Goal: Task Accomplishment & Management: Manage account settings

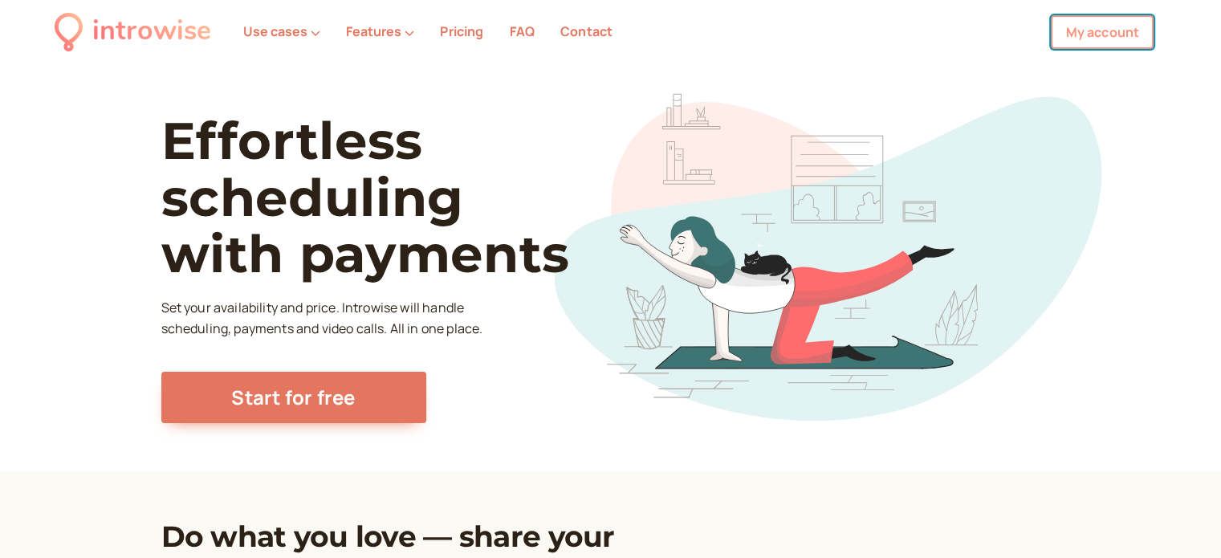
click at [1143, 35] on link "My account" at bounding box center [1102, 32] width 103 height 34
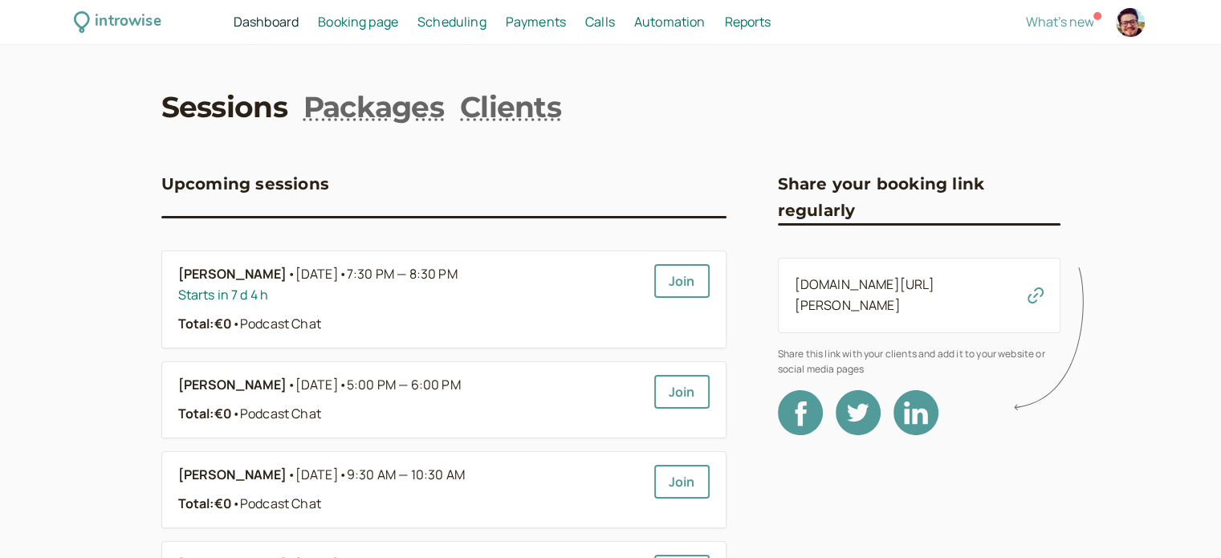
click at [479, 26] on span "Scheduling" at bounding box center [452, 22] width 69 height 18
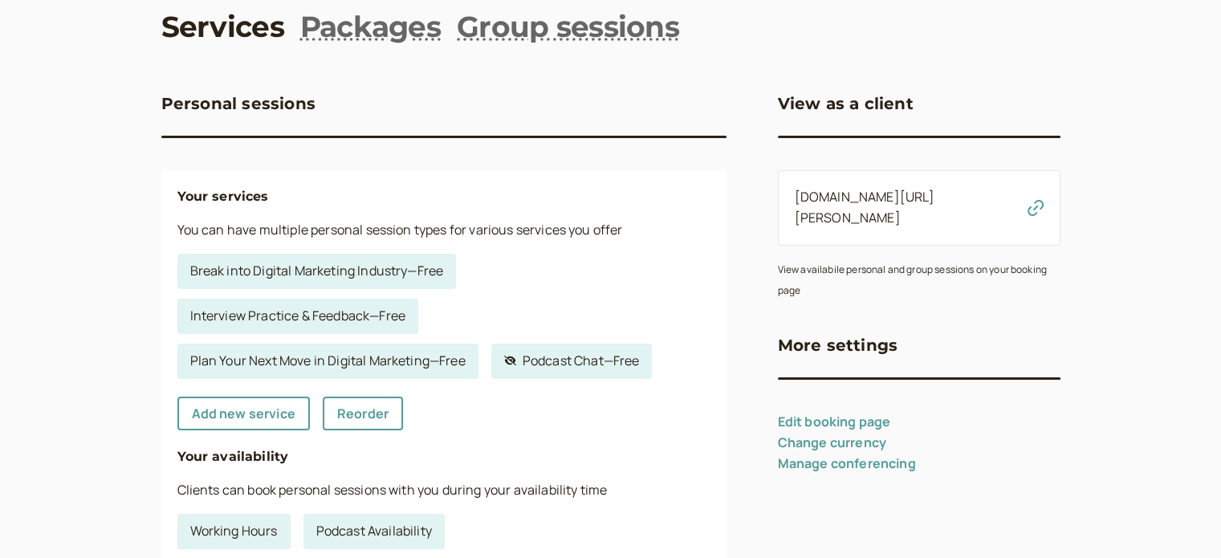
scroll to position [161, 0]
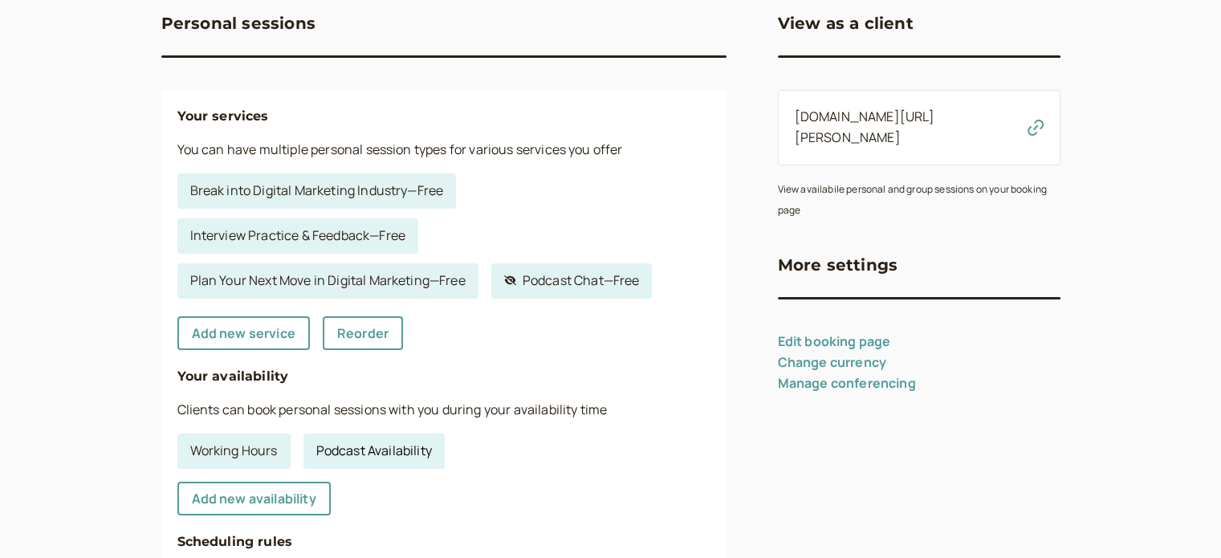
click at [356, 451] on link "Podcast Availability" at bounding box center [374, 451] width 141 height 35
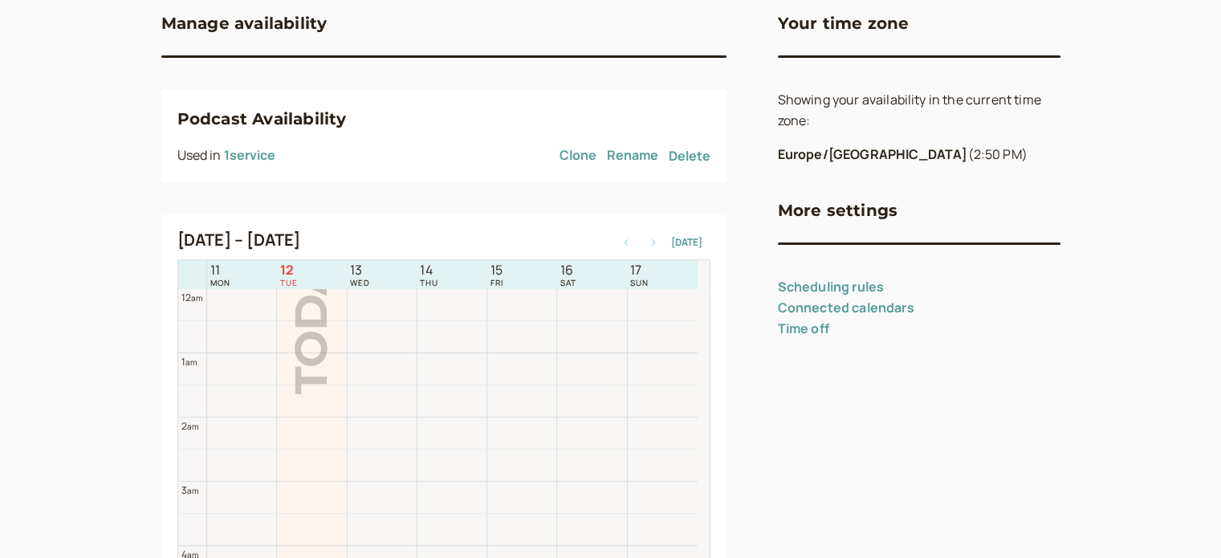
scroll to position [514, 0]
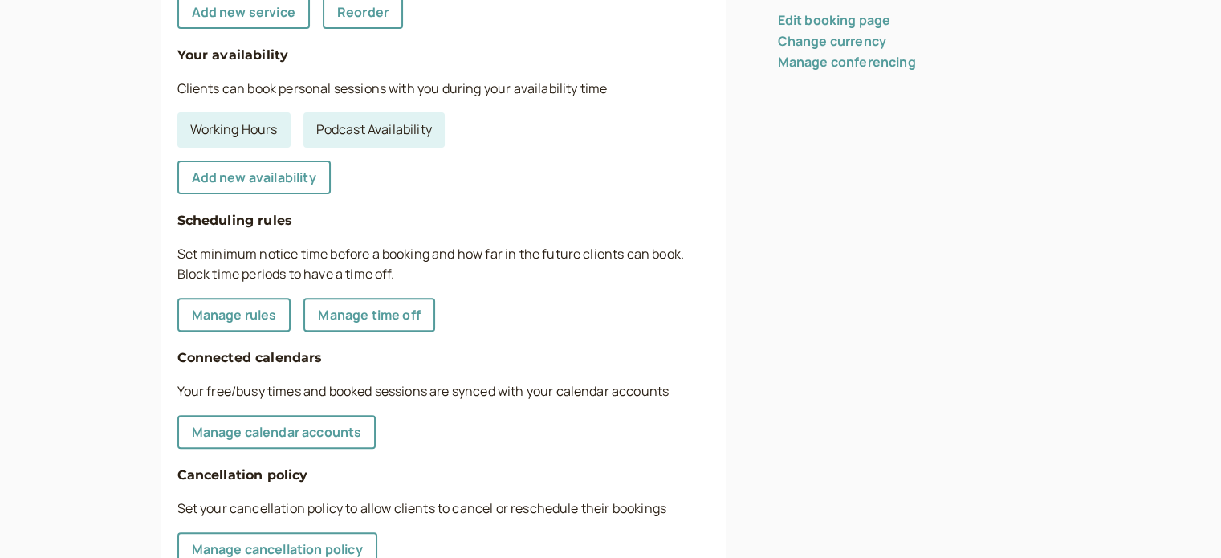
scroll to position [547, 0]
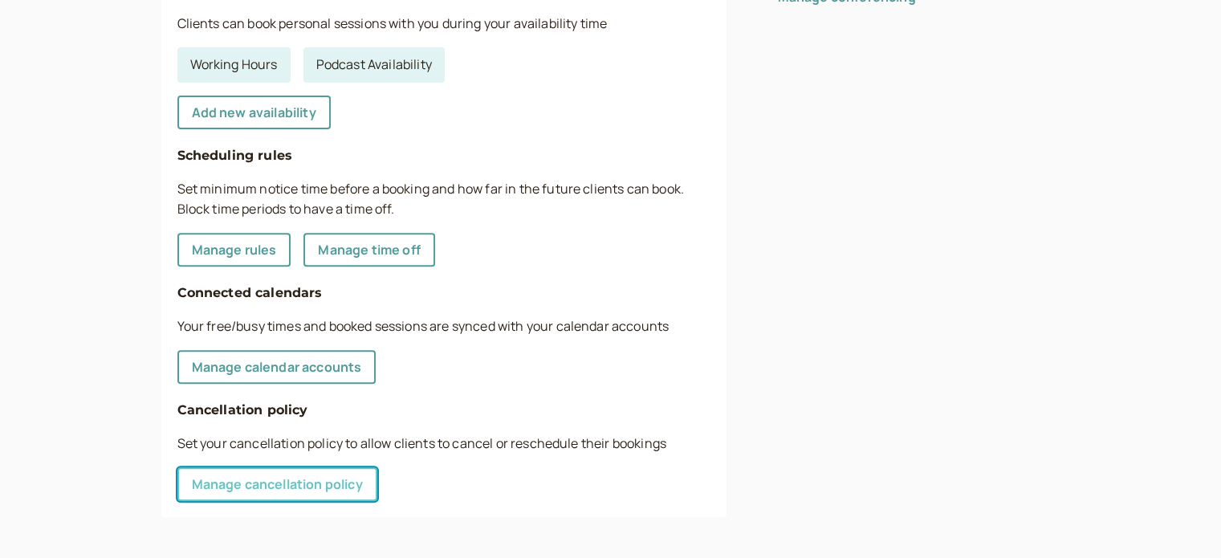
click at [360, 485] on link "Manage cancellation policy" at bounding box center [277, 484] width 200 height 34
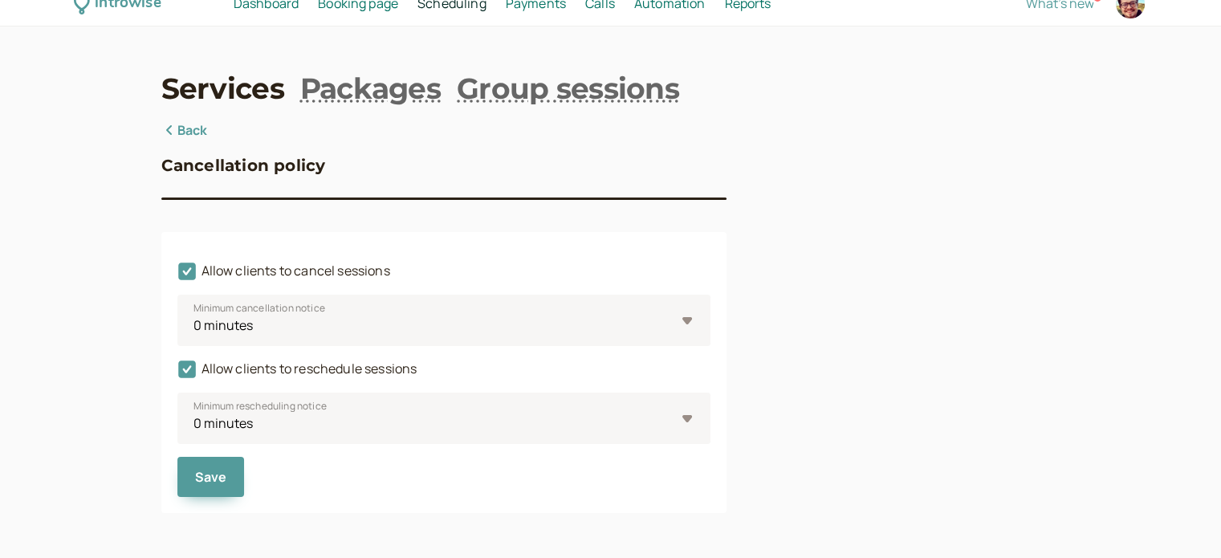
scroll to position [18, 0]
click at [557, 313] on select "0 minutes 5 minutes 10 minutes 15 minutes 30 minutes 45 minutes 1 hour 1.5 hour…" at bounding box center [443, 321] width 533 height 51
click at [870, 329] on div "Cancellation policy Allow clients to cancel sessions Minimum cancellation notic…" at bounding box center [610, 317] width 899 height 393
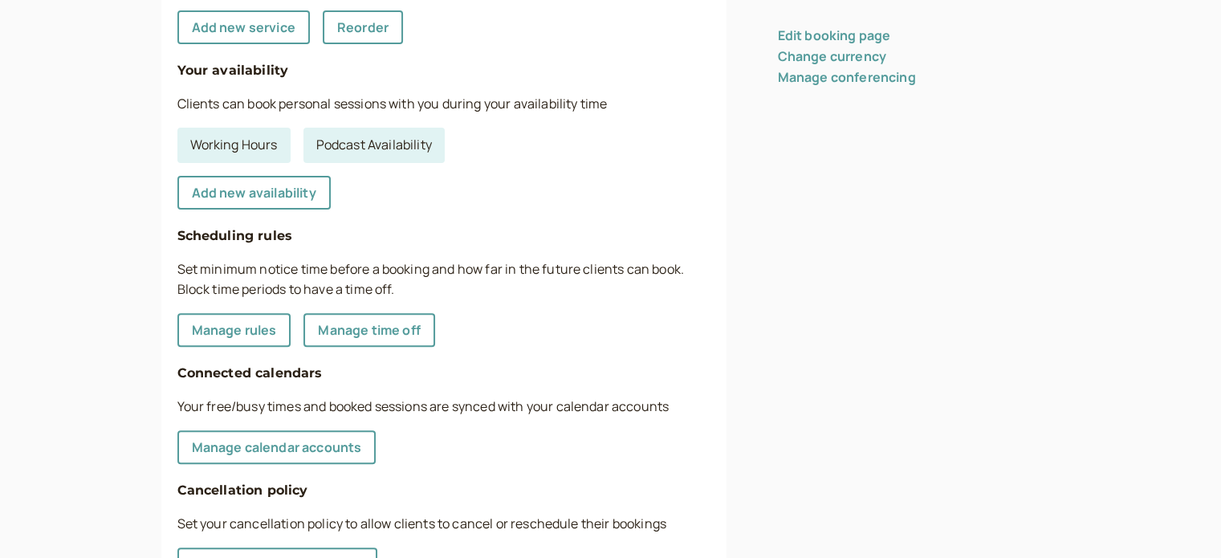
scroll to position [386, 0]
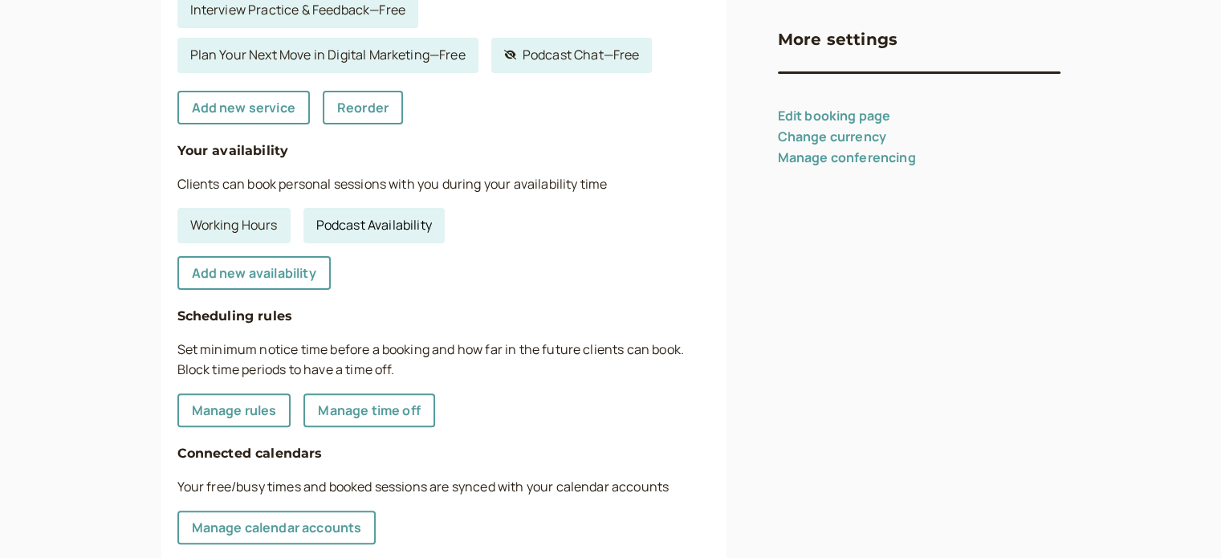
click at [418, 226] on link "Podcast Availability" at bounding box center [374, 225] width 141 height 35
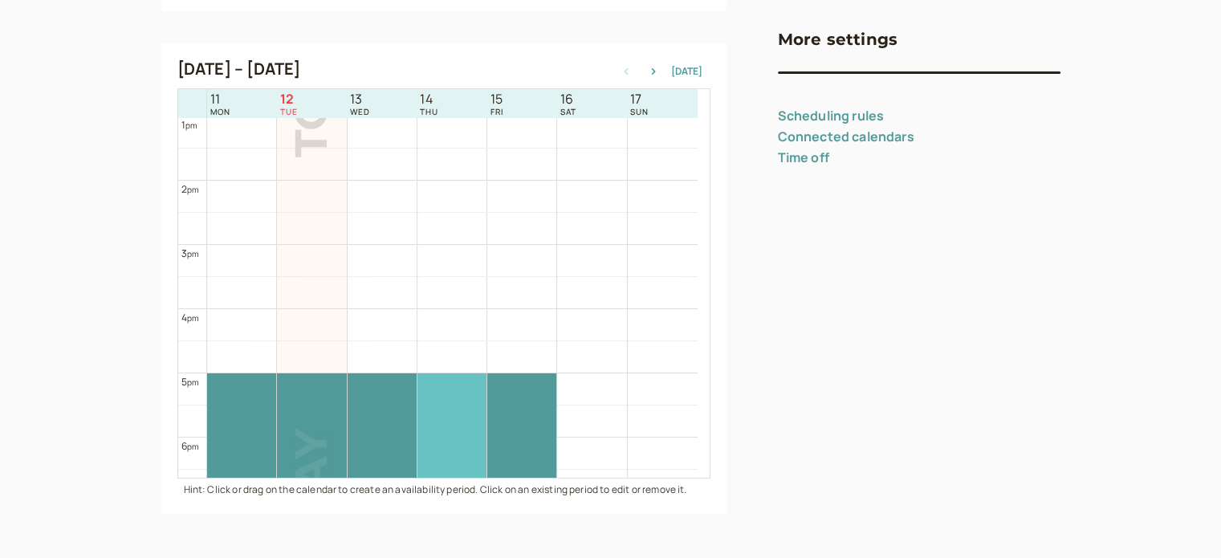
scroll to position [1078, 0]
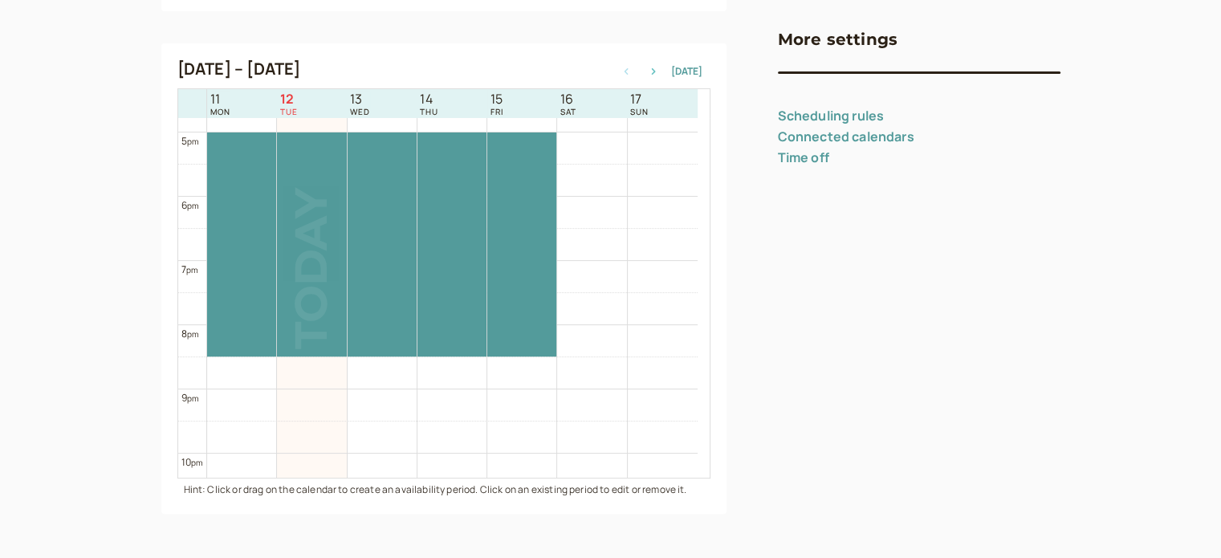
click at [655, 70] on icon "button" at bounding box center [653, 71] width 19 height 6
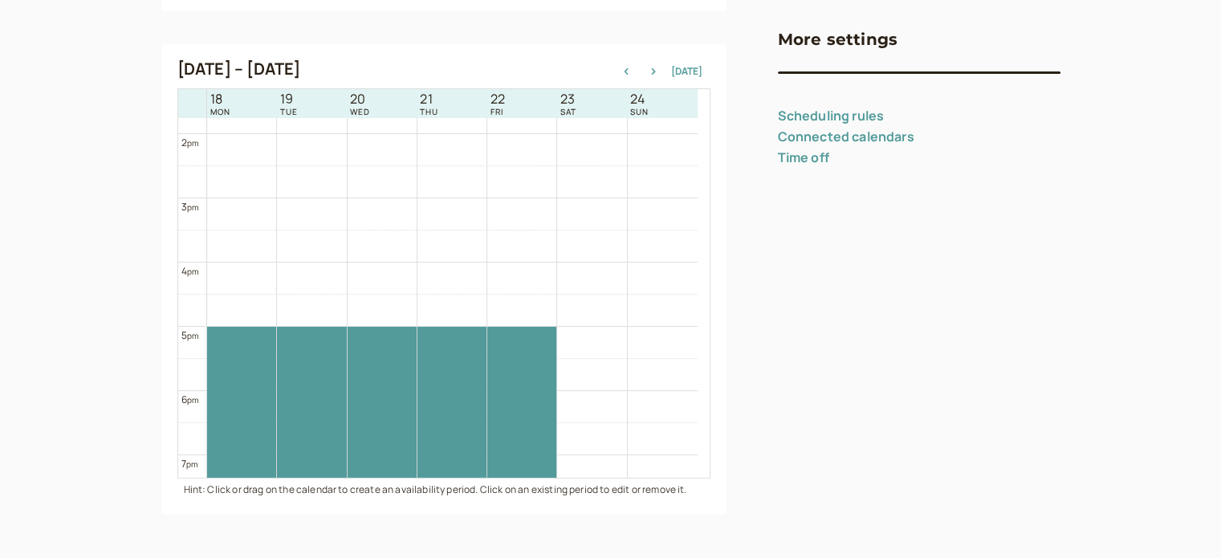
scroll to position [1124, 0]
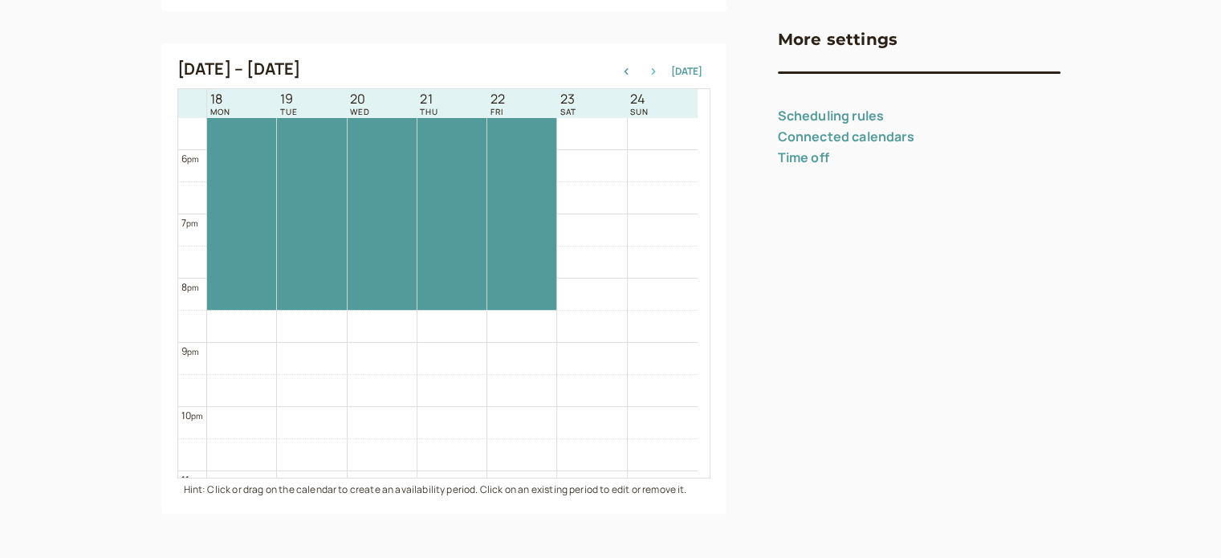
click at [655, 70] on icon "button" at bounding box center [653, 71] width 4 height 6
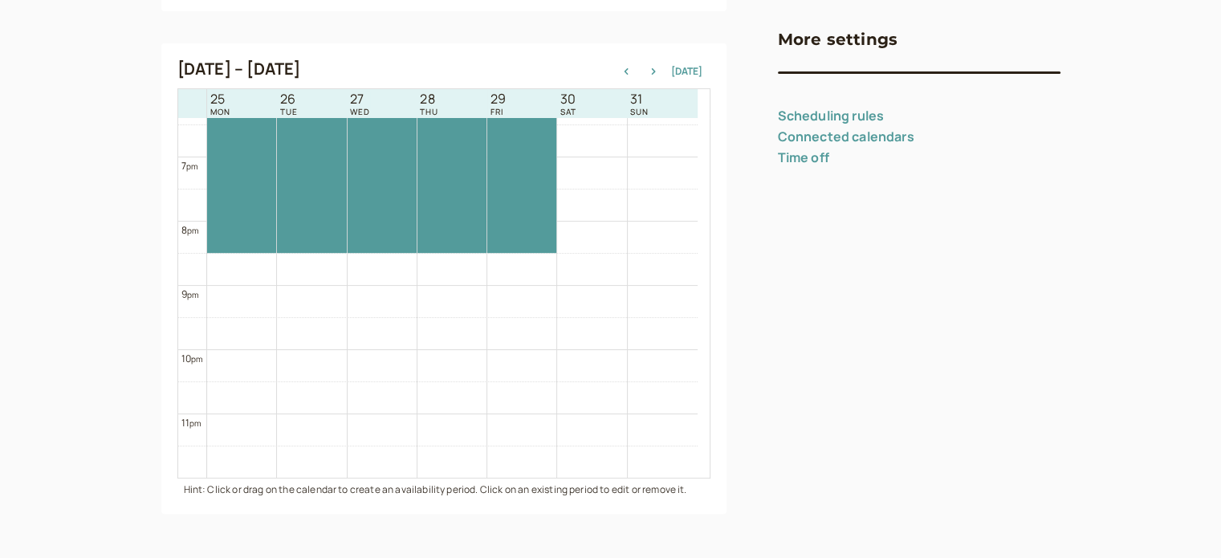
scroll to position [171, 0]
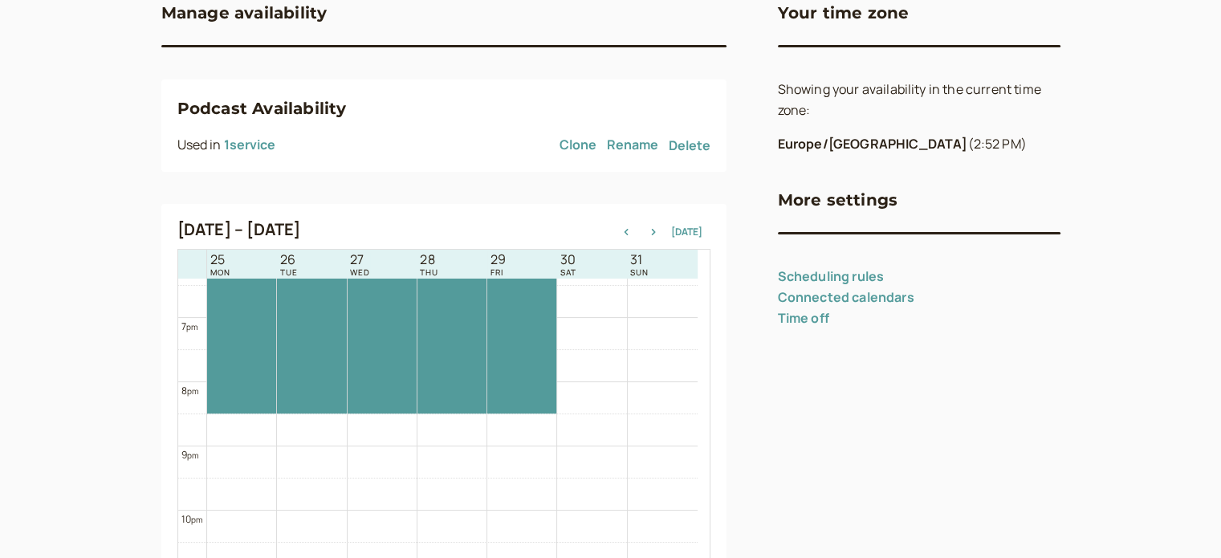
drag, startPoint x: 703, startPoint y: 142, endPoint x: 709, endPoint y: 89, distance: 53.3
click at [703, 142] on button "Delete" at bounding box center [690, 145] width 42 height 14
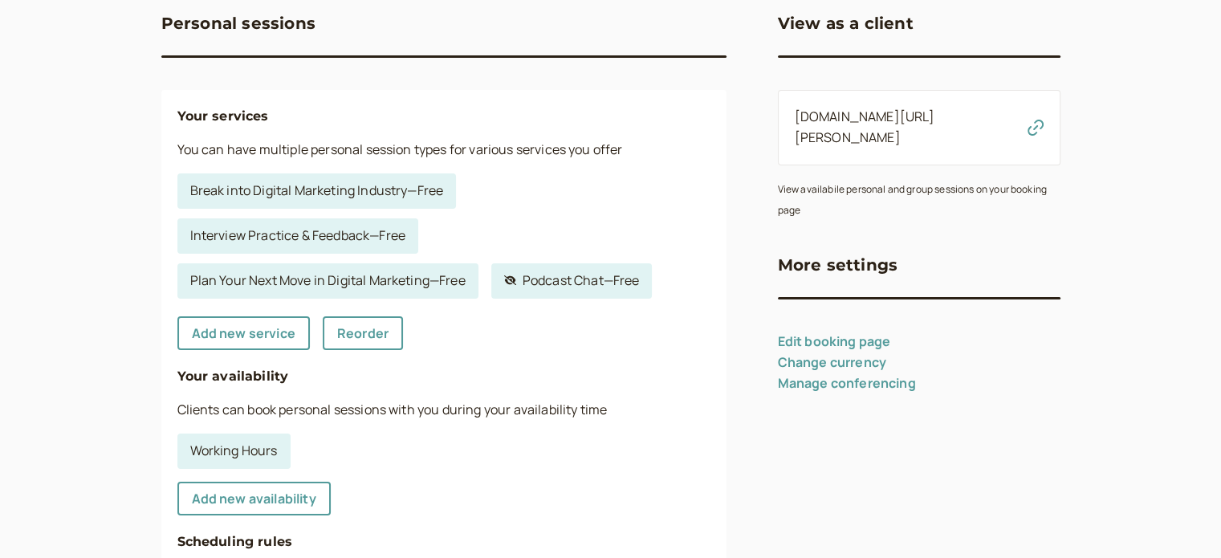
scroll to position [321, 0]
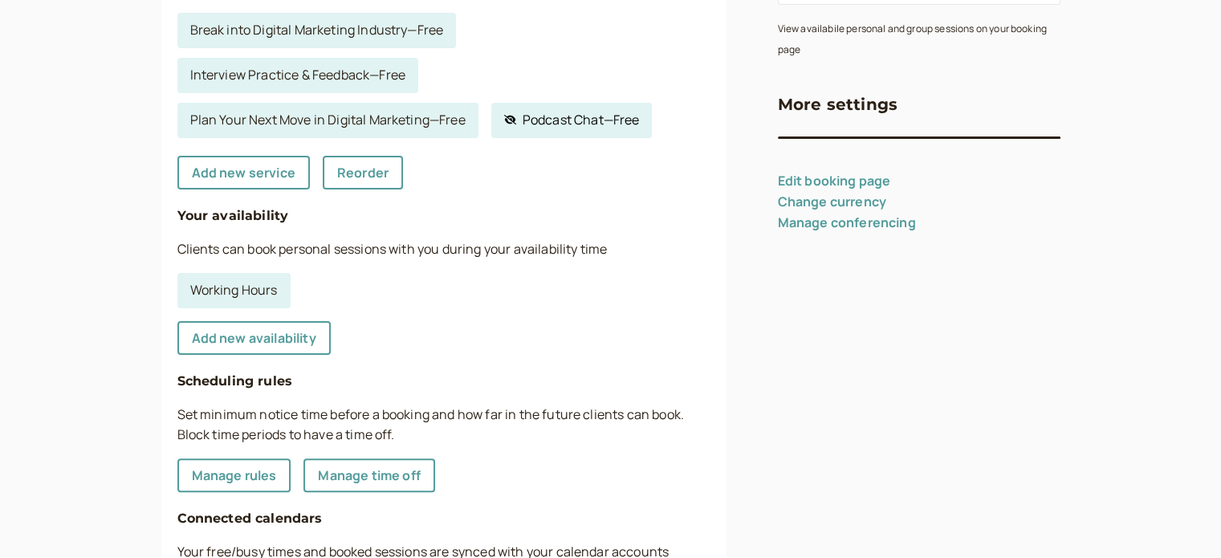
click at [597, 114] on link "Hidden service Podcast Chat — Free" at bounding box center [571, 120] width 161 height 35
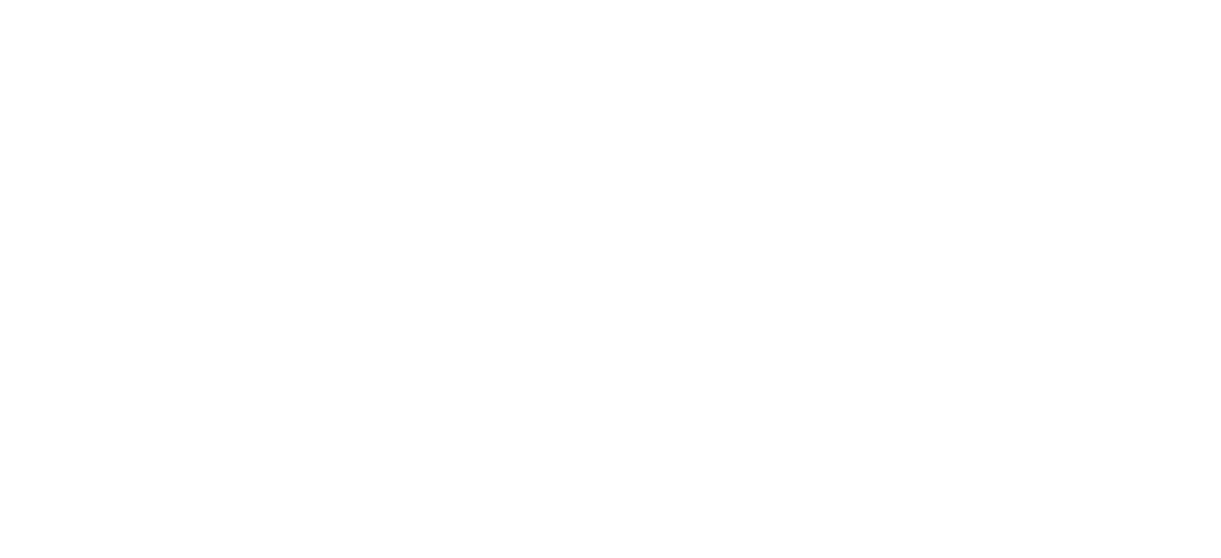
select select "60"
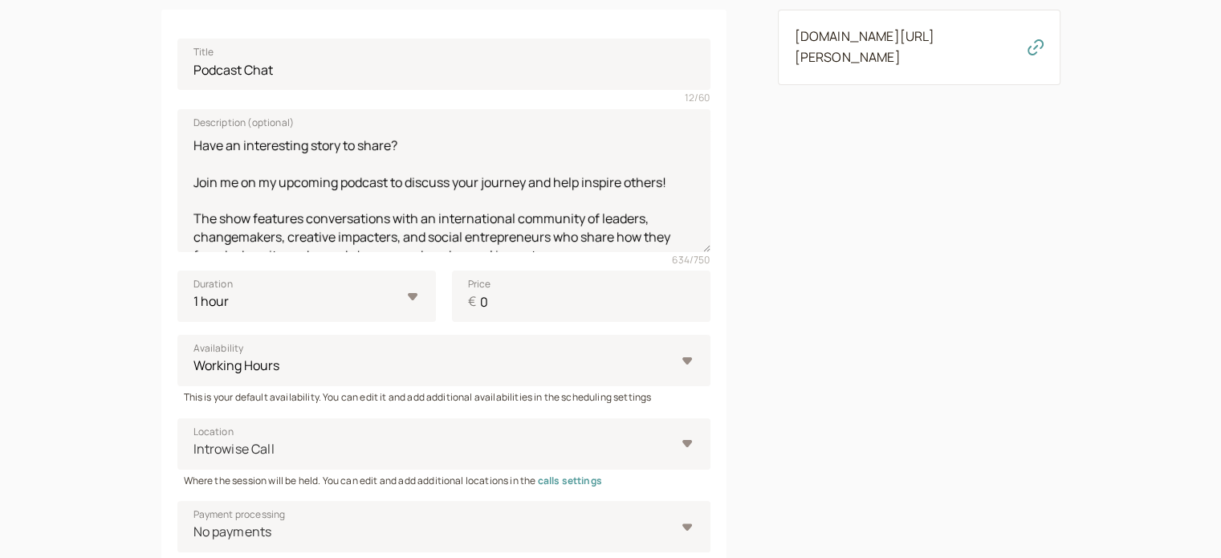
scroll to position [402, 0]
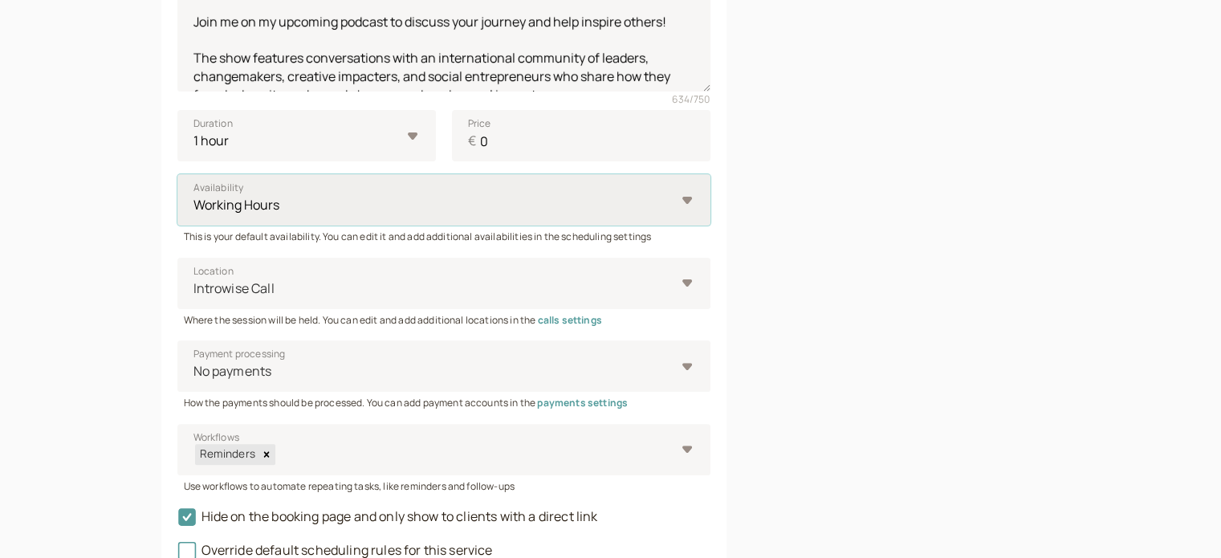
click at [687, 207] on select "Working Hours" at bounding box center [443, 199] width 533 height 51
click at [870, 205] on div "Link to this service [DOMAIN_NAME][URL][PERSON_NAME]" at bounding box center [919, 183] width 283 height 893
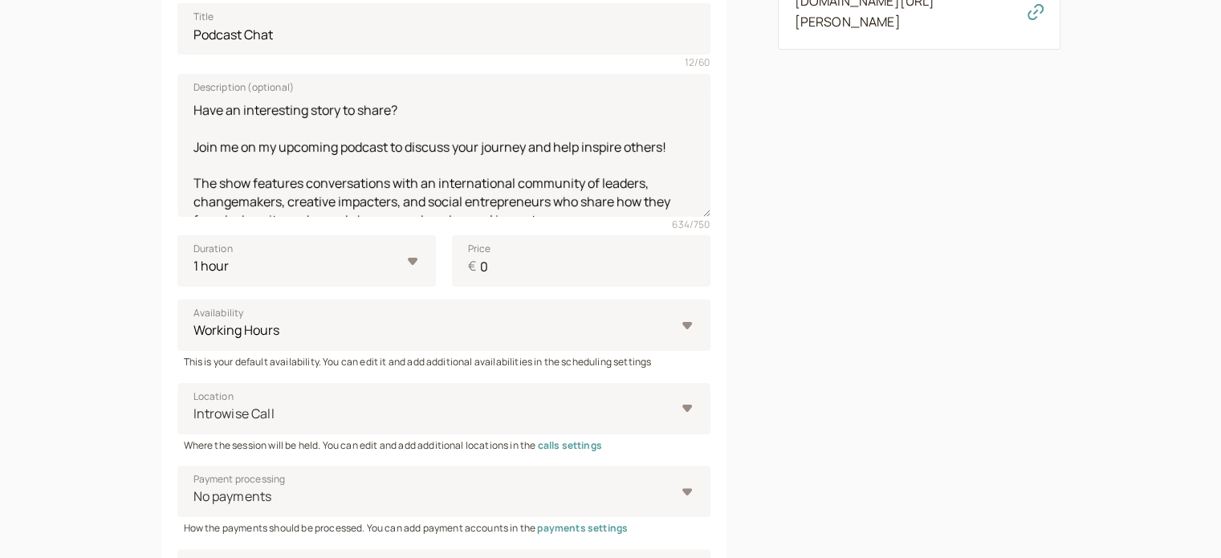
scroll to position [0, 0]
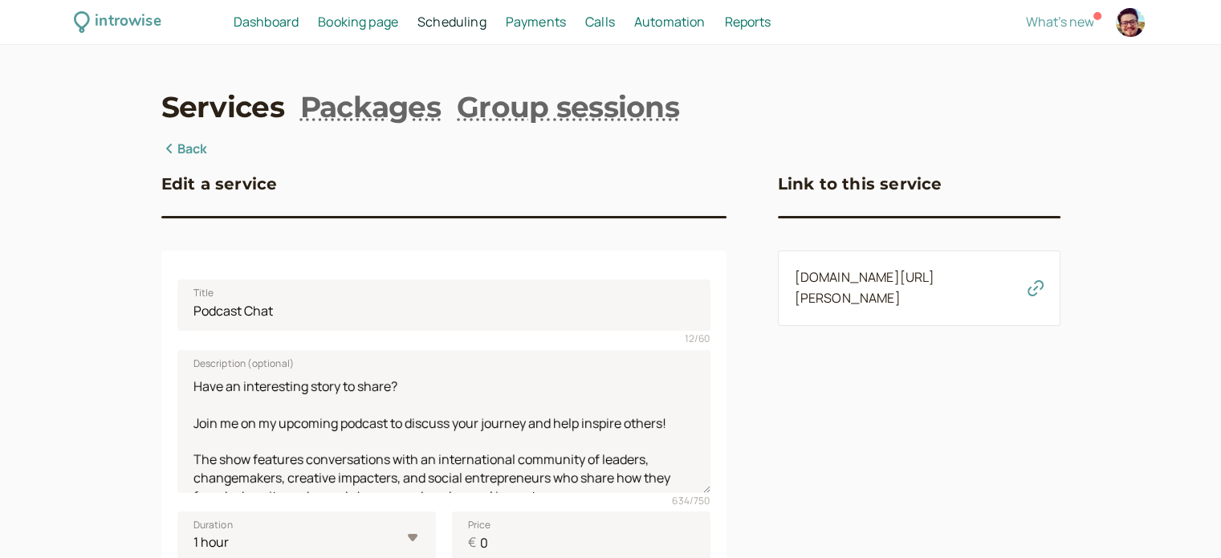
click at [192, 147] on link "Back" at bounding box center [184, 149] width 47 height 21
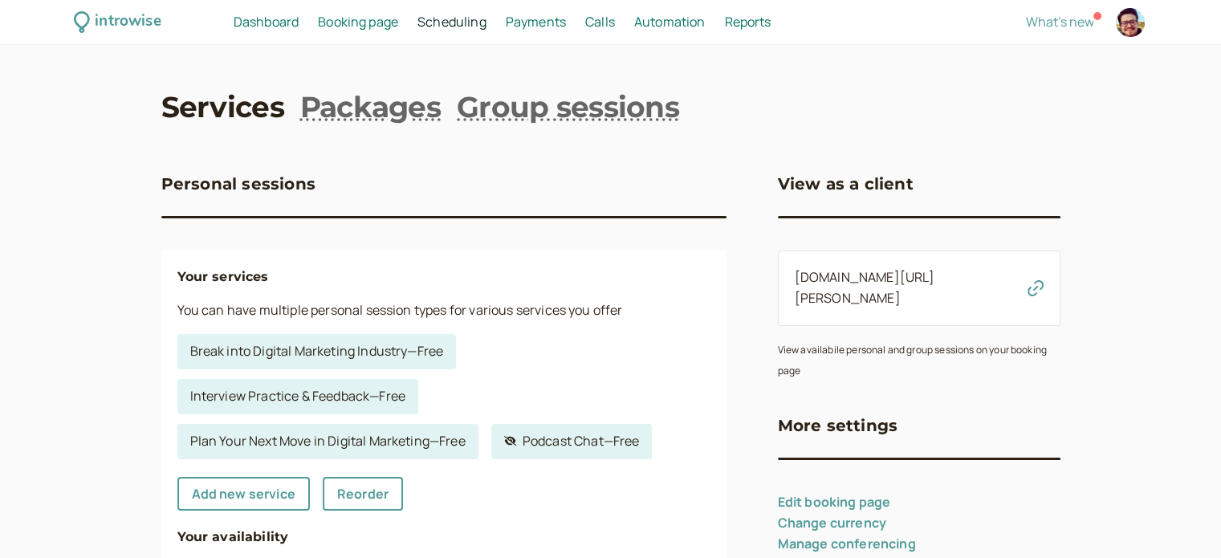
scroll to position [321, 0]
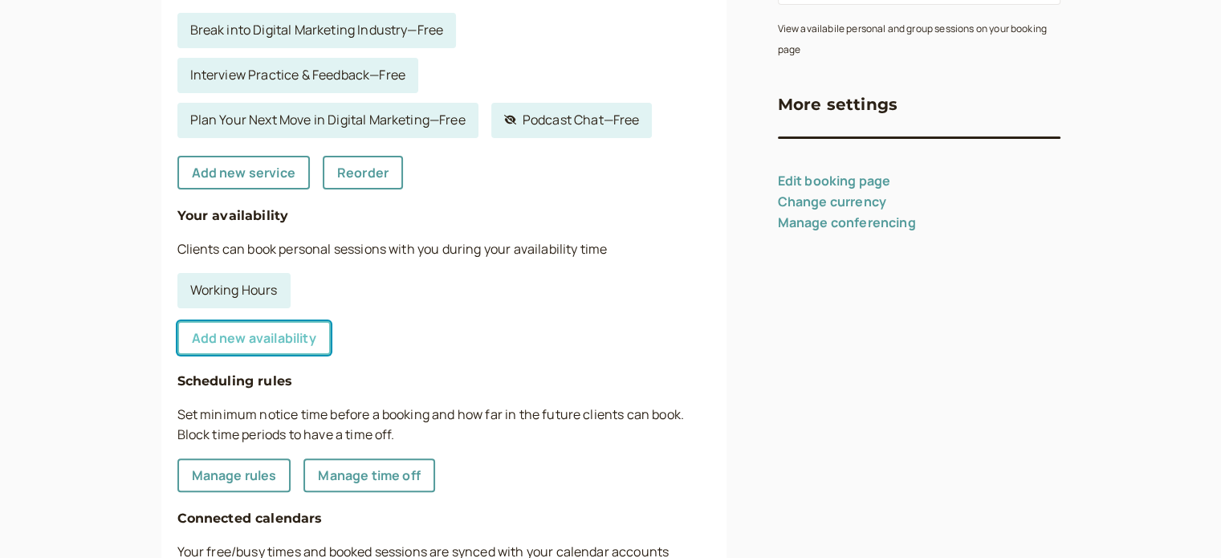
click at [260, 341] on link "Add new availability" at bounding box center [253, 338] width 153 height 34
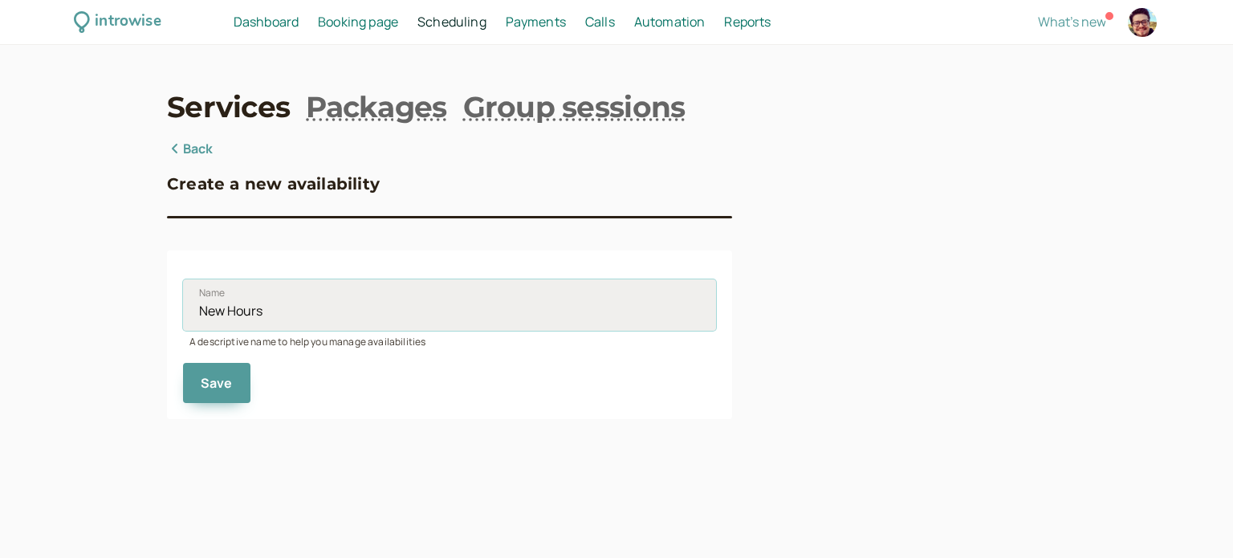
click at [294, 313] on input "New Hours" at bounding box center [449, 304] width 533 height 51
type input "Podcast Availability"
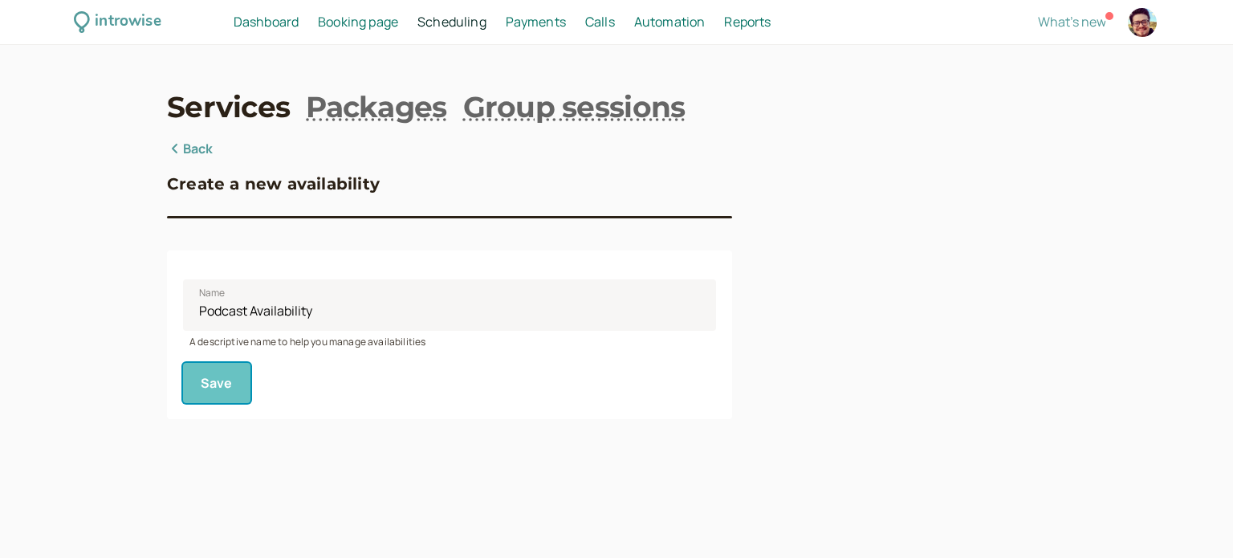
click at [215, 385] on button "Save" at bounding box center [216, 383] width 67 height 40
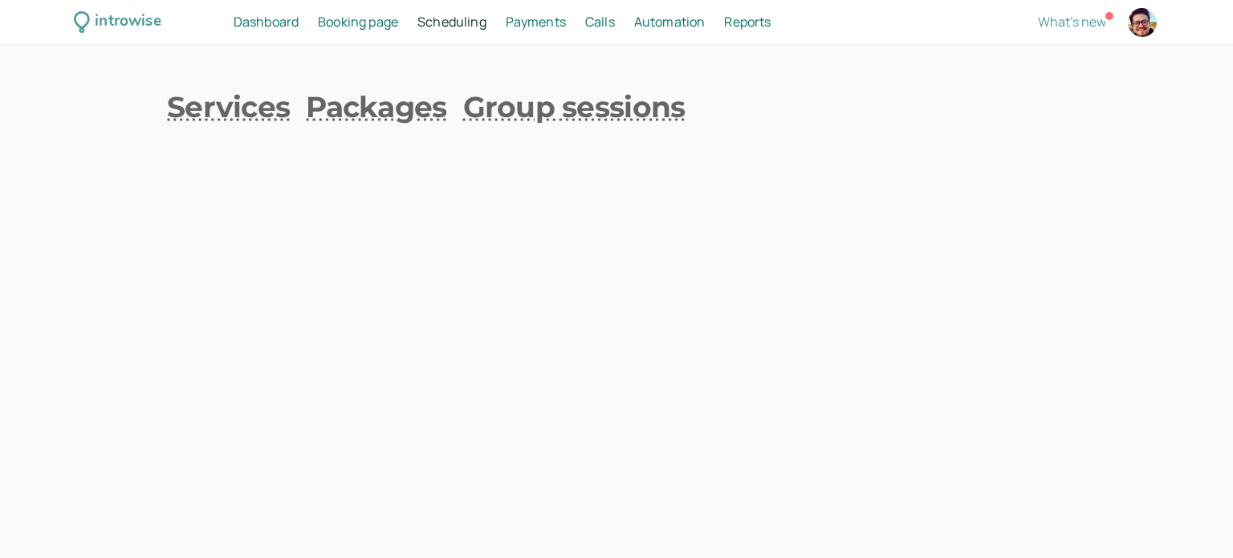
click at [466, 28] on span "Scheduling" at bounding box center [452, 22] width 69 height 18
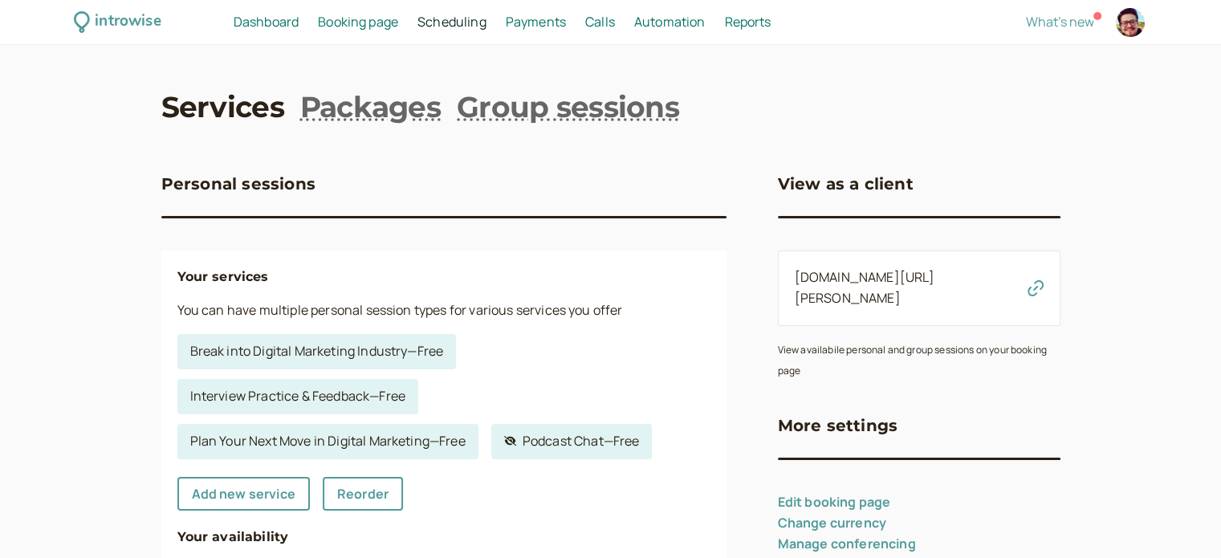
scroll to position [241, 0]
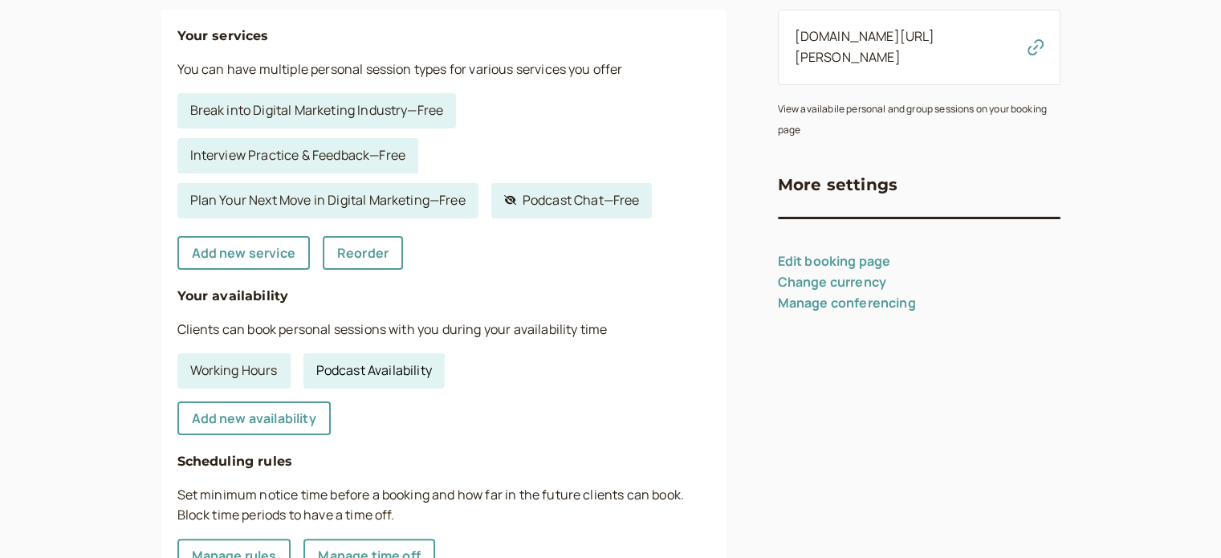
click at [371, 378] on link "Podcast Availability" at bounding box center [374, 370] width 141 height 35
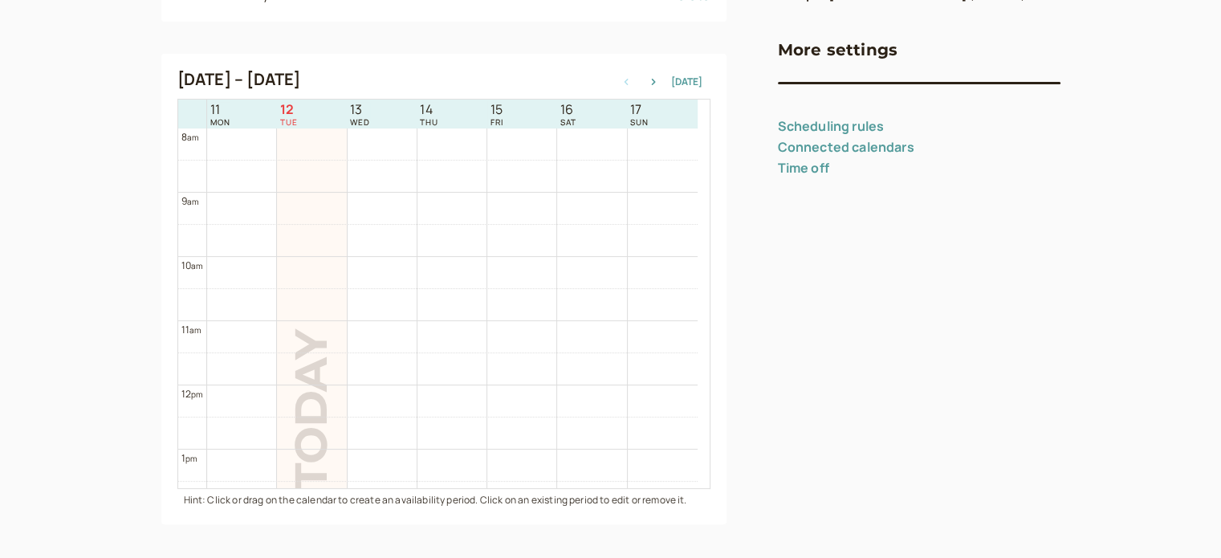
scroll to position [241, 0]
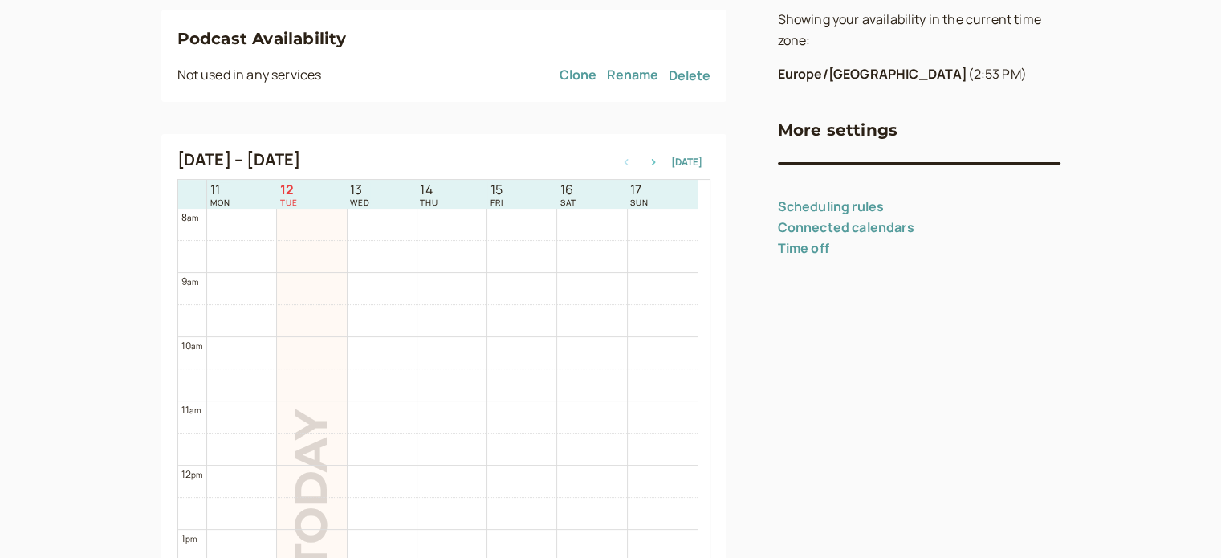
click at [655, 163] on icon "button" at bounding box center [653, 162] width 19 height 6
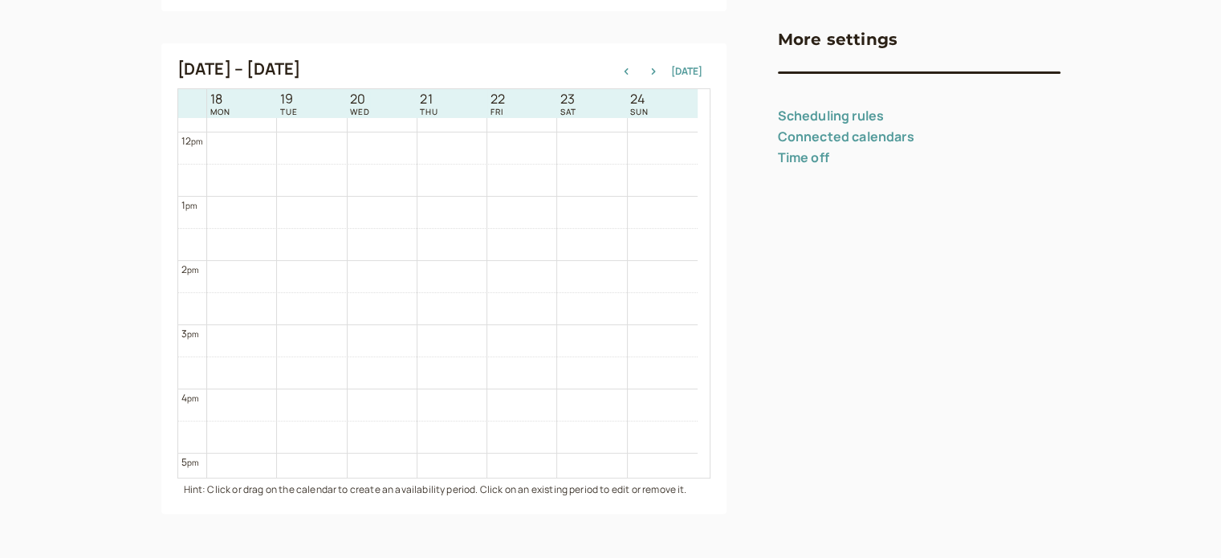
scroll to position [516, 0]
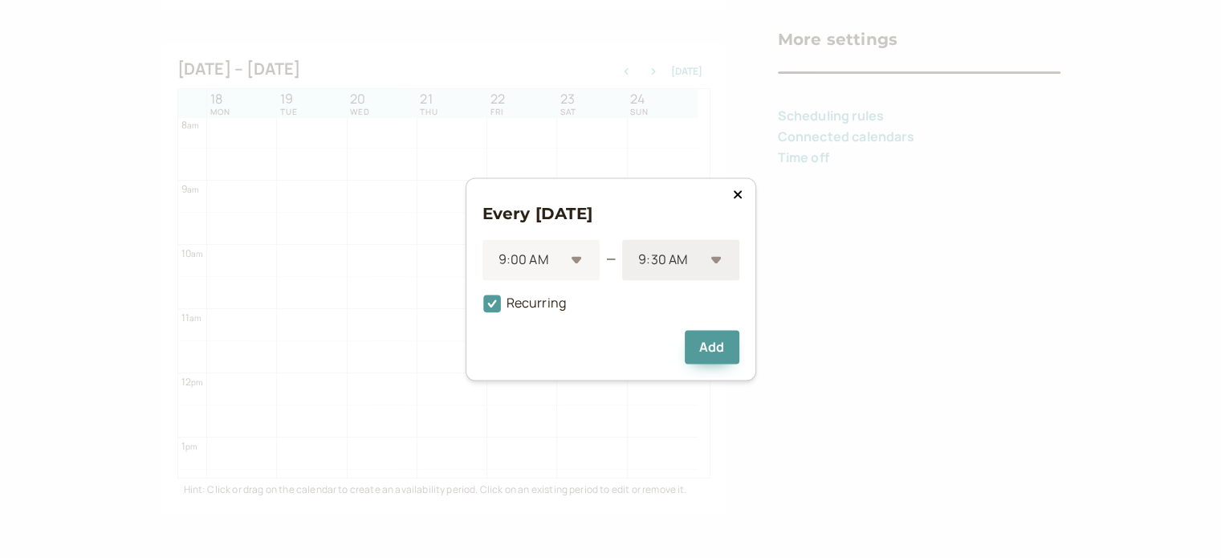
click at [707, 257] on div "9:30 AM" at bounding box center [680, 259] width 116 height 41
click at [702, 335] on div "12:00 PM" at bounding box center [680, 322] width 116 height 34
click at [697, 345] on button "Add" at bounding box center [712, 347] width 54 height 34
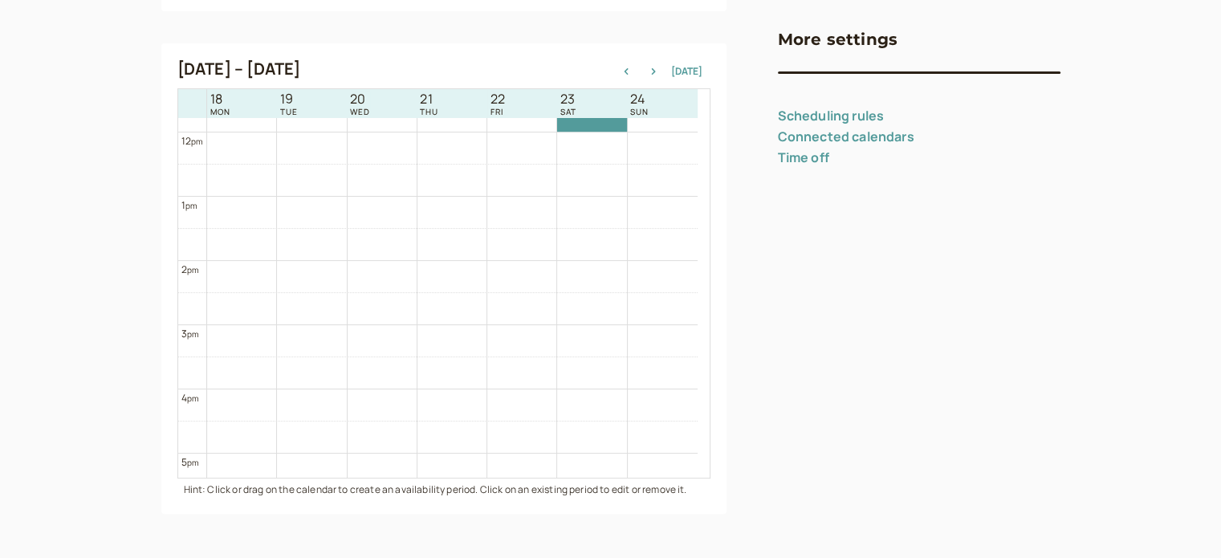
scroll to position [837, 0]
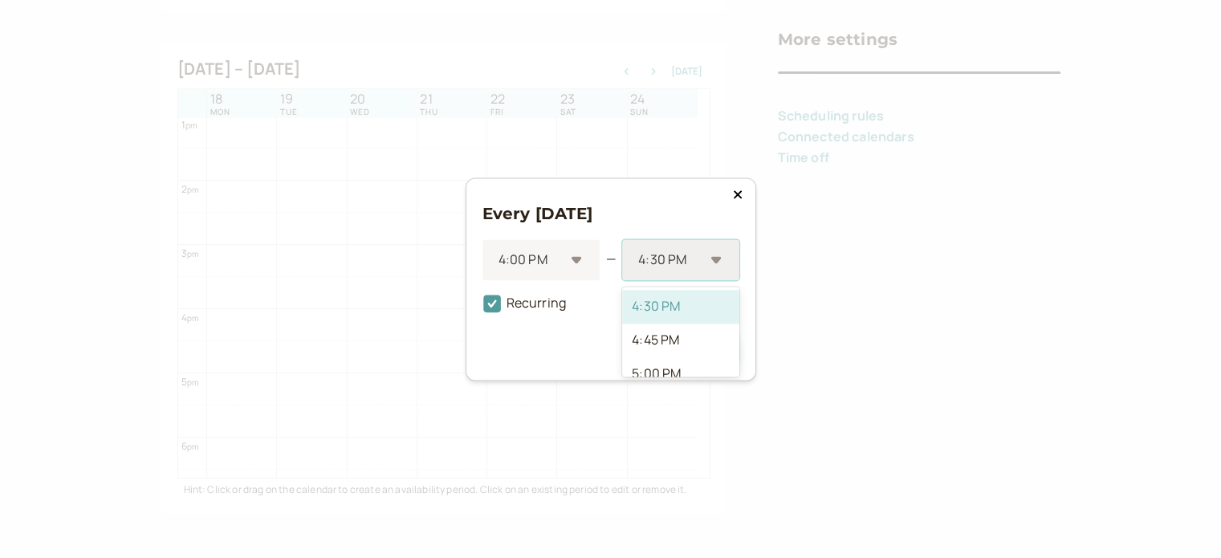
click at [713, 259] on div "4:30 PM" at bounding box center [680, 259] width 116 height 41
click at [700, 331] on div "7:00 PM" at bounding box center [680, 322] width 116 height 34
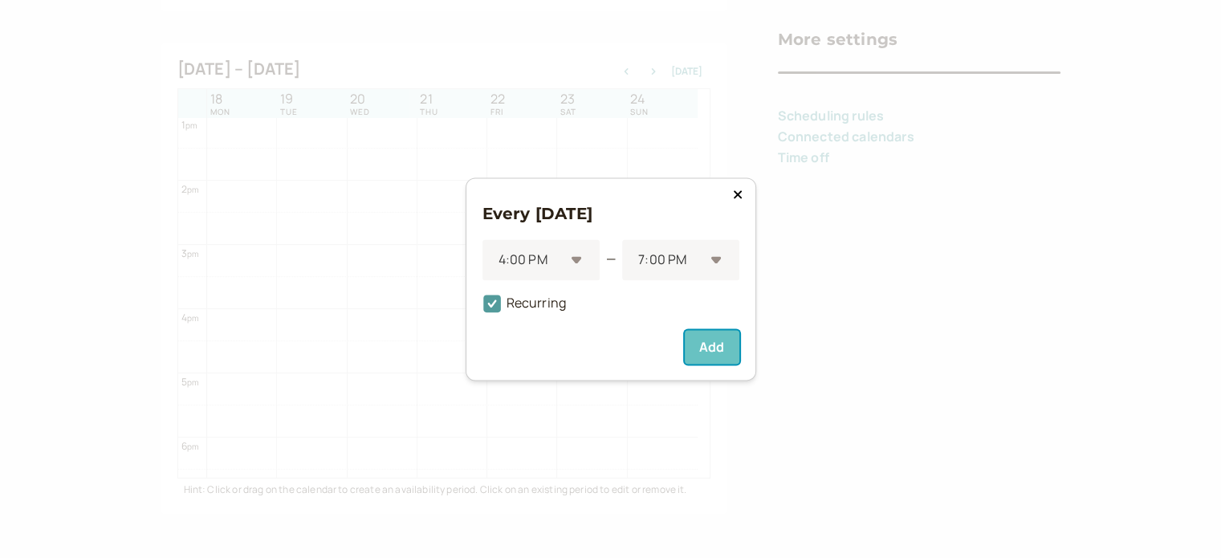
click at [710, 347] on button "Add" at bounding box center [712, 347] width 54 height 34
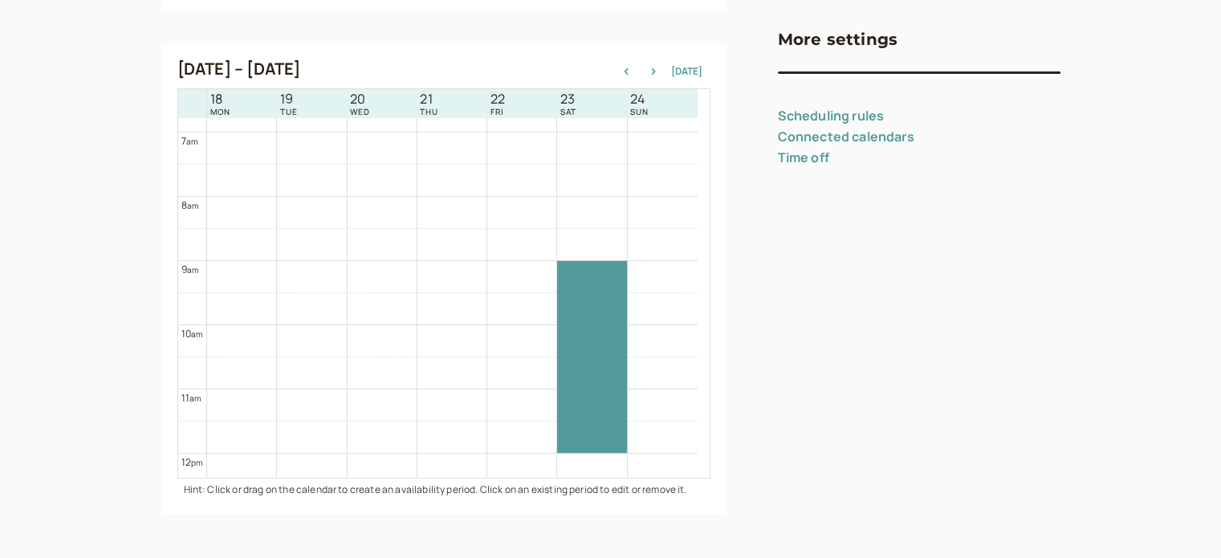
scroll to position [516, 0]
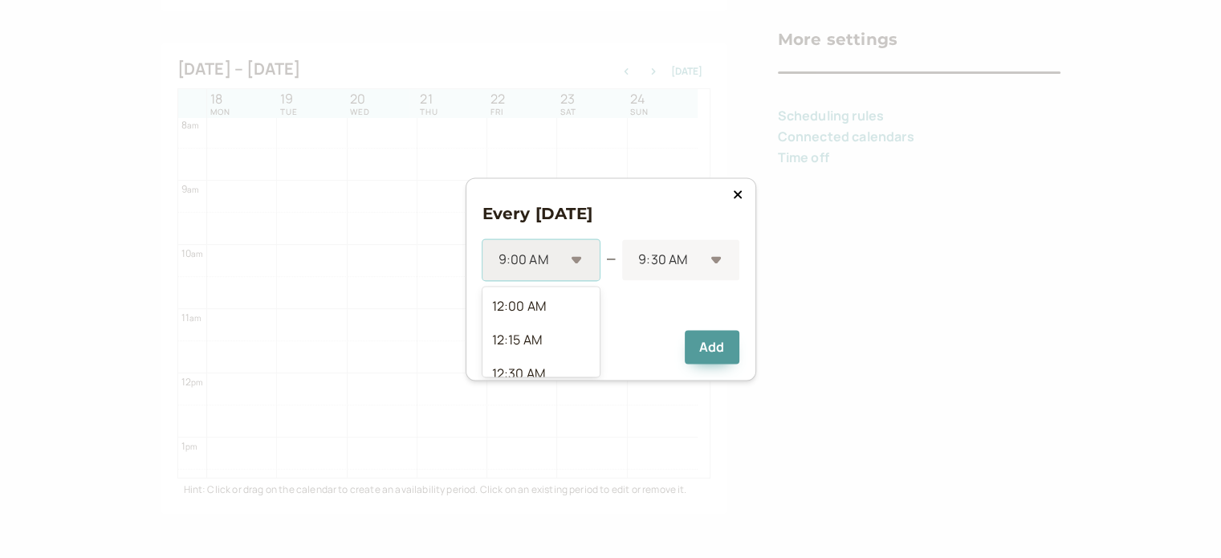
click at [561, 260] on div at bounding box center [530, 260] width 67 height 22
click at [556, 331] on div "10:00 AM" at bounding box center [541, 323] width 117 height 34
click at [703, 260] on div at bounding box center [670, 260] width 67 height 22
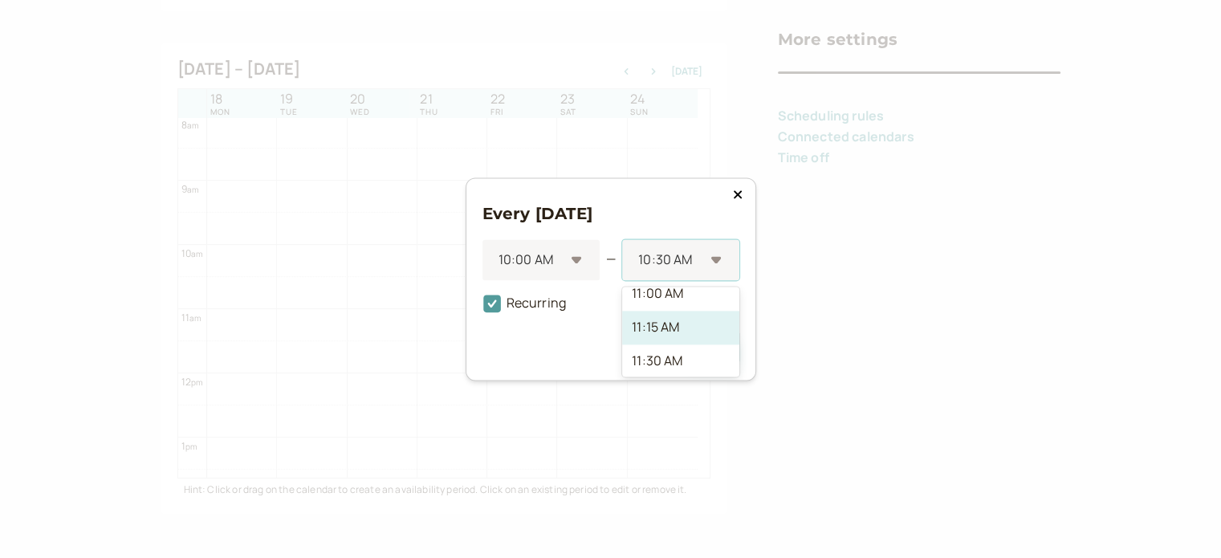
scroll to position [161, 0]
click at [683, 349] on div "12:00 PM" at bounding box center [680, 349] width 116 height 34
click at [740, 192] on icon at bounding box center [737, 194] width 8 height 8
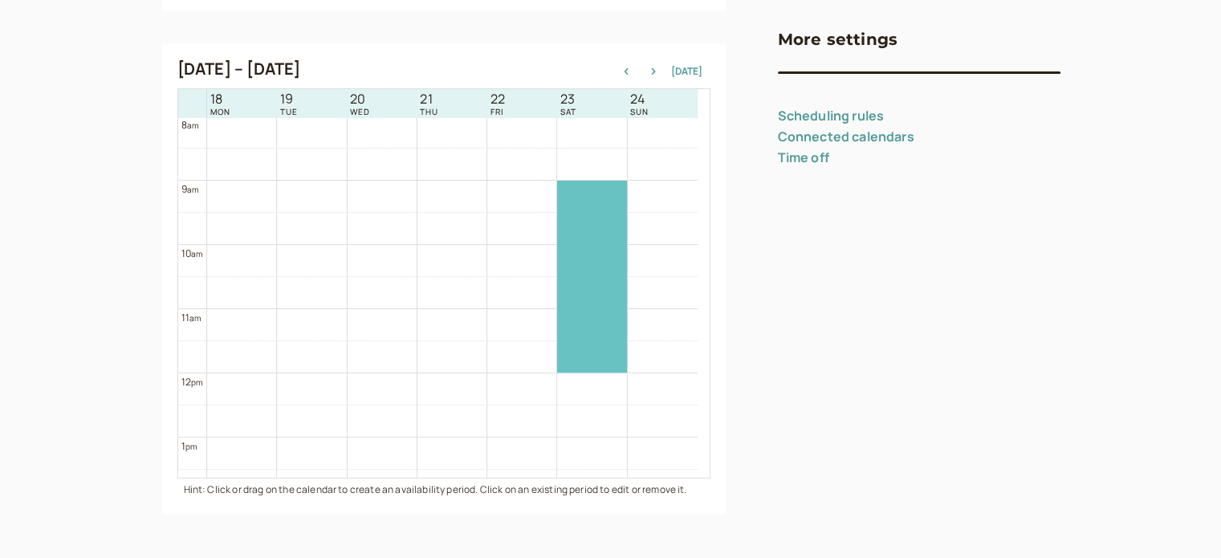
click at [603, 255] on div at bounding box center [591, 277] width 69 height 192
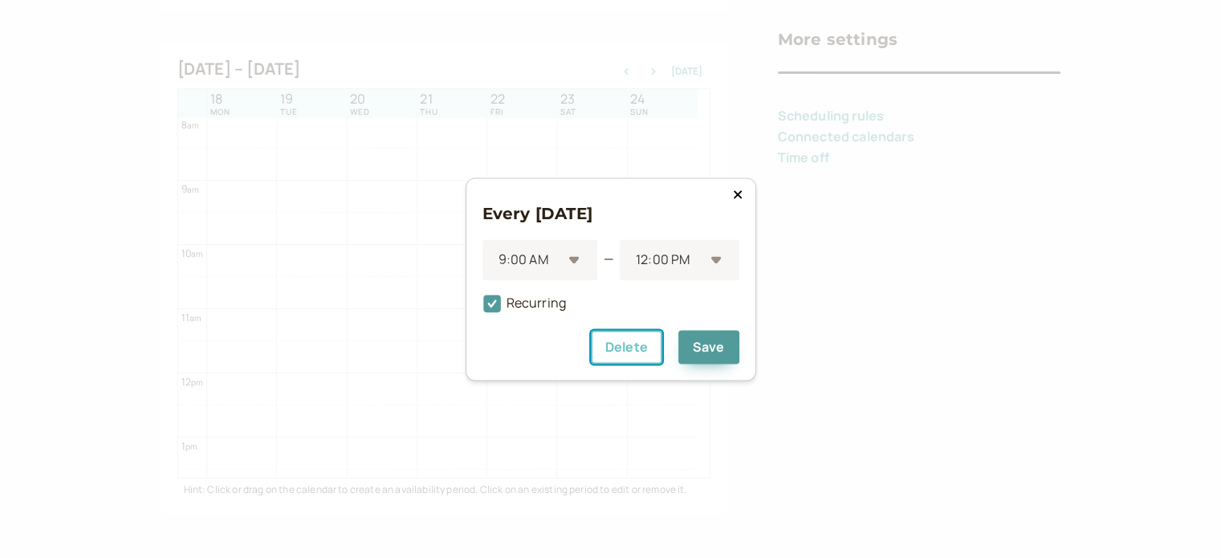
click at [651, 350] on button "Delete" at bounding box center [626, 347] width 71 height 34
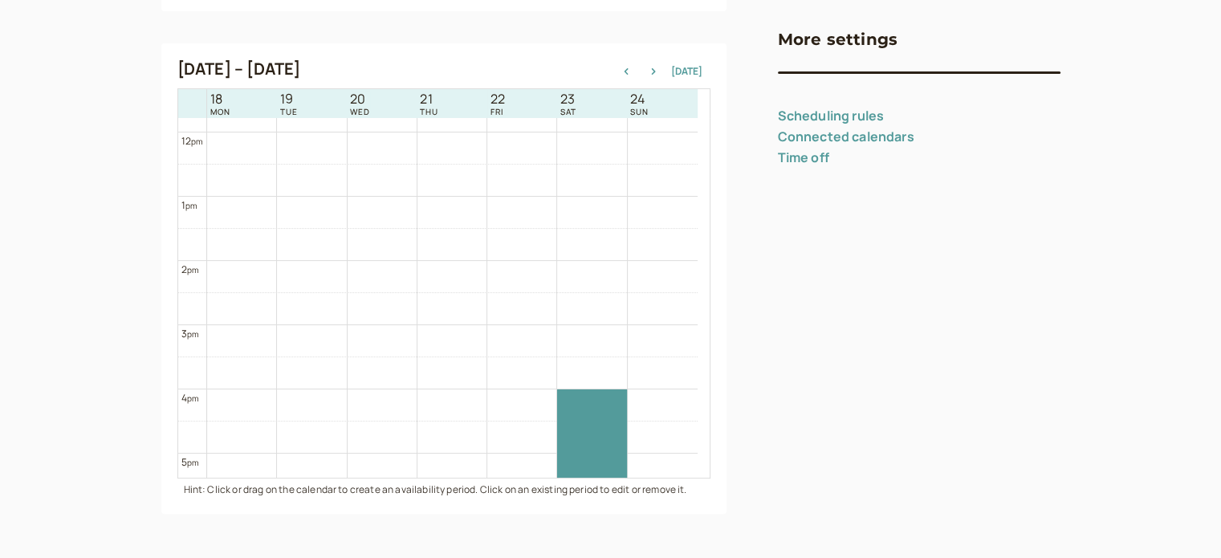
scroll to position [917, 0]
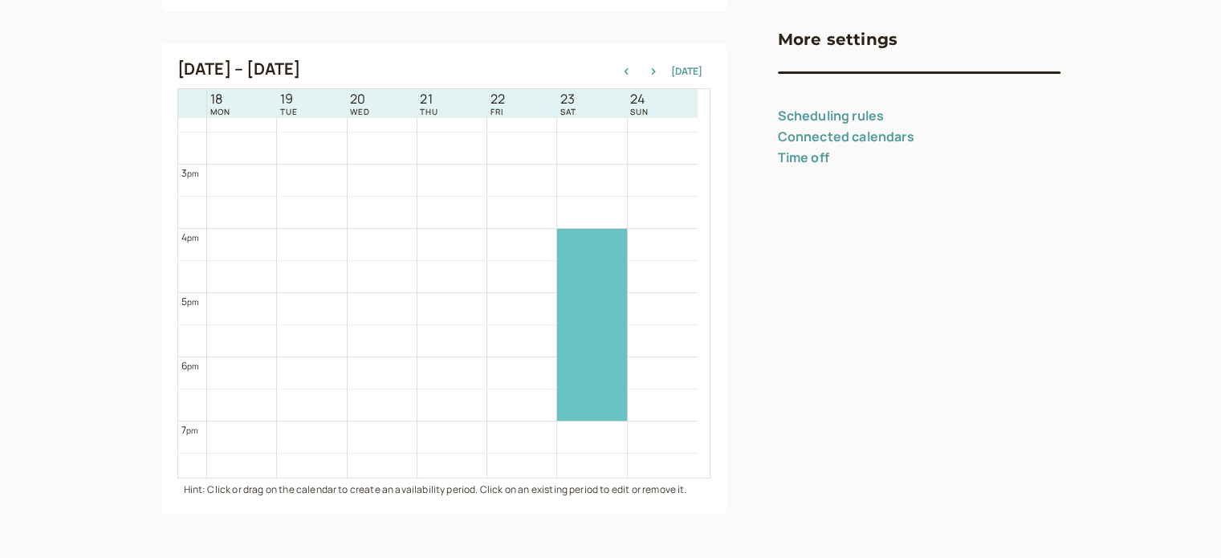
click at [610, 339] on div at bounding box center [591, 325] width 69 height 192
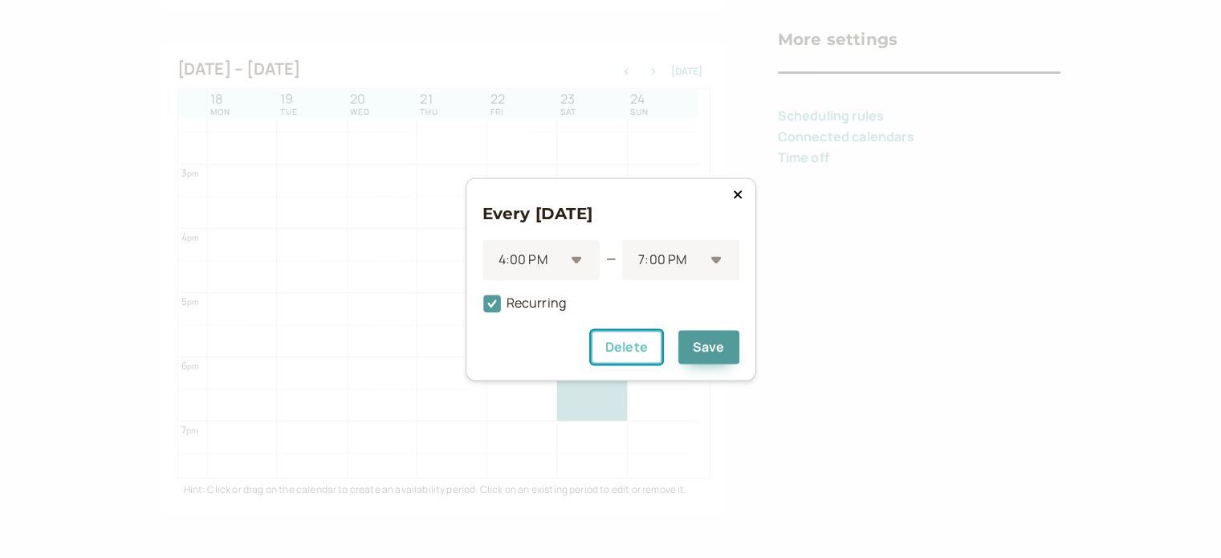
click at [630, 356] on button "Delete" at bounding box center [626, 347] width 71 height 34
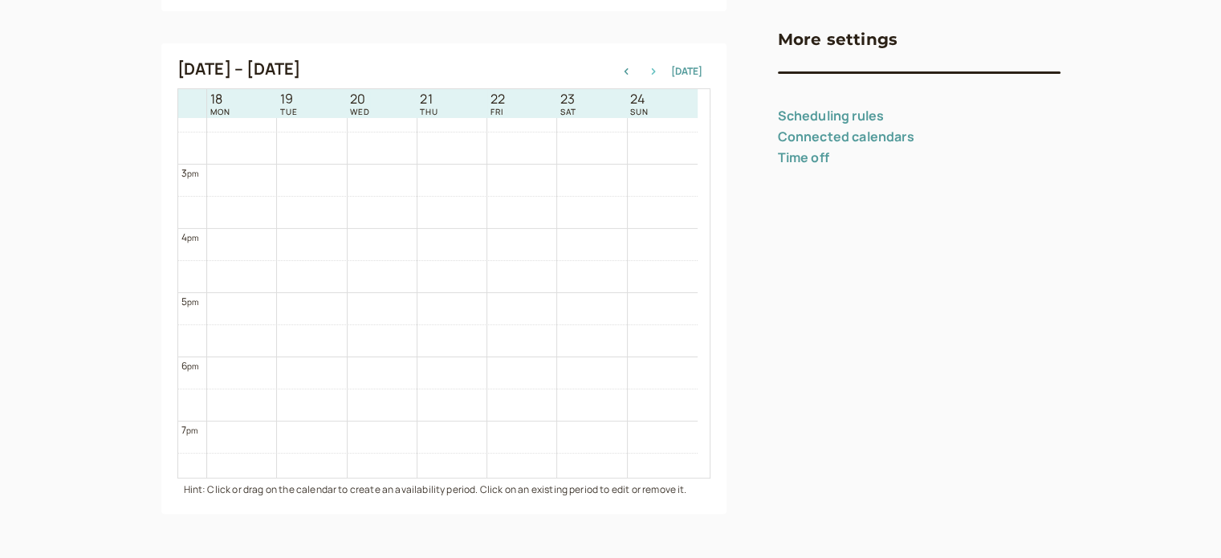
click at [655, 72] on icon "button" at bounding box center [653, 71] width 4 height 6
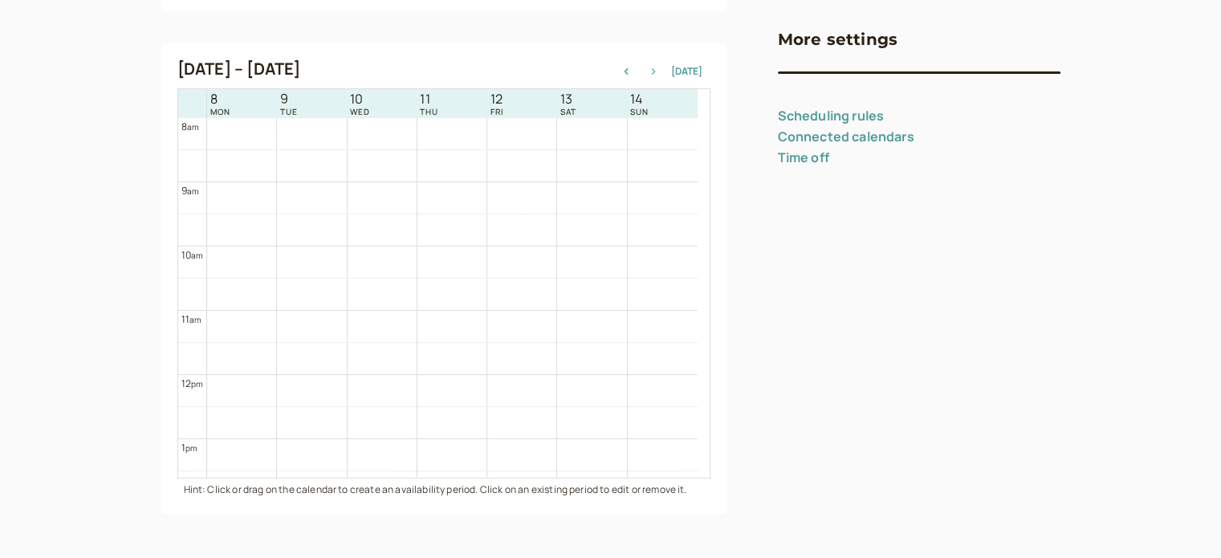
scroll to position [516, 0]
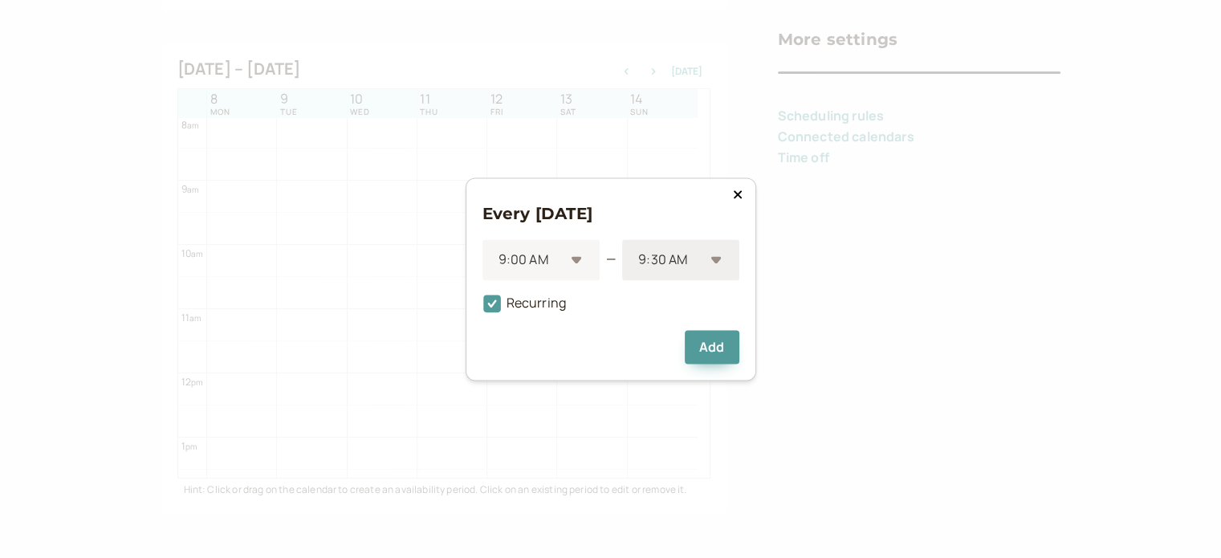
click at [724, 262] on div "9:30 AM" at bounding box center [680, 259] width 116 height 41
click at [697, 311] on div "12:30 PM" at bounding box center [680, 309] width 116 height 34
click at [723, 349] on button "Add" at bounding box center [712, 347] width 54 height 34
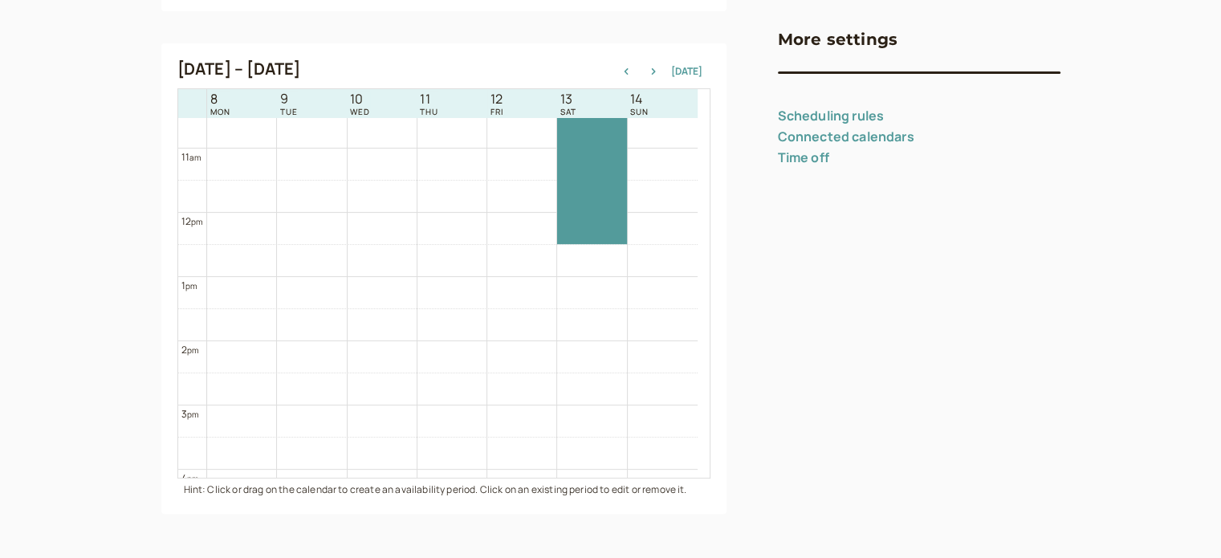
scroll to position [756, 0]
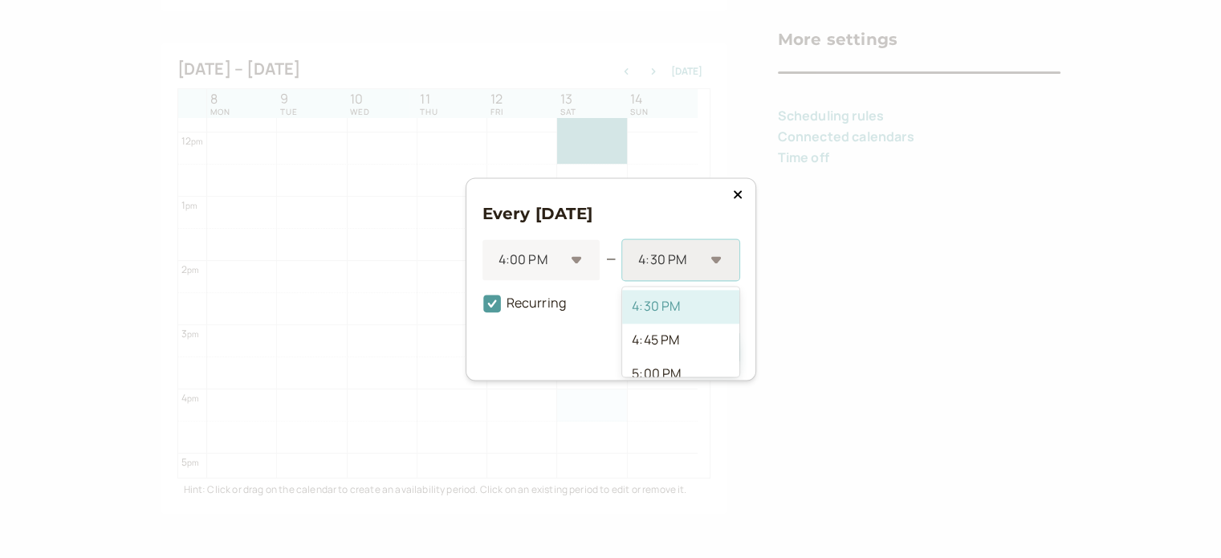
click at [716, 271] on div "4:30 PM" at bounding box center [680, 259] width 116 height 41
click at [694, 311] on div "7:30 PM" at bounding box center [680, 309] width 116 height 34
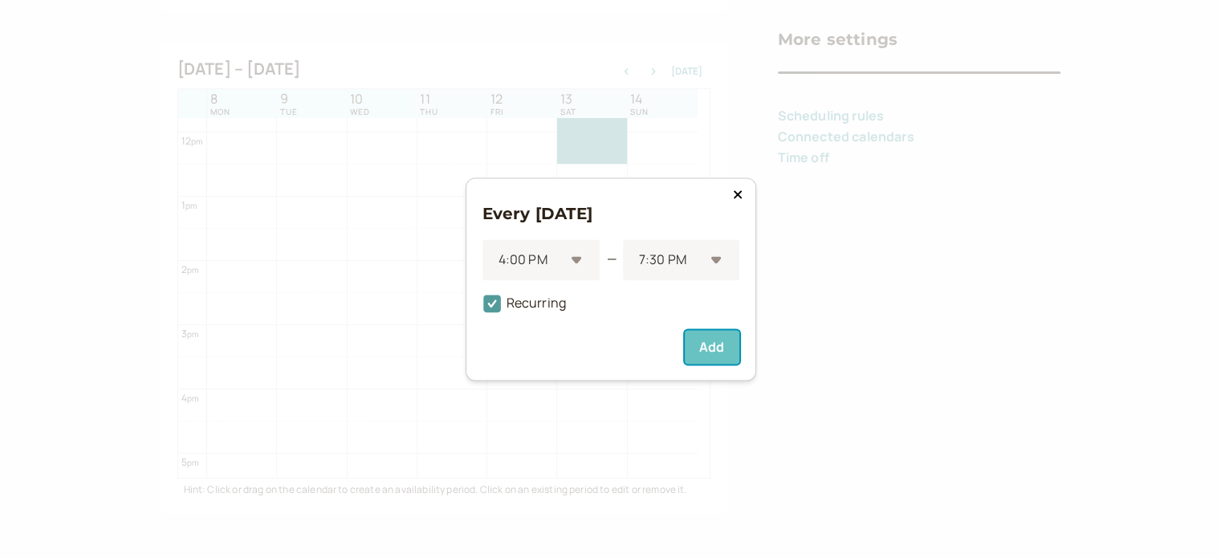
click at [712, 348] on button "Add" at bounding box center [712, 347] width 54 height 34
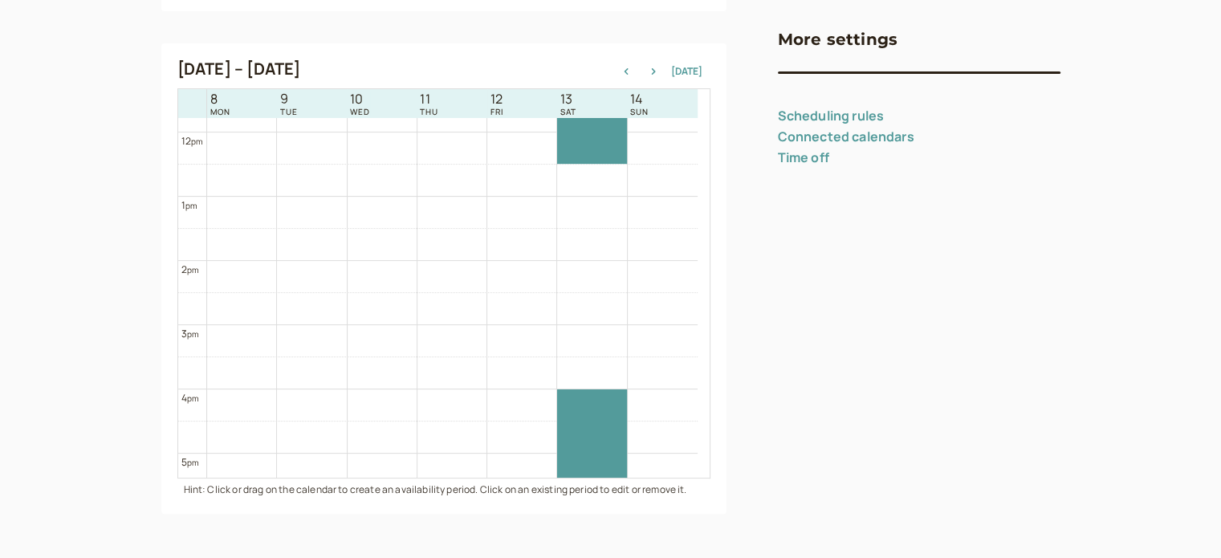
scroll to position [516, 0]
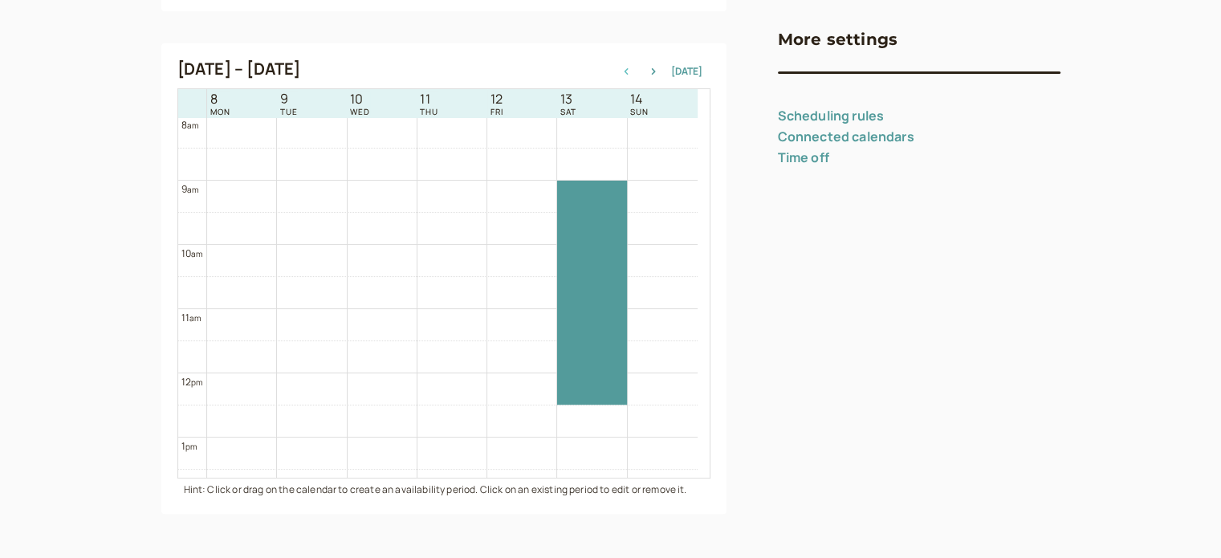
click at [628, 70] on icon "button" at bounding box center [626, 71] width 19 height 6
click at [634, 70] on icon "button" at bounding box center [626, 71] width 19 height 6
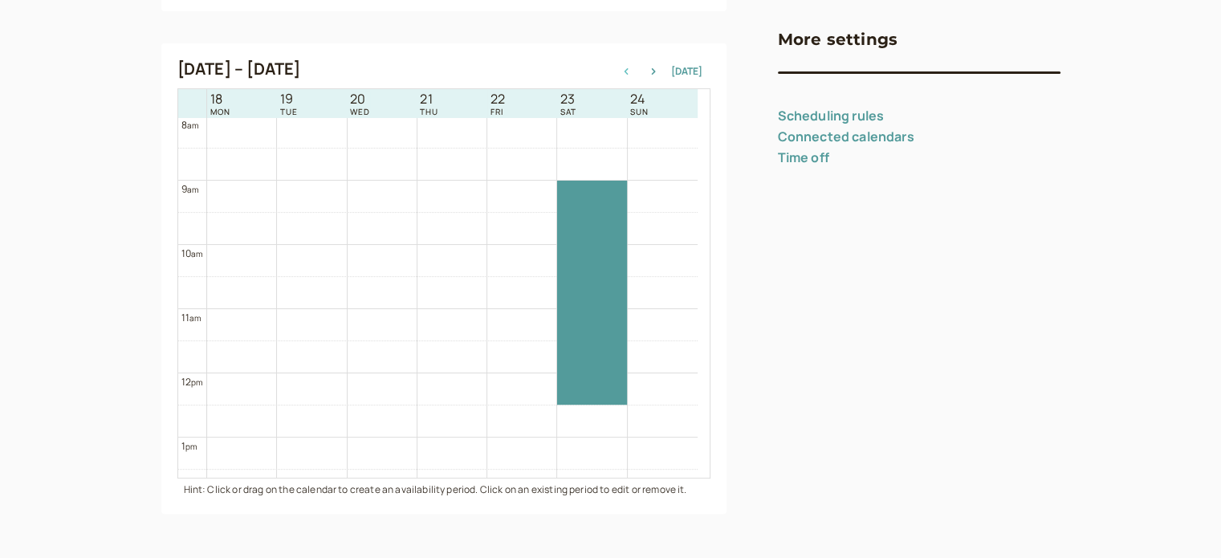
click at [634, 70] on icon "button" at bounding box center [626, 71] width 19 height 6
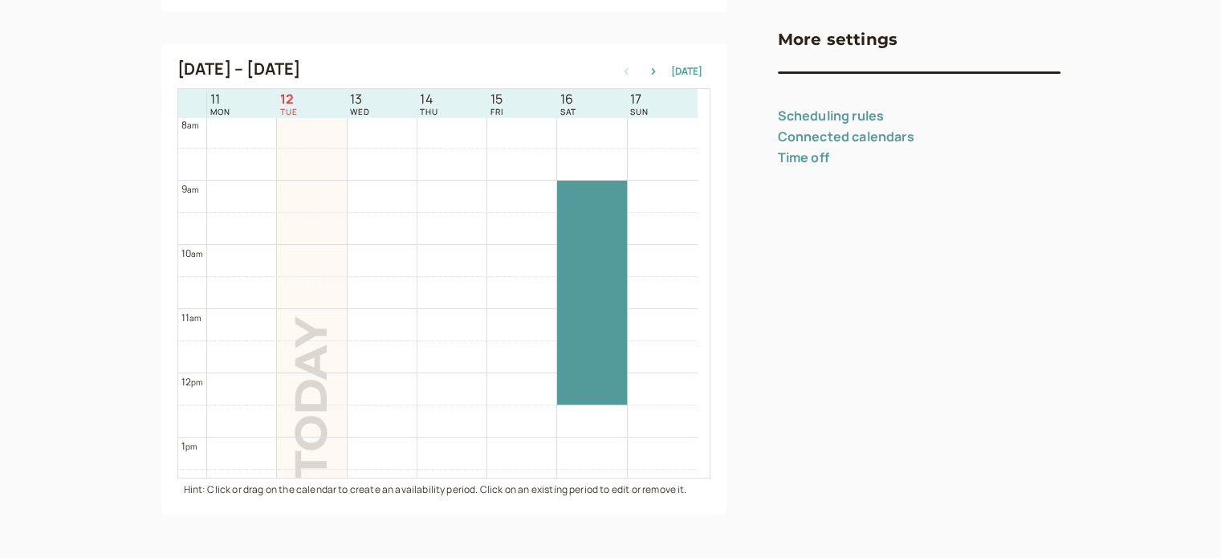
scroll to position [514, 0]
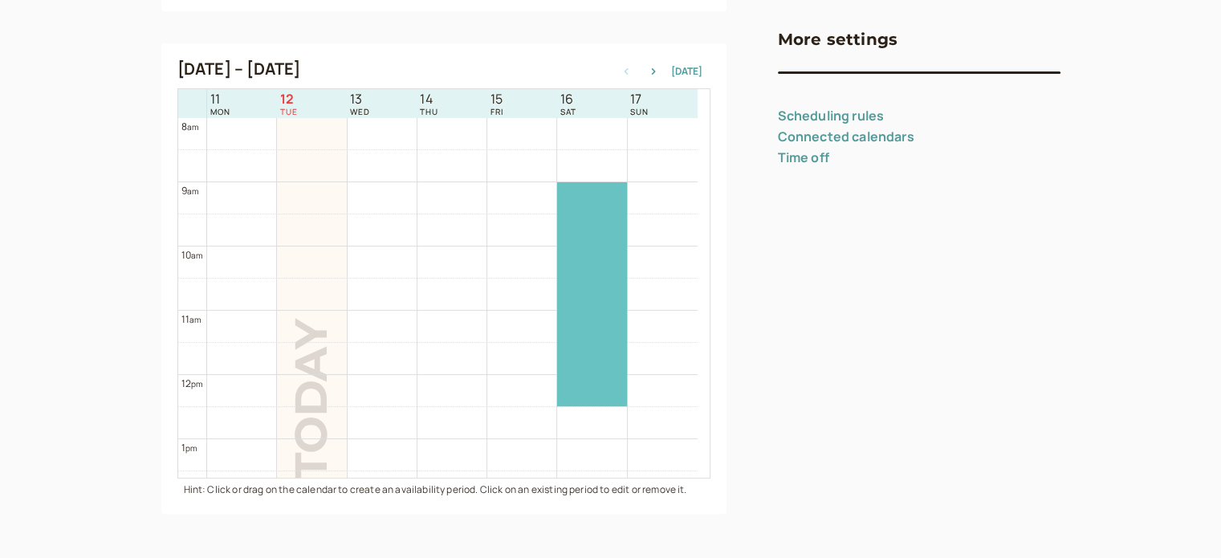
click at [597, 230] on div at bounding box center [591, 294] width 69 height 224
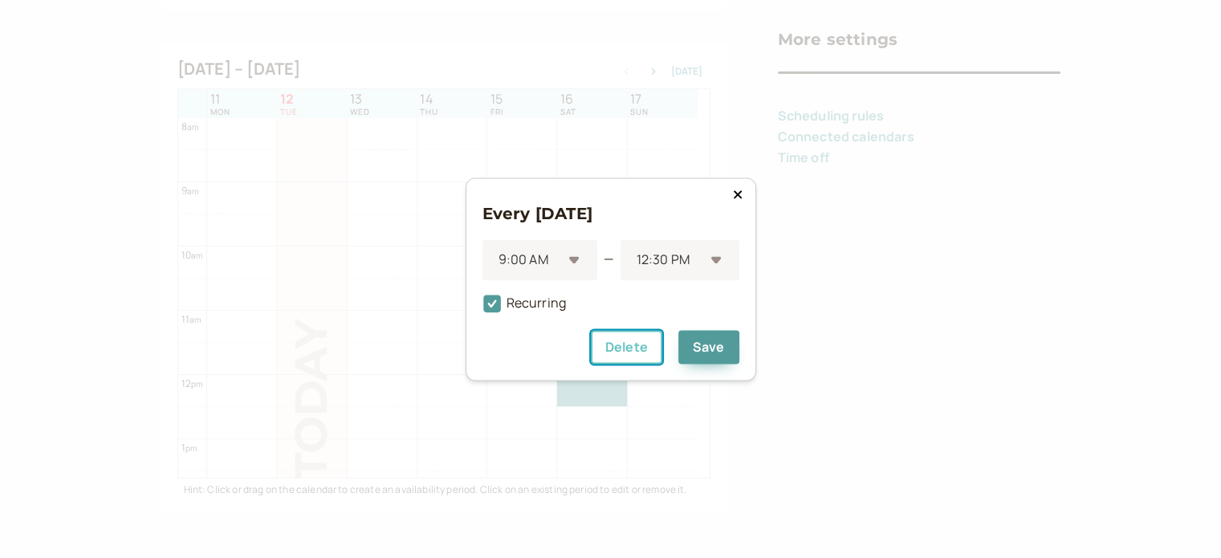
click at [636, 349] on button "Delete" at bounding box center [626, 347] width 71 height 34
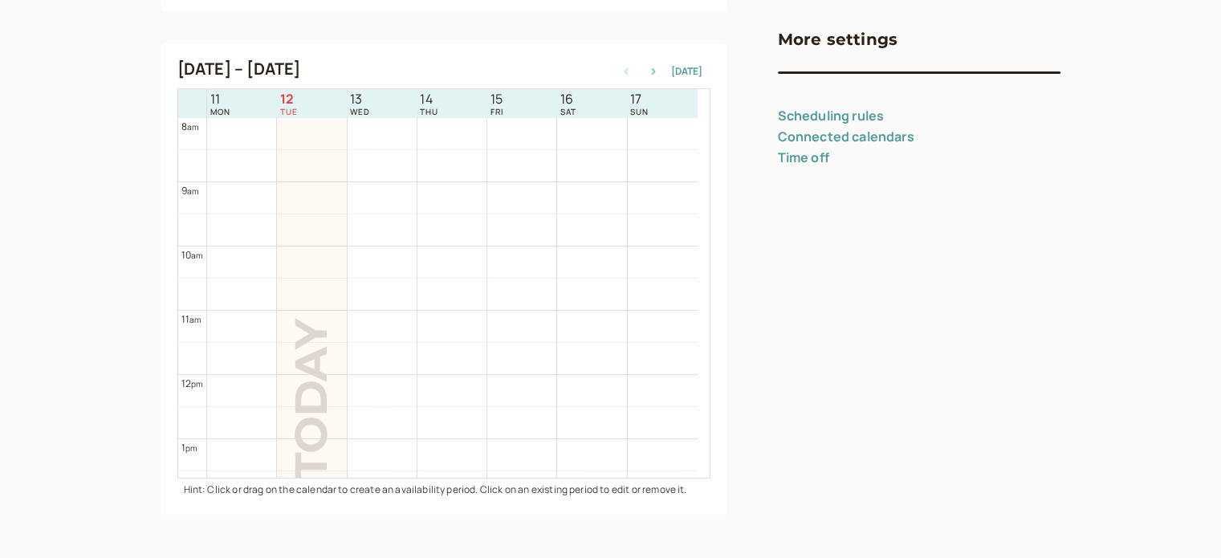
click at [660, 73] on icon "button" at bounding box center [653, 71] width 19 height 6
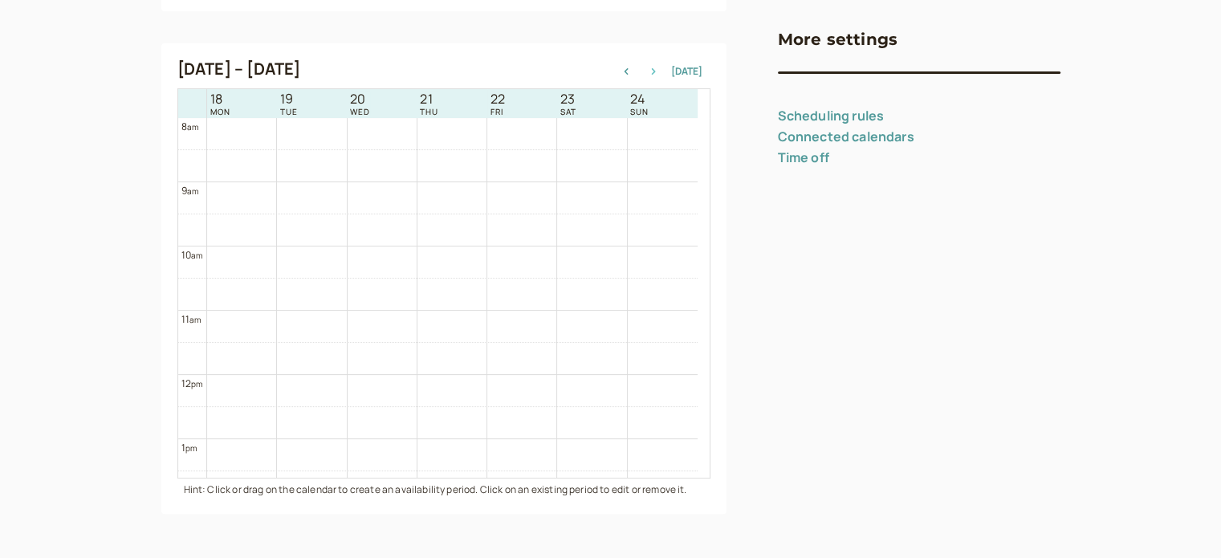
scroll to position [516, 0]
click at [660, 73] on icon "button" at bounding box center [653, 71] width 19 height 6
click at [630, 70] on icon "button" at bounding box center [626, 71] width 19 height 6
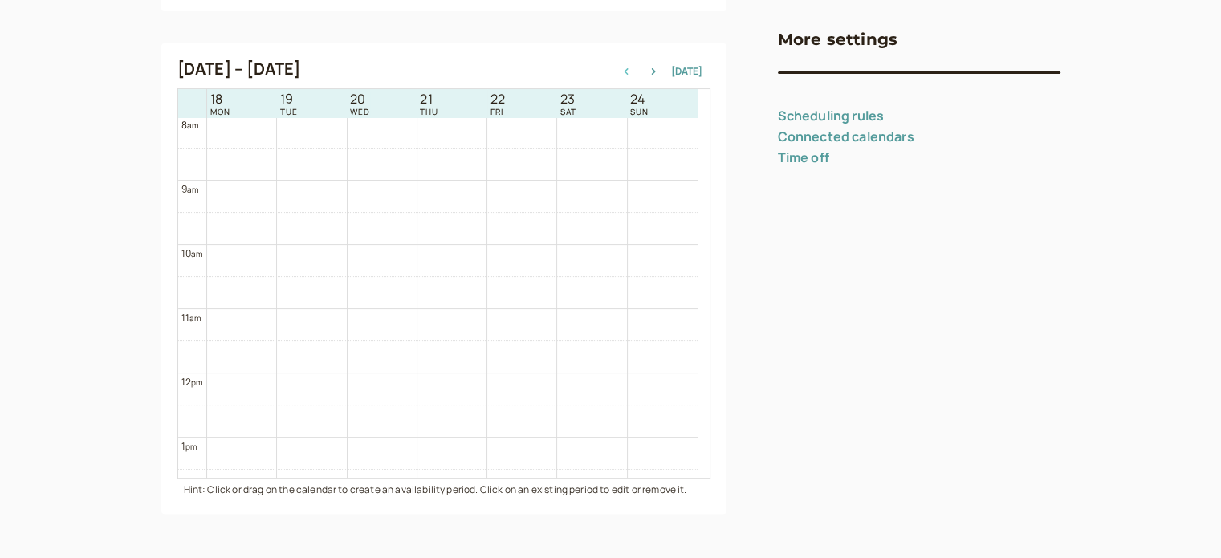
click at [630, 70] on icon "button" at bounding box center [626, 71] width 19 height 6
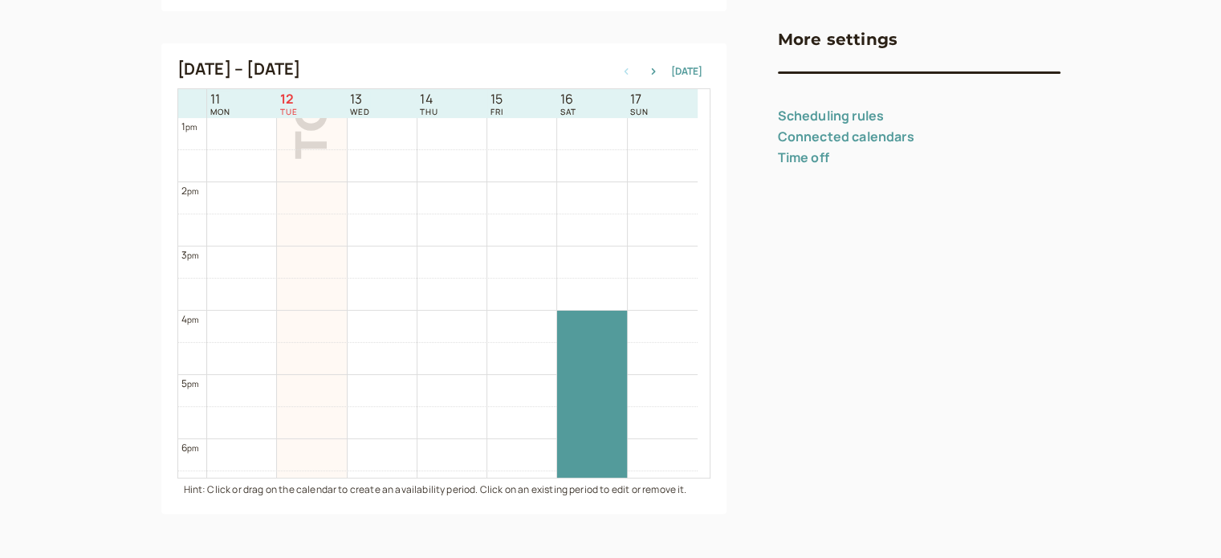
scroll to position [996, 0]
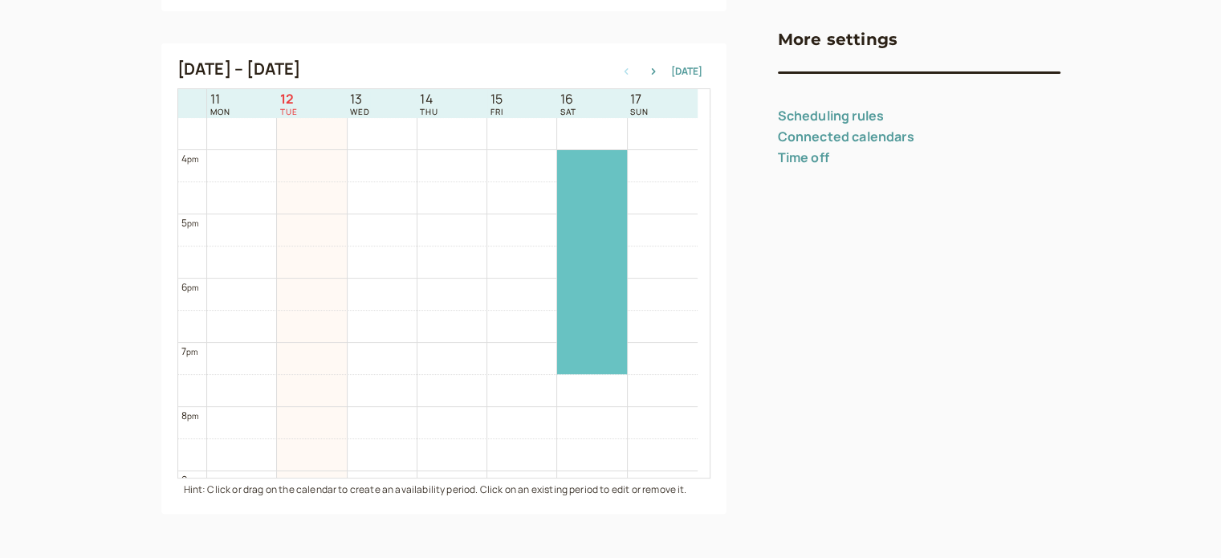
click at [587, 256] on div at bounding box center [591, 262] width 69 height 224
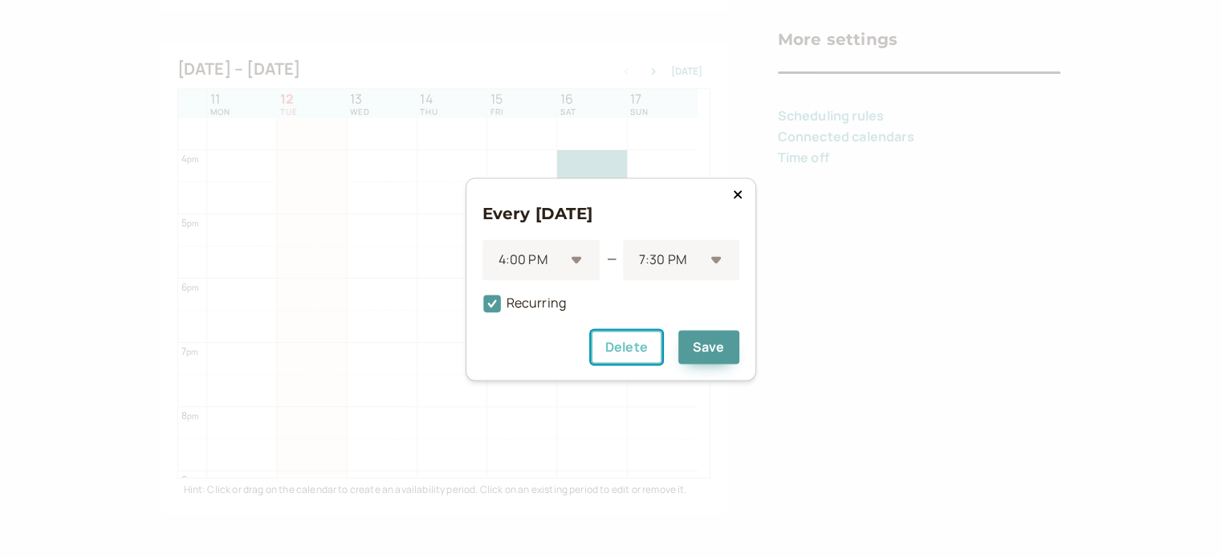
click at [619, 349] on button "Delete" at bounding box center [626, 347] width 71 height 34
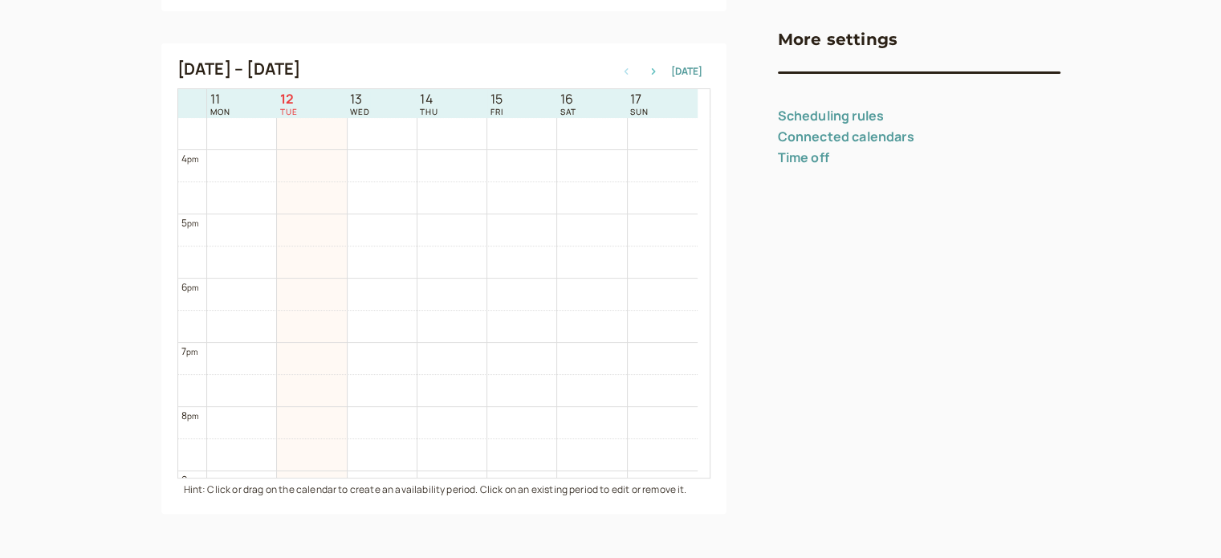
click at [658, 74] on button "button" at bounding box center [653, 71] width 19 height 11
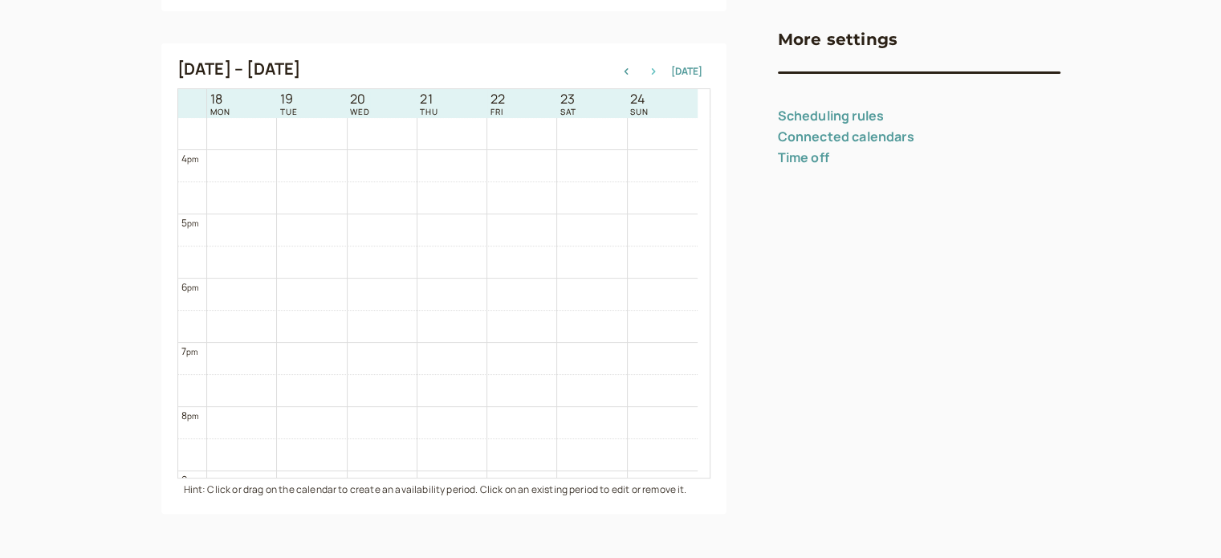
scroll to position [516, 0]
click at [661, 74] on button "button" at bounding box center [653, 71] width 19 height 11
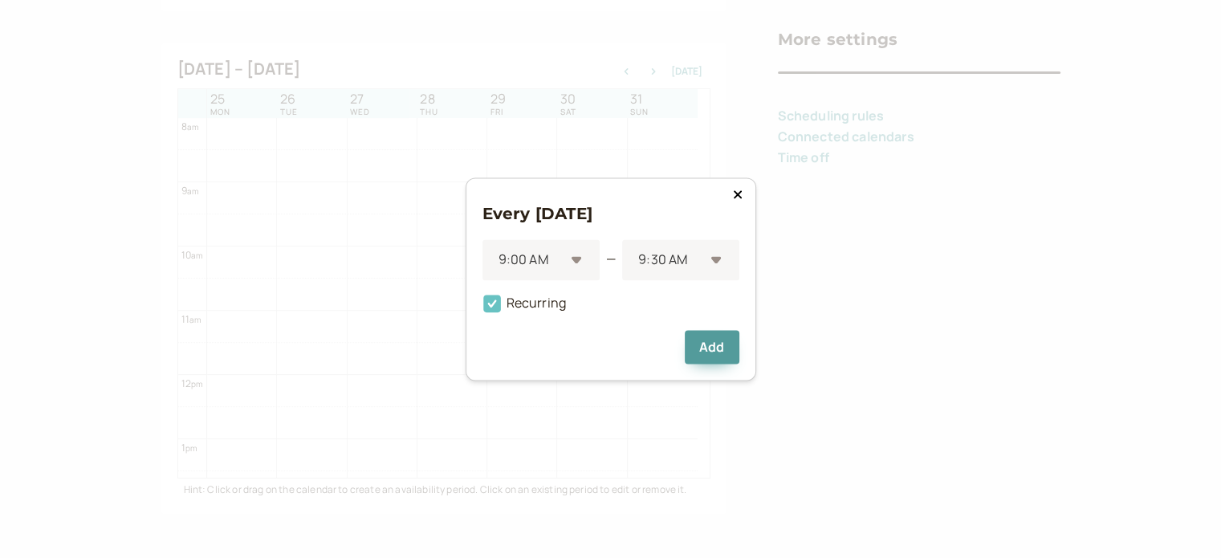
click at [509, 308] on span "Recurring" at bounding box center [525, 303] width 84 height 18
click at [483, 308] on input "Recurring" at bounding box center [483, 308] width 0 height 0
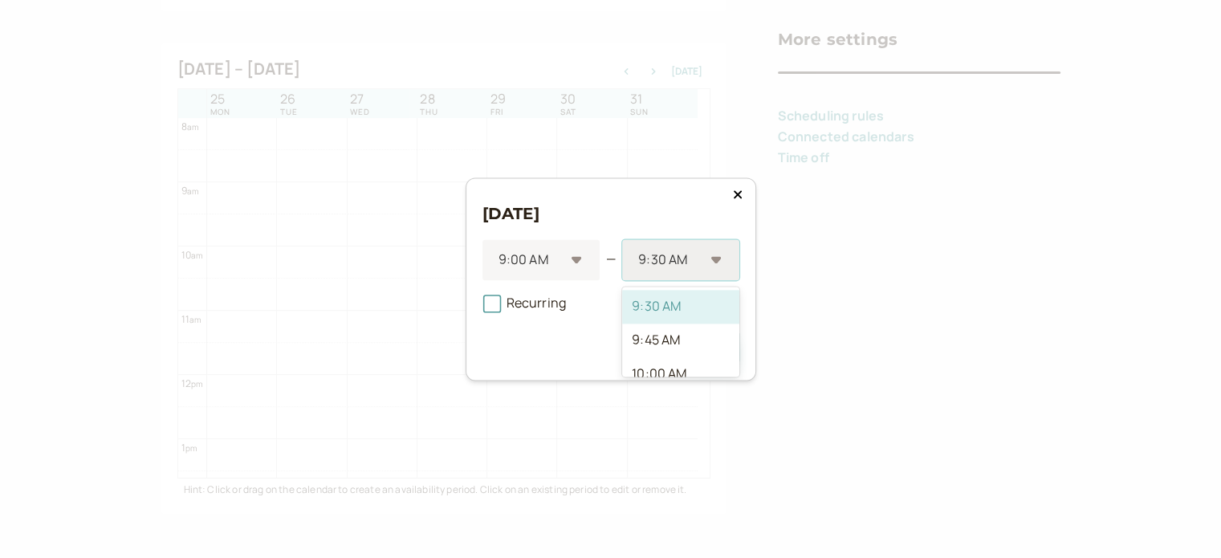
click at [713, 264] on div "9:30 AM" at bounding box center [680, 259] width 116 height 41
click at [662, 369] on div "1:00 PM" at bounding box center [680, 377] width 116 height 34
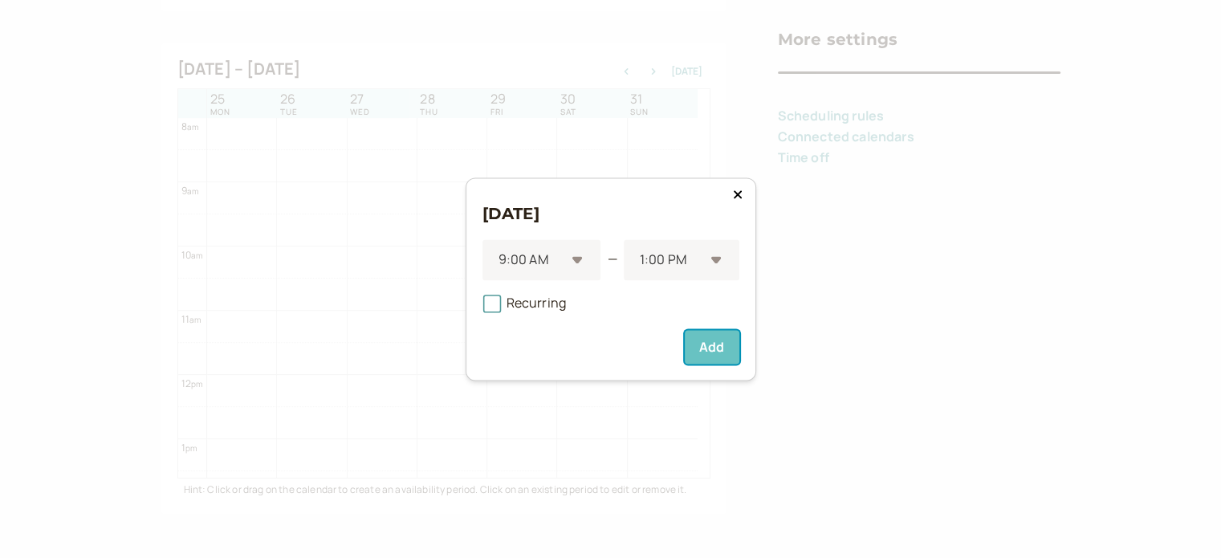
click at [710, 349] on button "Add" at bounding box center [712, 347] width 54 height 34
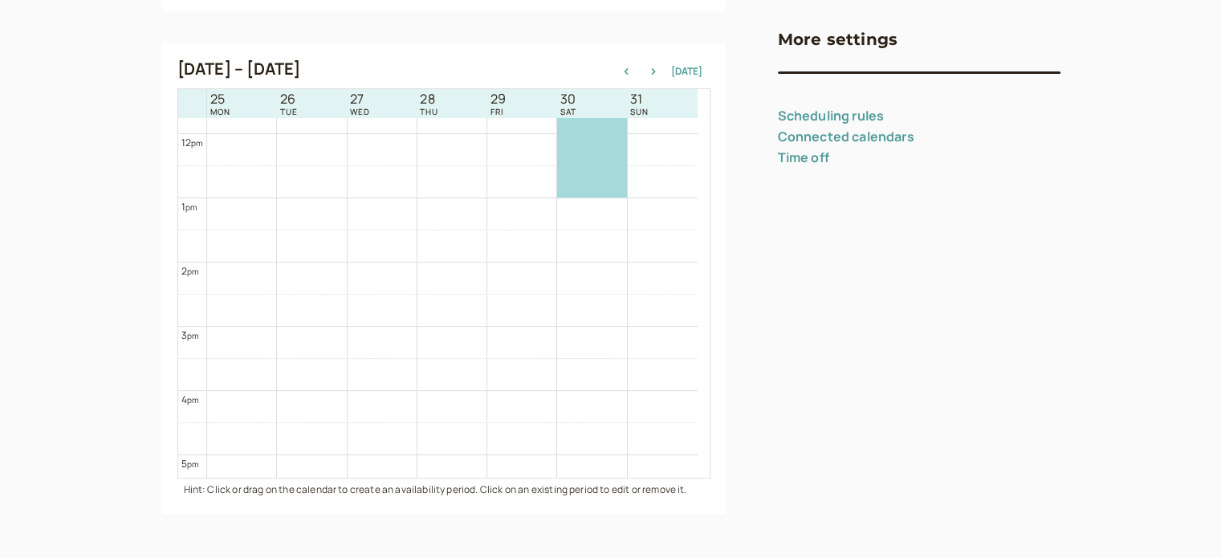
scroll to position [915, 0]
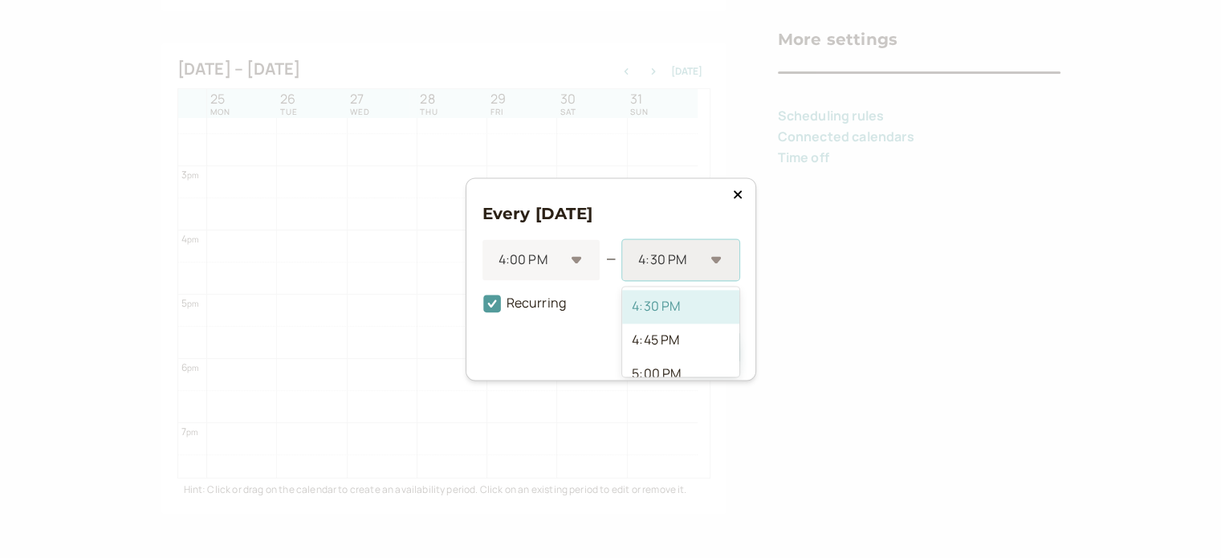
click at [699, 264] on div at bounding box center [670, 260] width 67 height 22
click at [692, 312] on div "7:30 PM" at bounding box center [680, 309] width 116 height 34
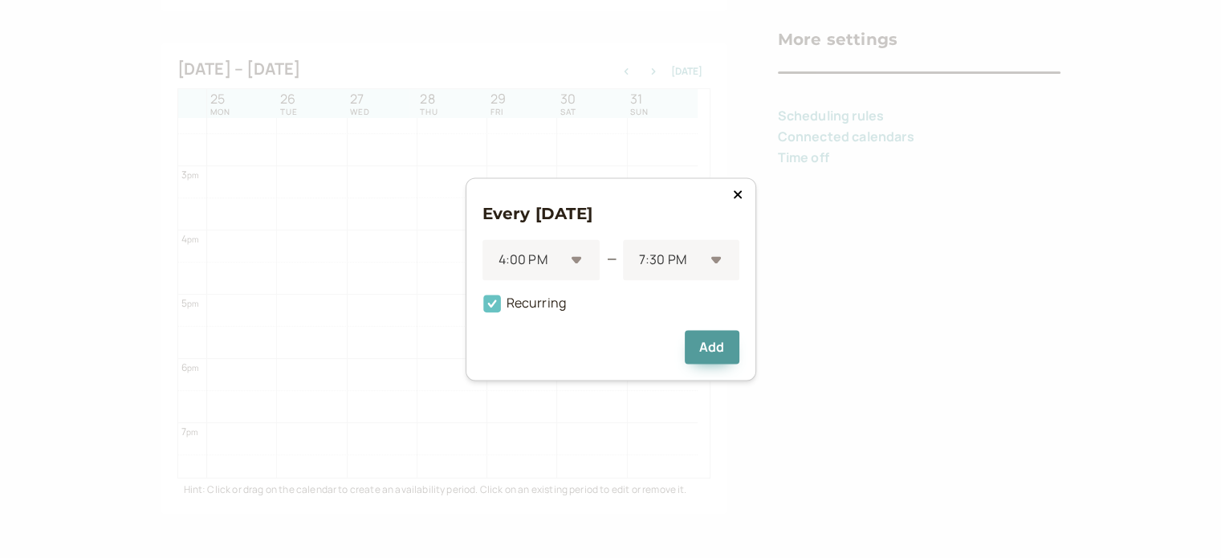
click at [514, 301] on span "Recurring" at bounding box center [525, 303] width 84 height 18
click at [483, 308] on input "Recurring" at bounding box center [483, 308] width 0 height 0
click at [713, 345] on button "Add" at bounding box center [712, 347] width 54 height 34
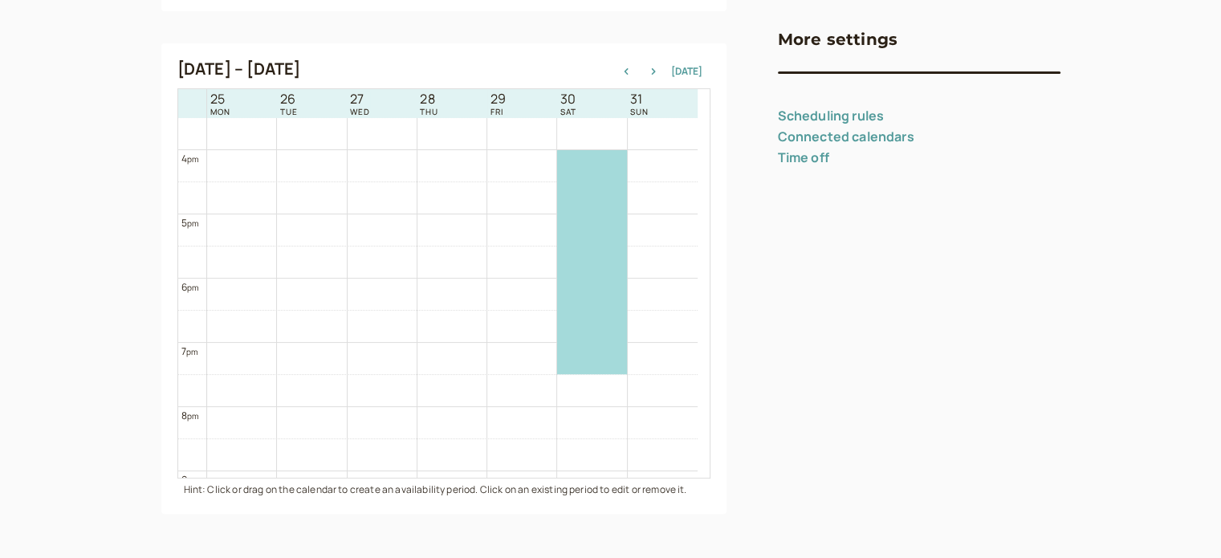
scroll to position [915, 0]
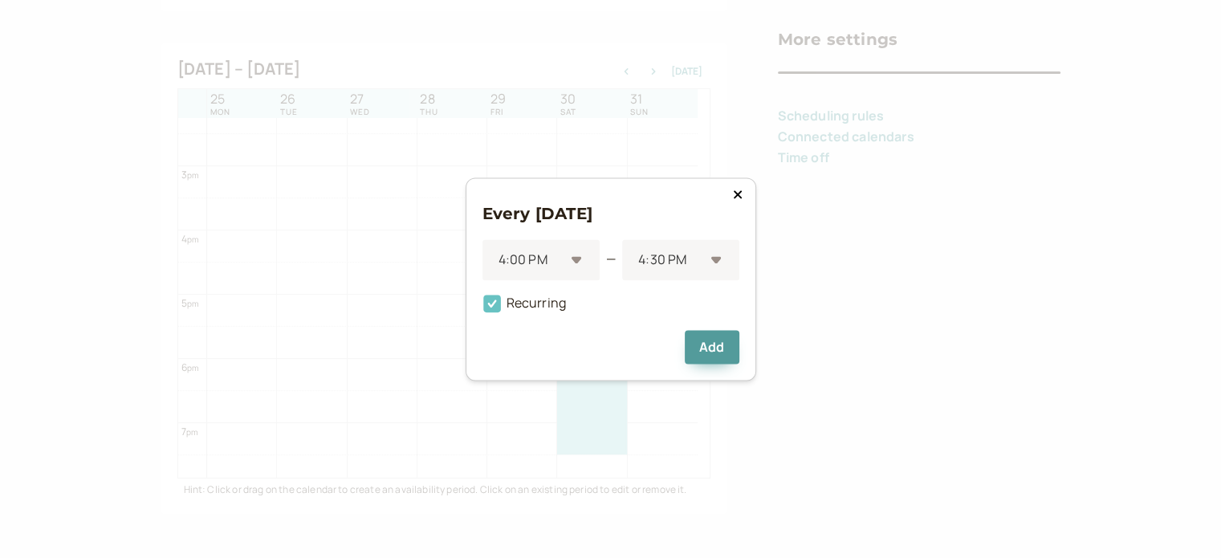
click at [532, 310] on span "Recurring" at bounding box center [525, 303] width 84 height 18
click at [483, 308] on input "Recurring" at bounding box center [483, 308] width 0 height 0
click at [720, 267] on div "4:30 PM" at bounding box center [680, 259] width 116 height 41
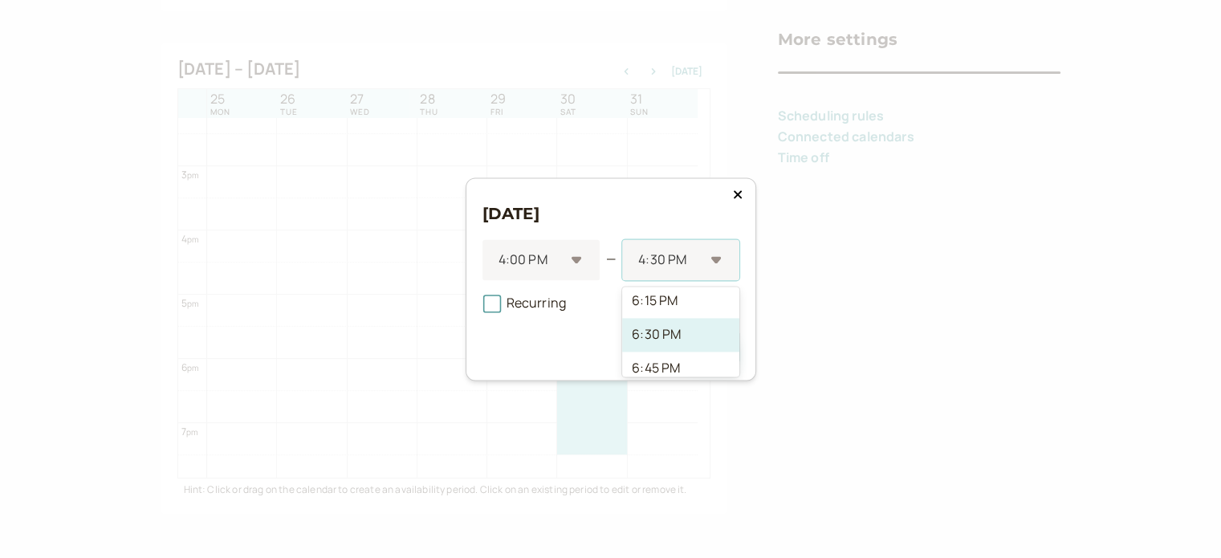
scroll to position [402, 0]
click at [688, 313] on div "7:30 PM" at bounding box center [680, 309] width 116 height 34
click at [716, 345] on button "Add" at bounding box center [712, 347] width 54 height 34
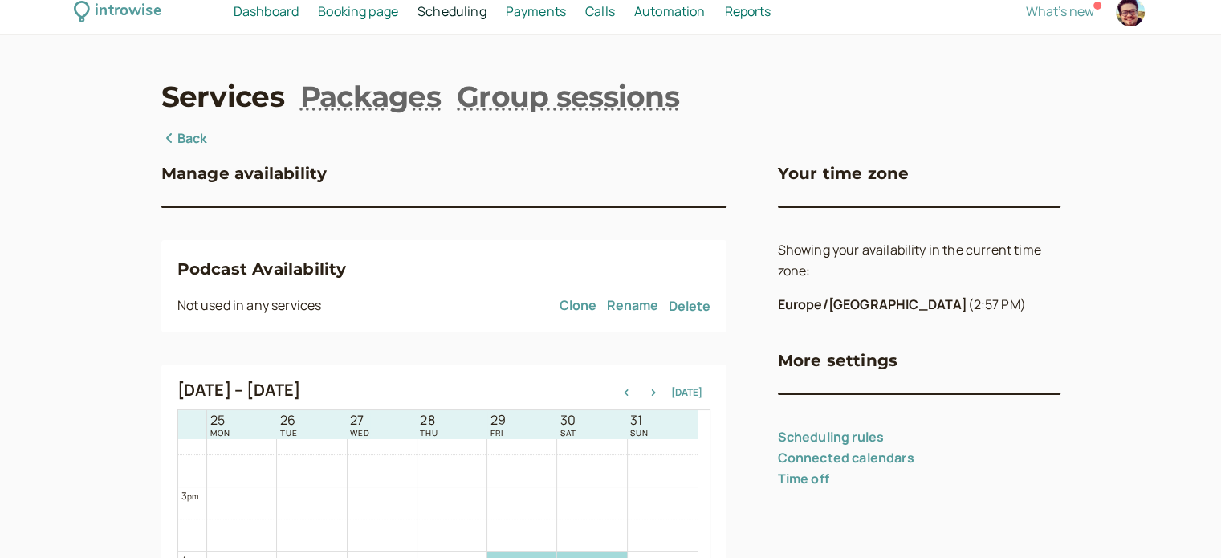
scroll to position [0, 0]
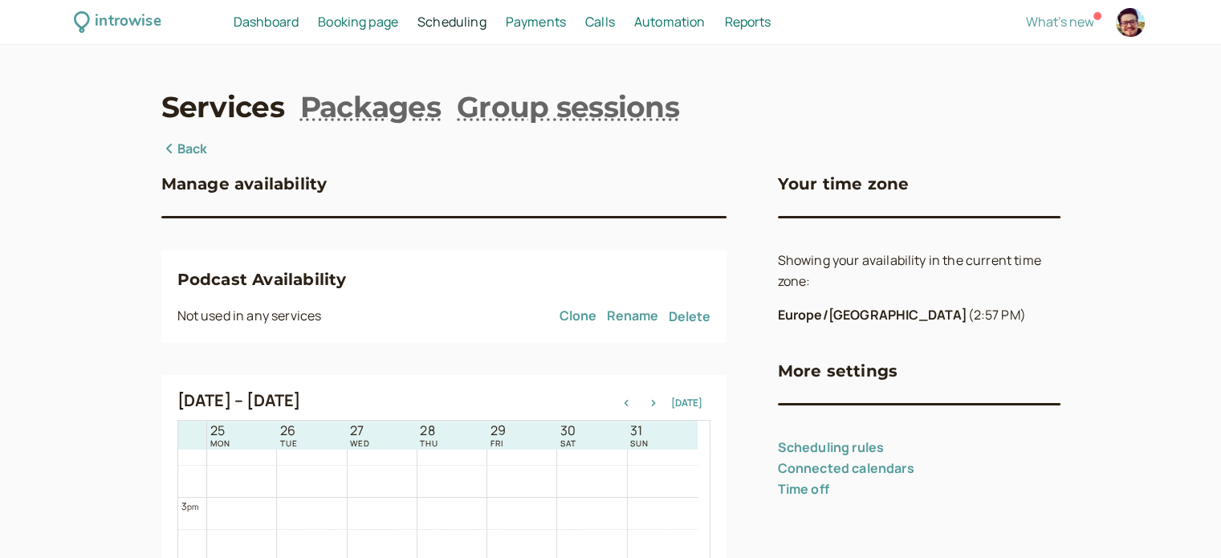
click at [193, 150] on link "Back" at bounding box center [184, 149] width 47 height 21
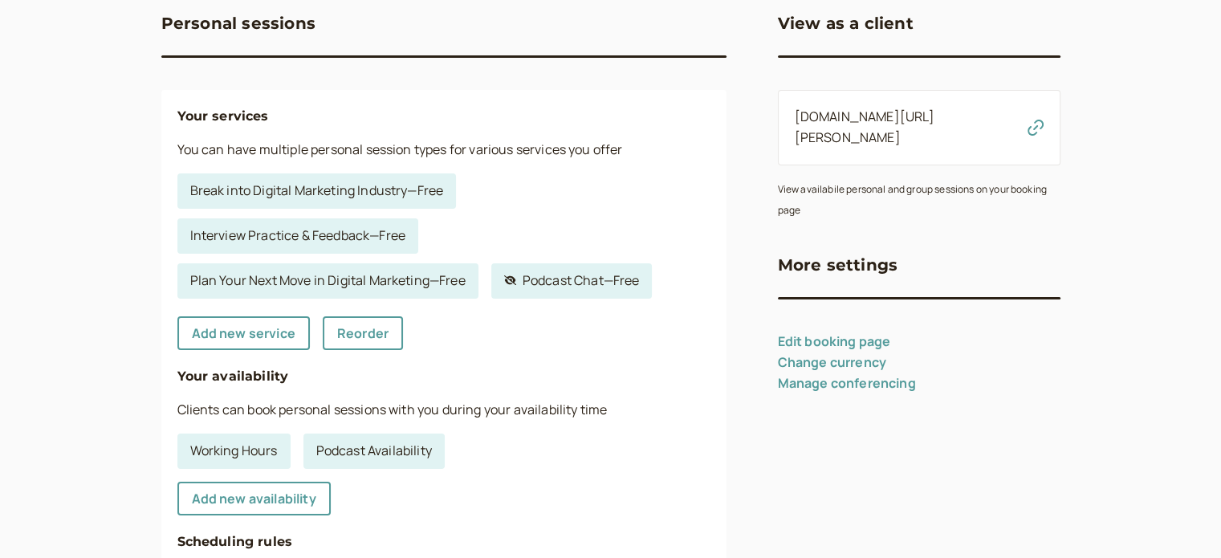
scroll to position [80, 0]
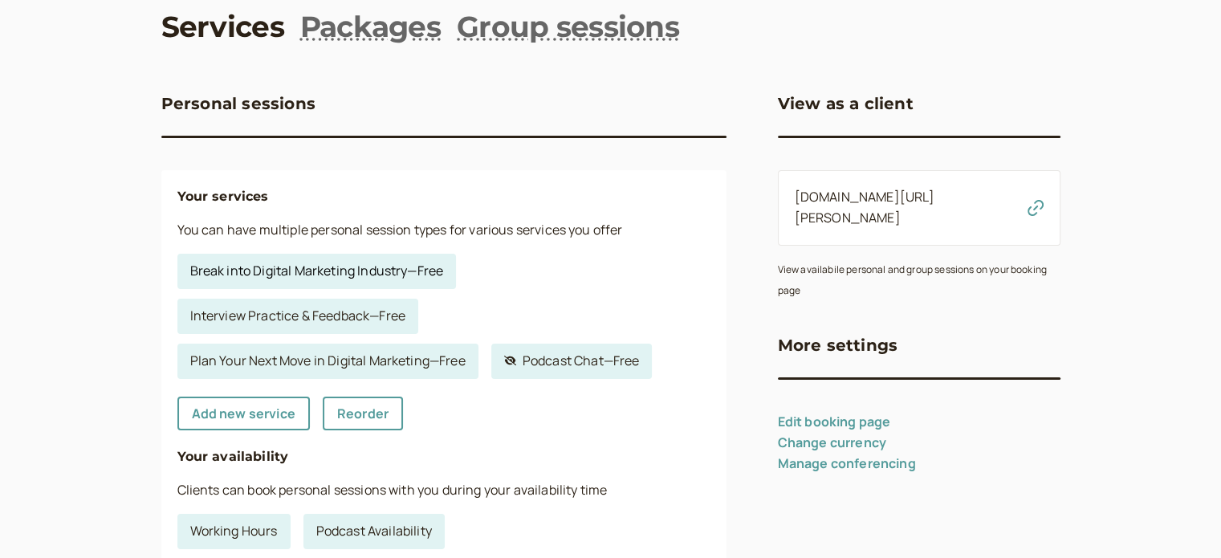
click at [332, 276] on link "Break into Digital Marketing Industry — Free" at bounding box center [316, 271] width 279 height 35
select select "30"
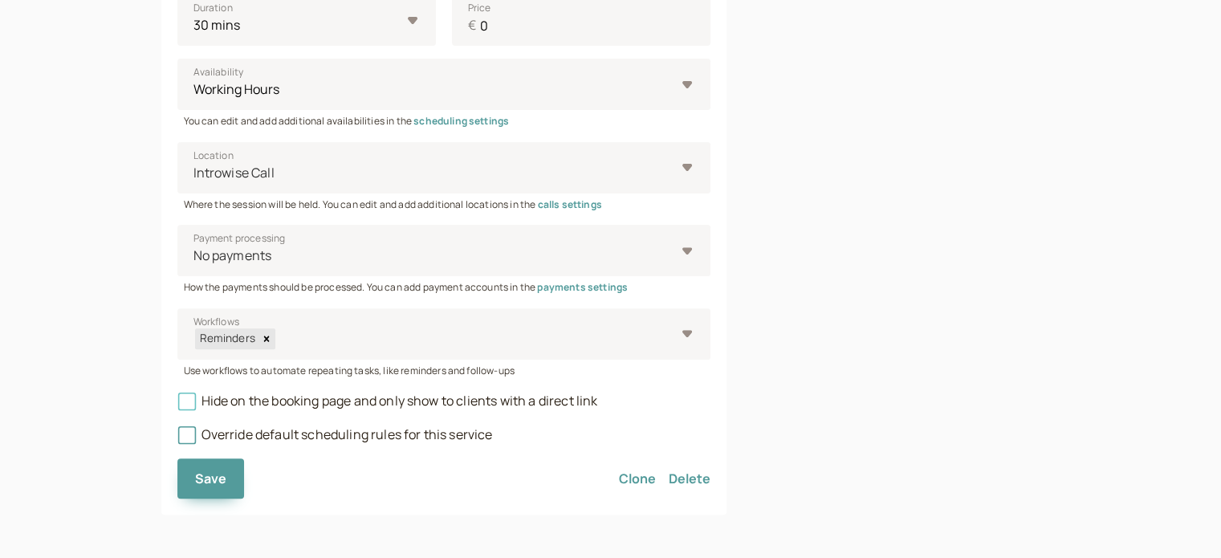
scroll to position [357, 0]
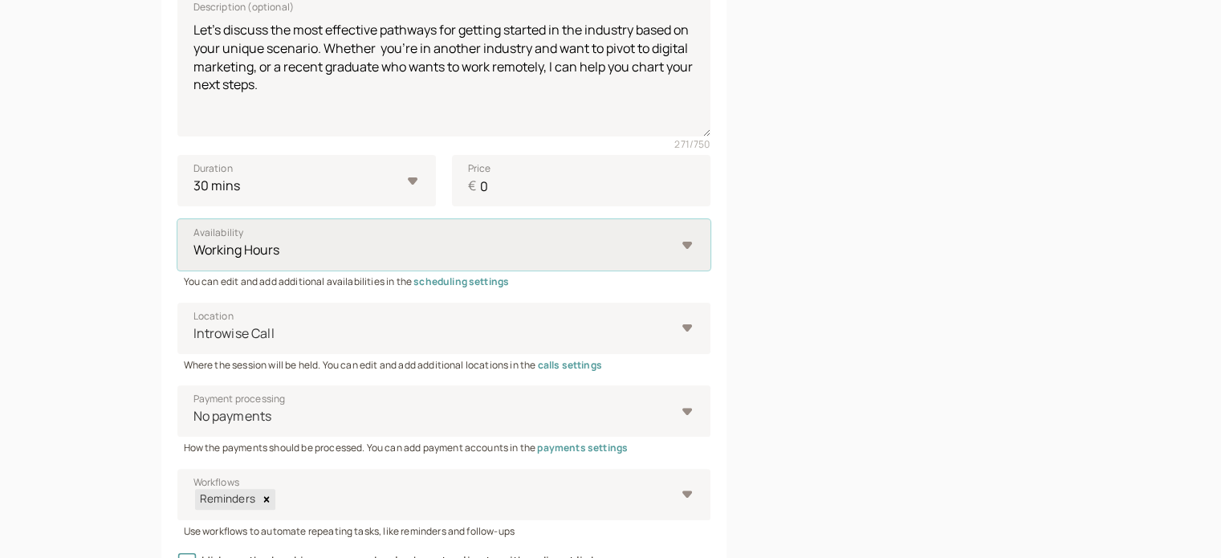
click at [636, 241] on select "Working Hours Podcast Availability" at bounding box center [443, 244] width 533 height 51
select select "RHwKl2BcAEEDGYEhvF6D"
click at [177, 219] on select "Working Hours Podcast Availability" at bounding box center [443, 244] width 533 height 51
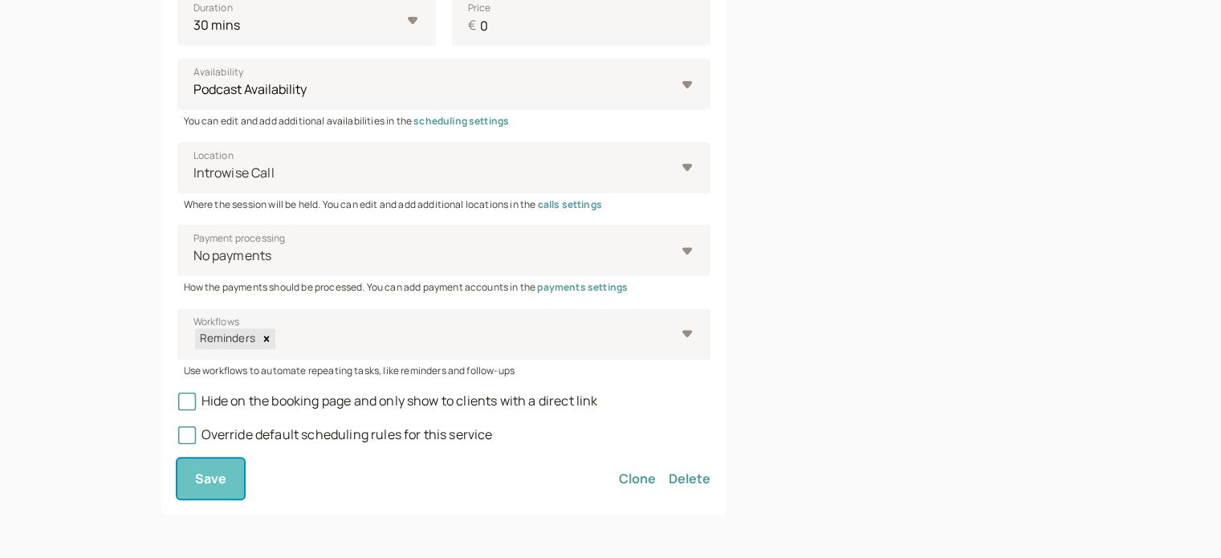
click at [225, 471] on span "Save" at bounding box center [211, 479] width 32 height 18
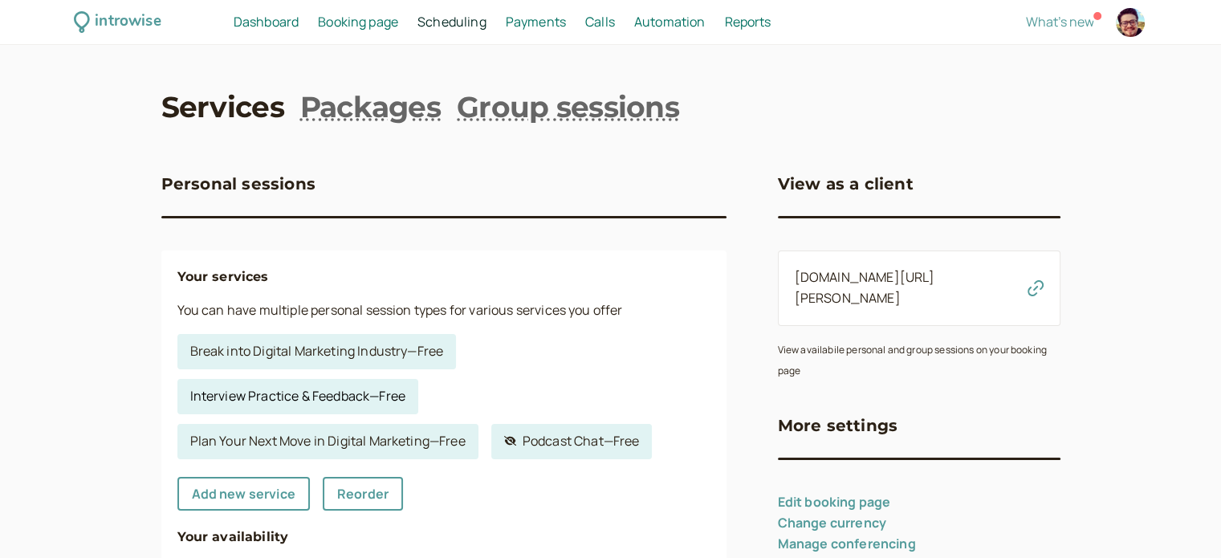
click at [288, 401] on link "Interview Practice & Feedback — Free" at bounding box center [297, 396] width 241 height 35
select select "30"
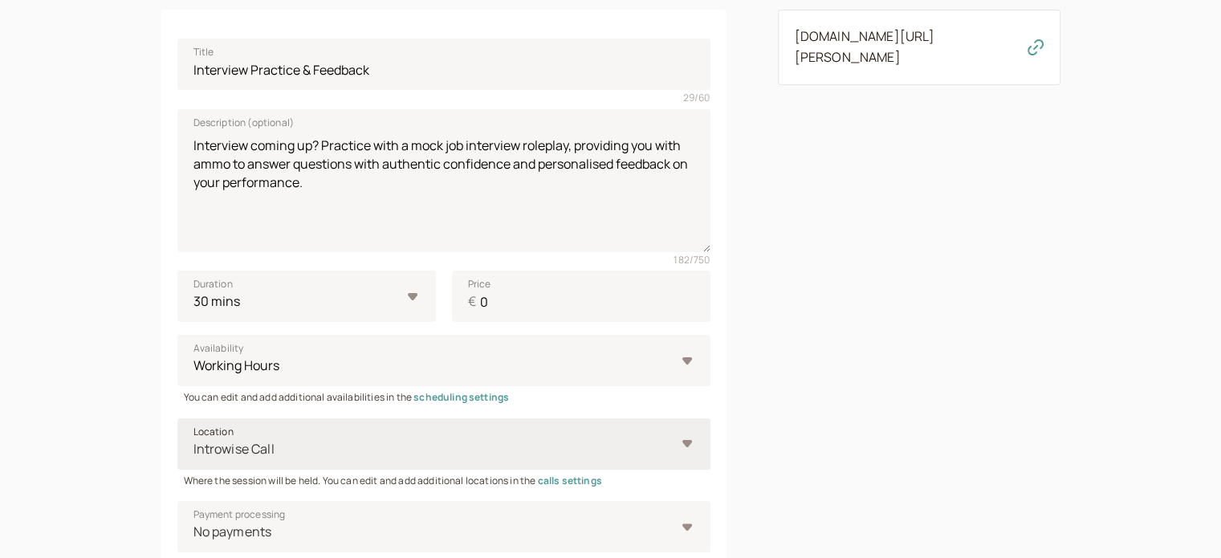
scroll to position [321, 0]
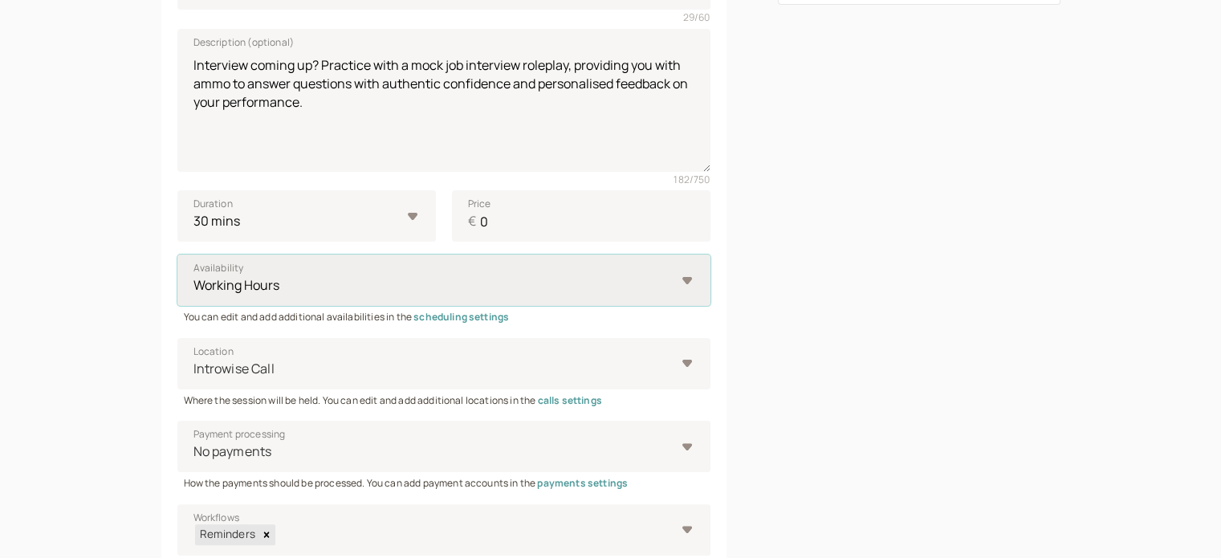
click at [307, 283] on select "Working Hours Podcast Availability" at bounding box center [443, 280] width 533 height 51
select select "RHwKl2BcAEEDGYEhvF6D"
click at [177, 255] on select "Working Hours Podcast Availability" at bounding box center [443, 280] width 533 height 51
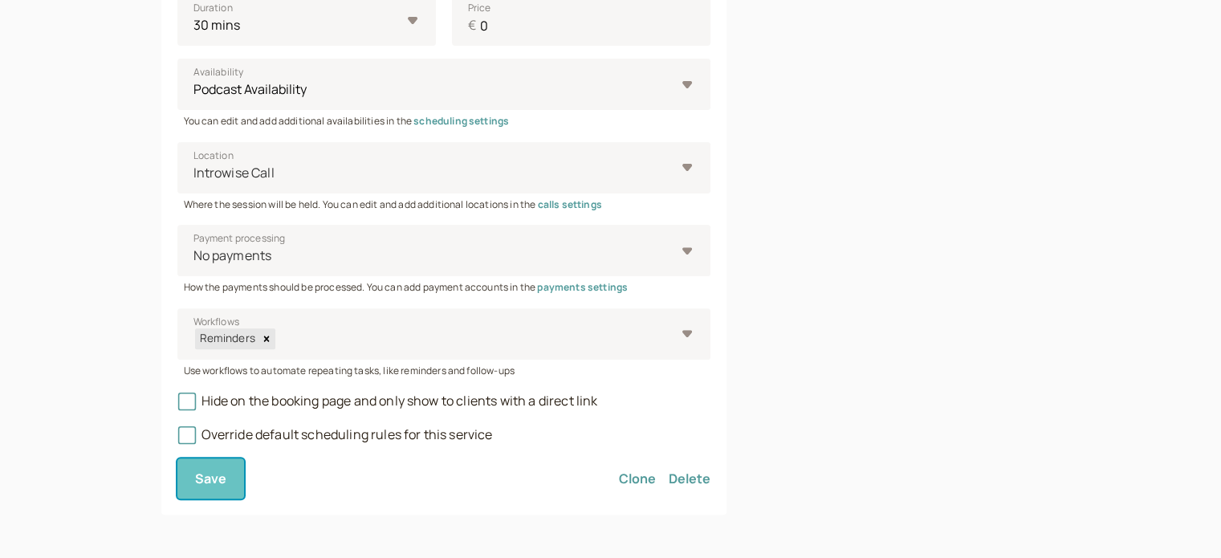
click at [217, 476] on span "Save" at bounding box center [211, 479] width 32 height 18
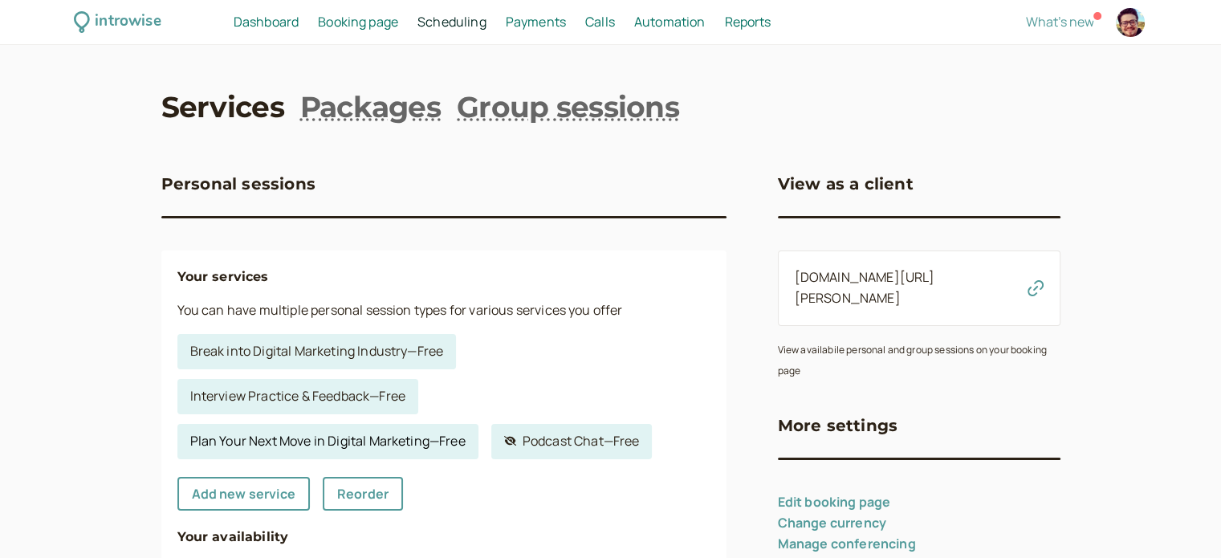
click at [311, 438] on link "Plan Your Next Move in Digital Marketing — Free" at bounding box center [327, 441] width 301 height 35
select select "30"
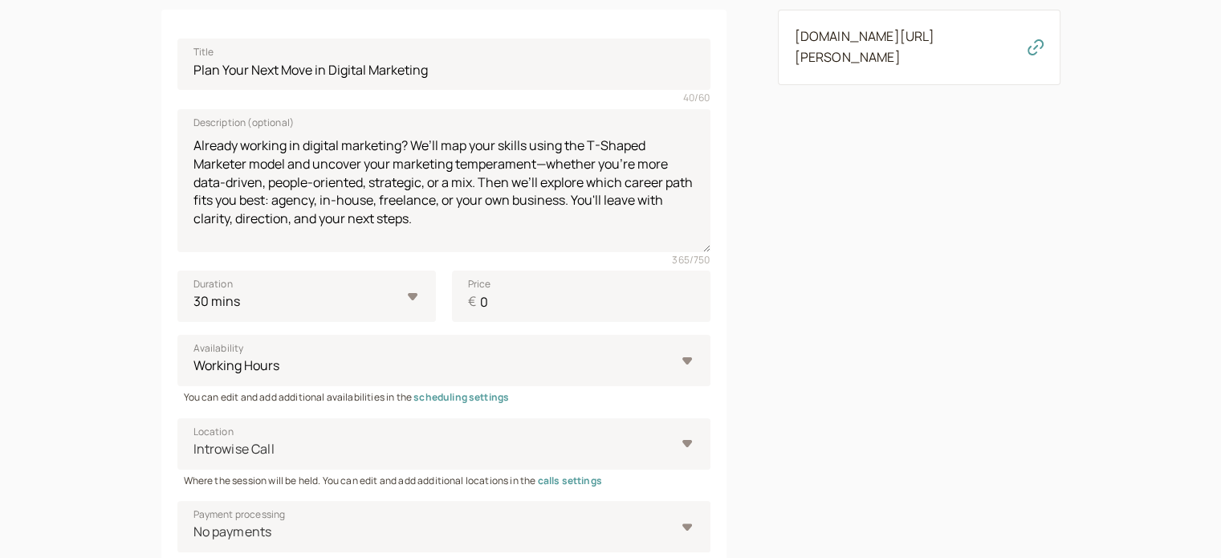
scroll to position [402, 0]
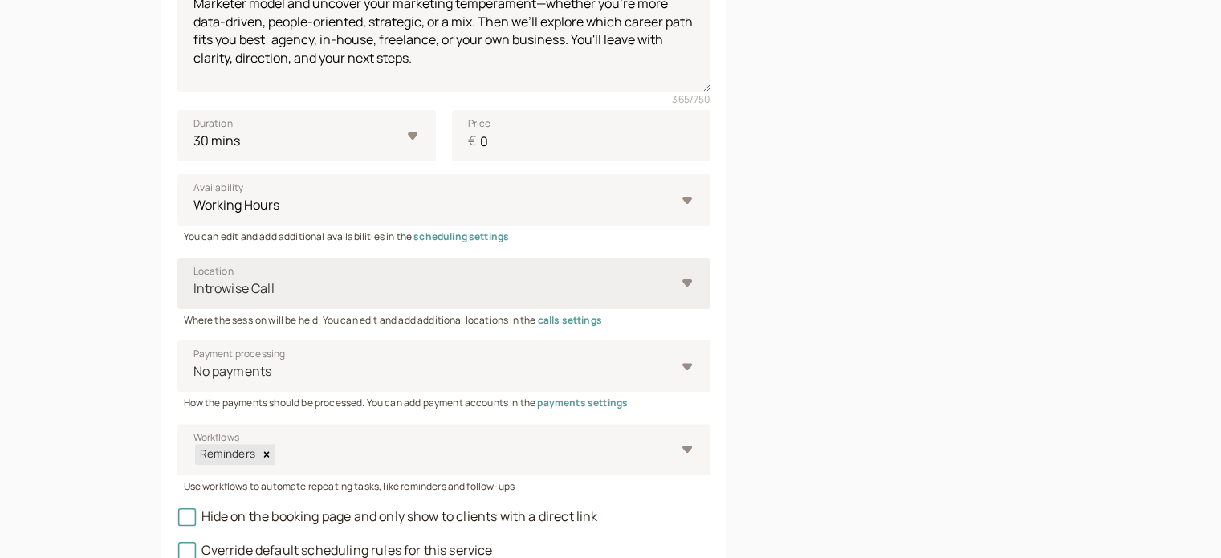
click at [434, 292] on div at bounding box center [433, 289] width 483 height 22
click at [194, 292] on input "Location Introwise Call" at bounding box center [193, 288] width 2 height 18
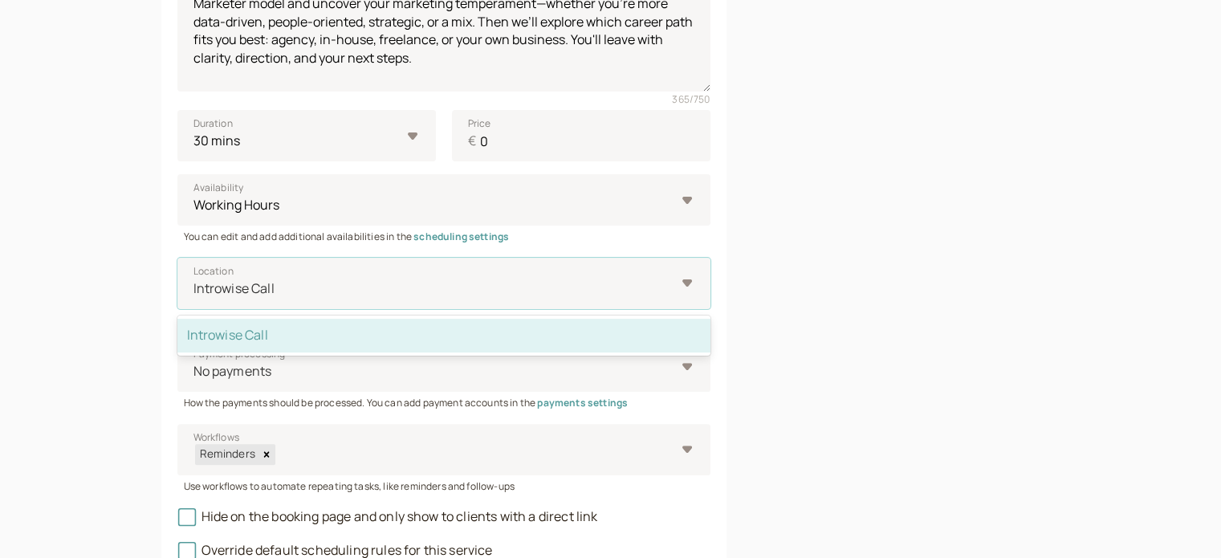
click at [862, 304] on div "Link to this service [DOMAIN_NAME][URL][PERSON_NAME]" at bounding box center [919, 183] width 283 height 893
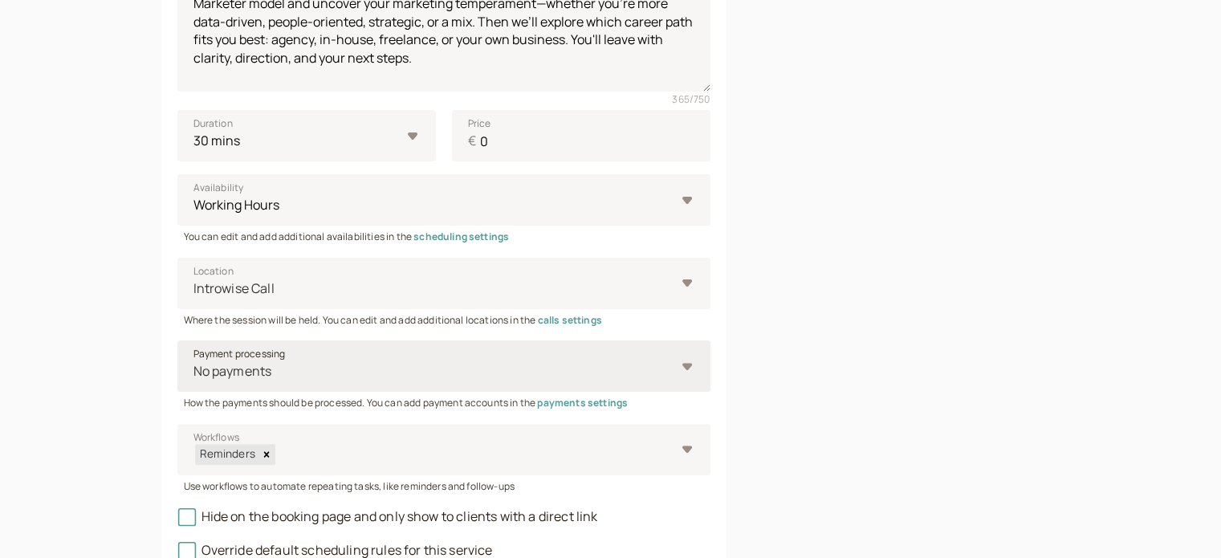
scroll to position [517, 0]
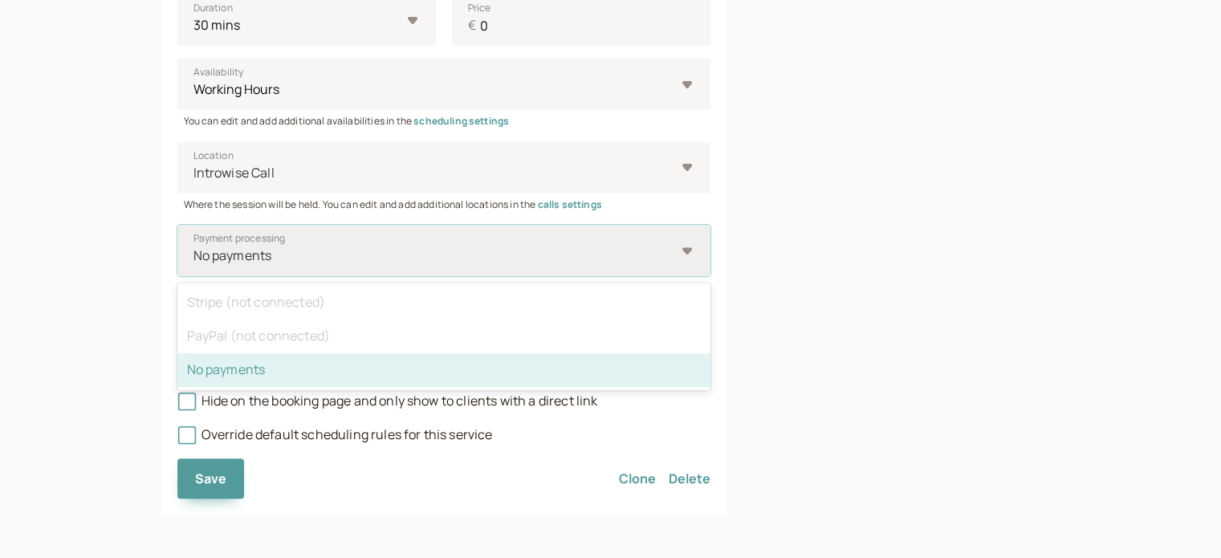
click at [241, 256] on div at bounding box center [433, 256] width 483 height 22
click at [194, 256] on input "Payment processing option No payments selected, 3 of 3. 3 results available. Us…" at bounding box center [193, 256] width 2 height 18
click at [870, 244] on div "Link to this service [DOMAIN_NAME][URL][PERSON_NAME]" at bounding box center [919, 68] width 283 height 893
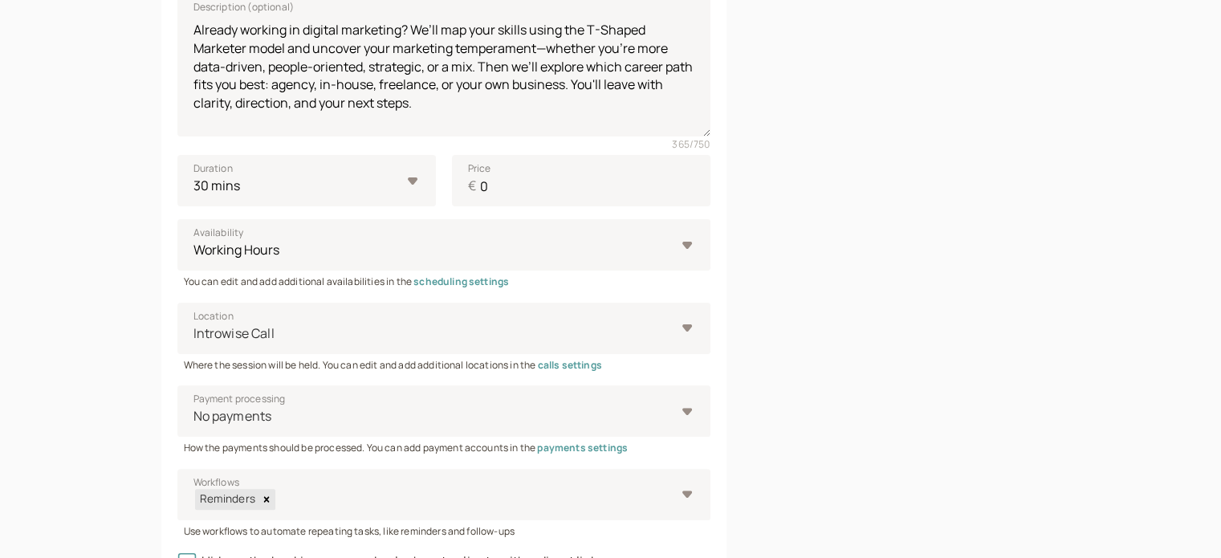
scroll to position [276, 0]
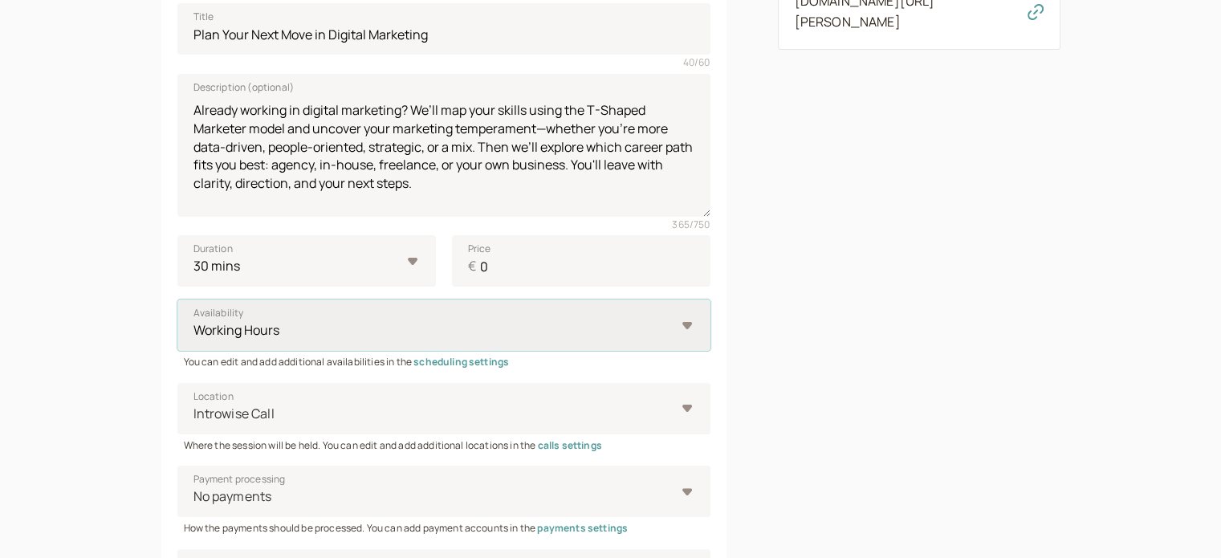
click at [351, 337] on select "Working Hours Podcast Availability" at bounding box center [443, 325] width 533 height 51
select select "RHwKl2BcAEEDGYEhvF6D"
click at [177, 300] on select "Working Hours Podcast Availability" at bounding box center [443, 325] width 533 height 51
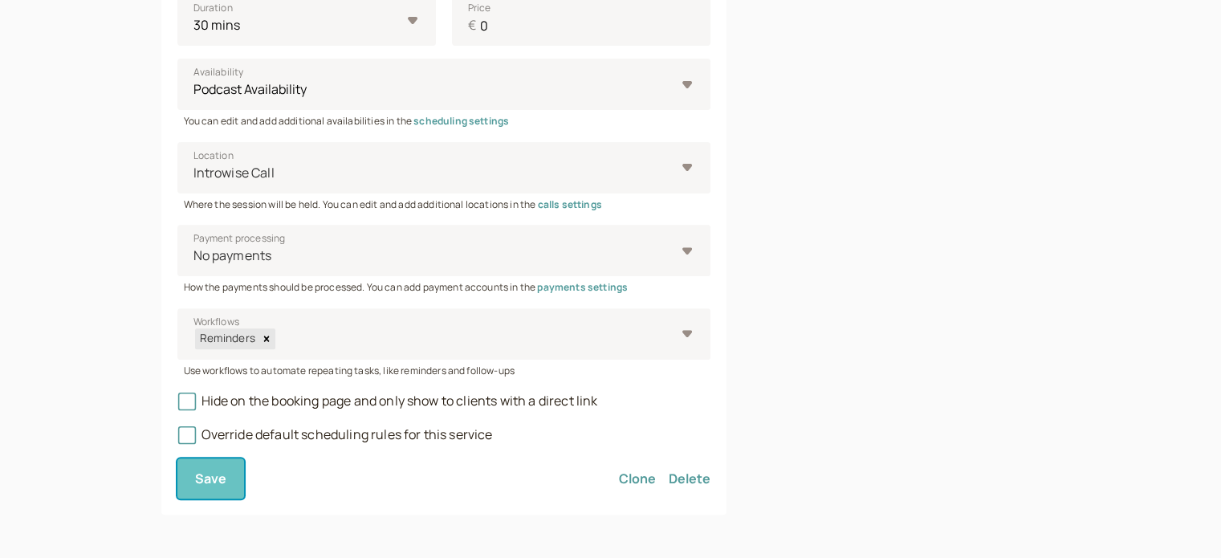
click at [228, 480] on button "Save" at bounding box center [210, 479] width 67 height 40
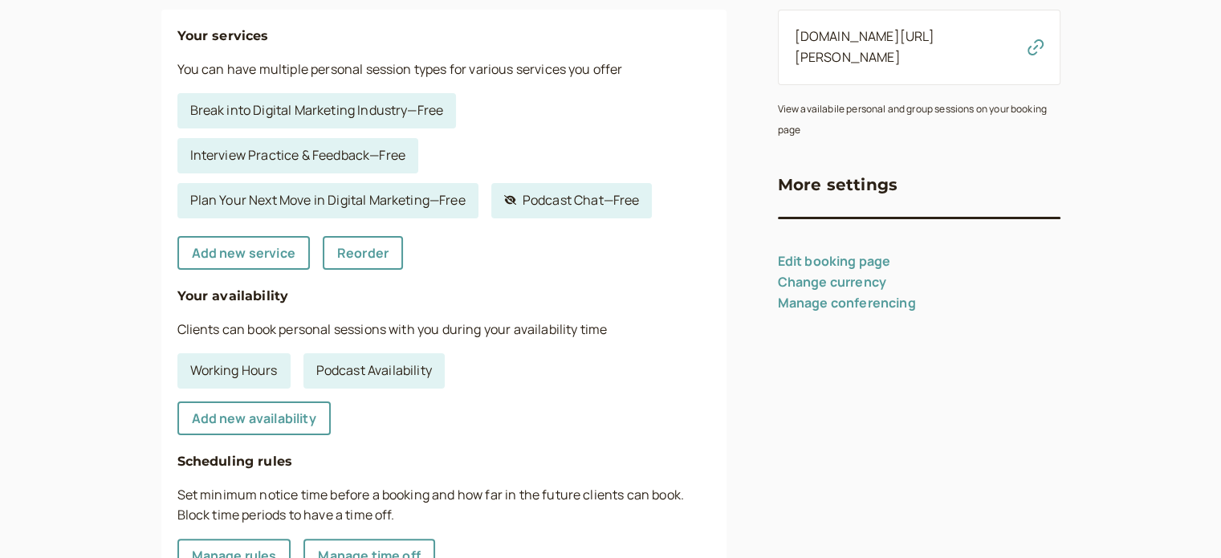
scroll to position [402, 0]
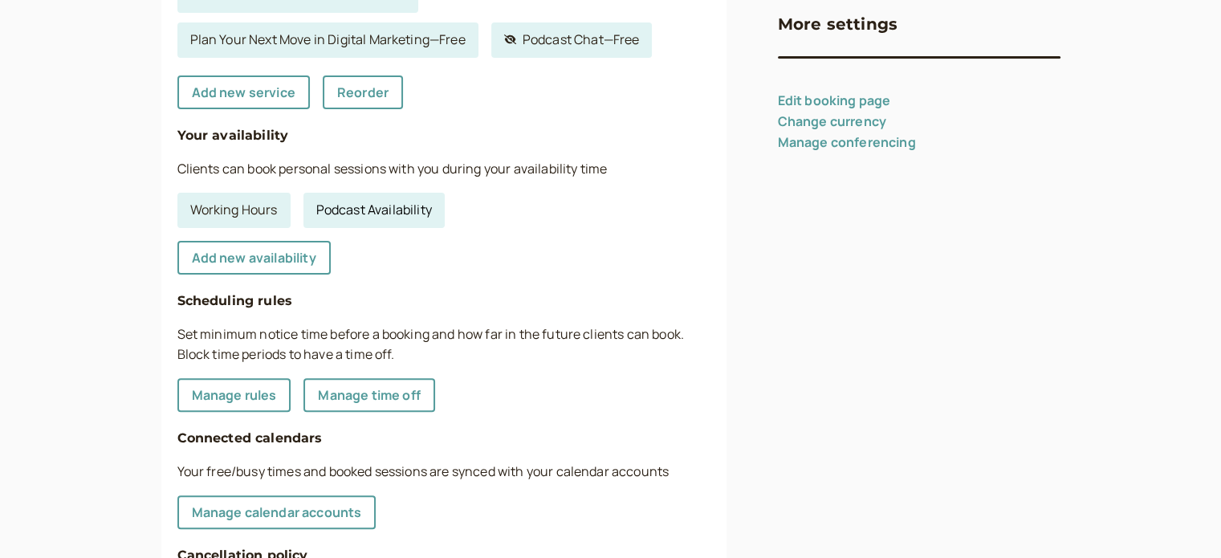
click at [356, 212] on link "Podcast Availability" at bounding box center [374, 210] width 141 height 35
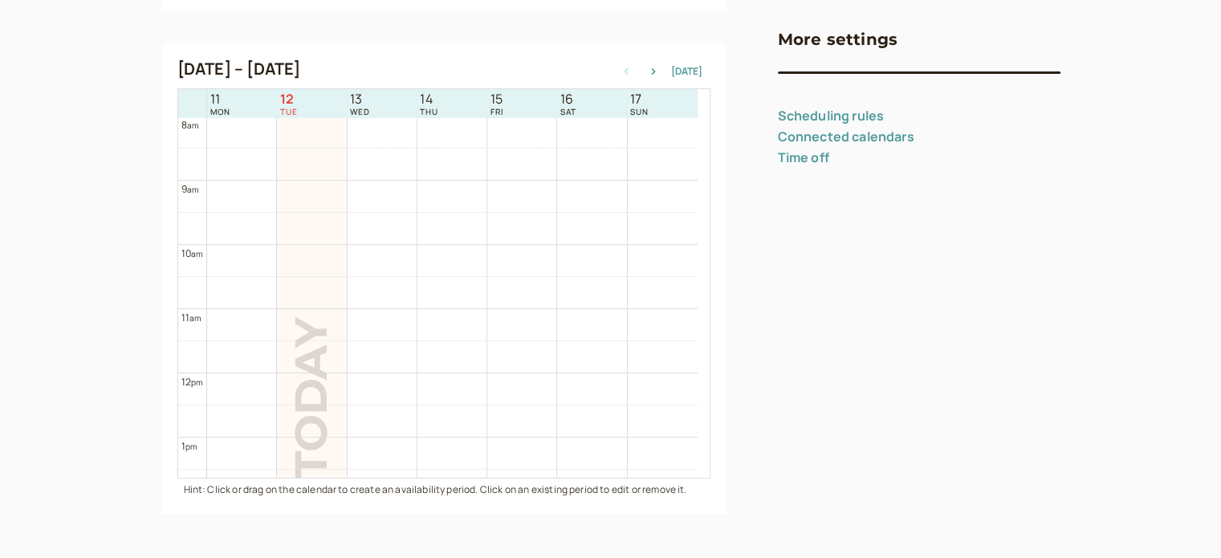
scroll to position [10, 0]
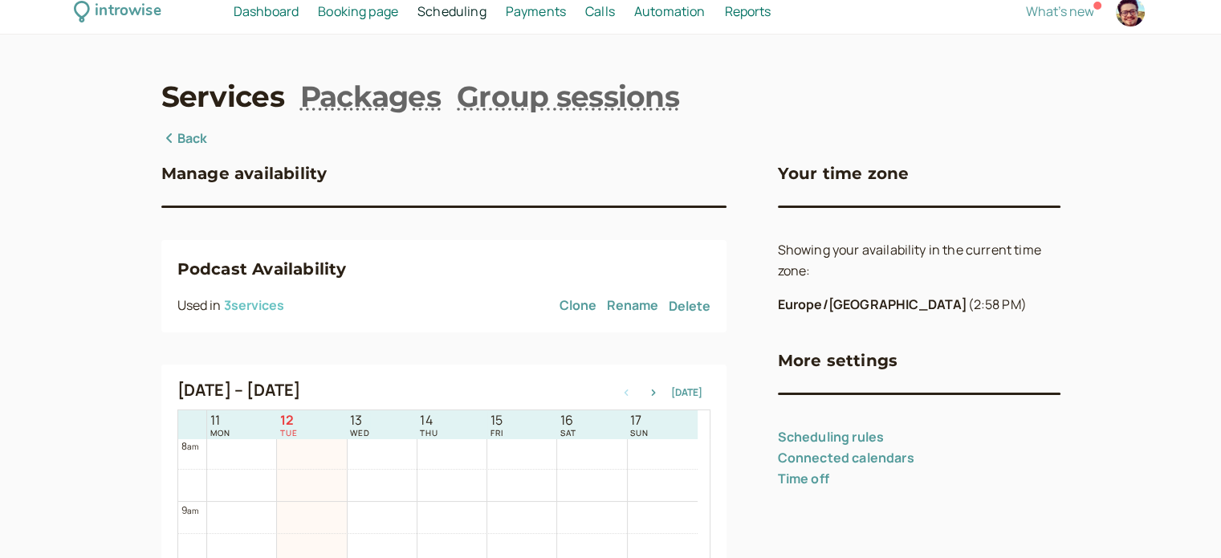
click at [263, 307] on button "3 service s" at bounding box center [254, 305] width 60 height 14
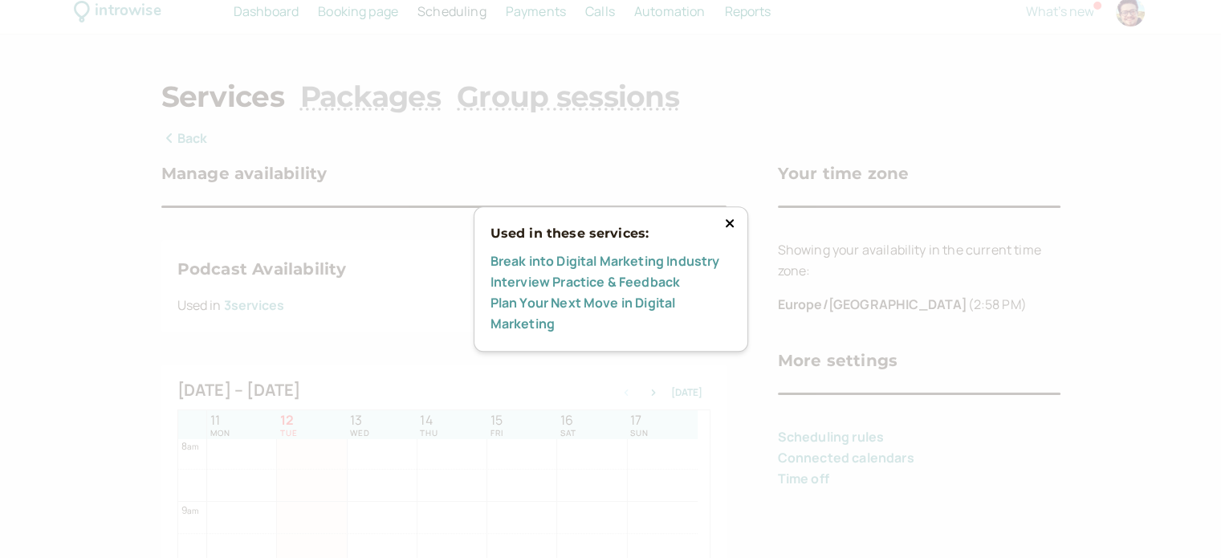
click at [726, 227] on icon at bounding box center [730, 223] width 10 height 13
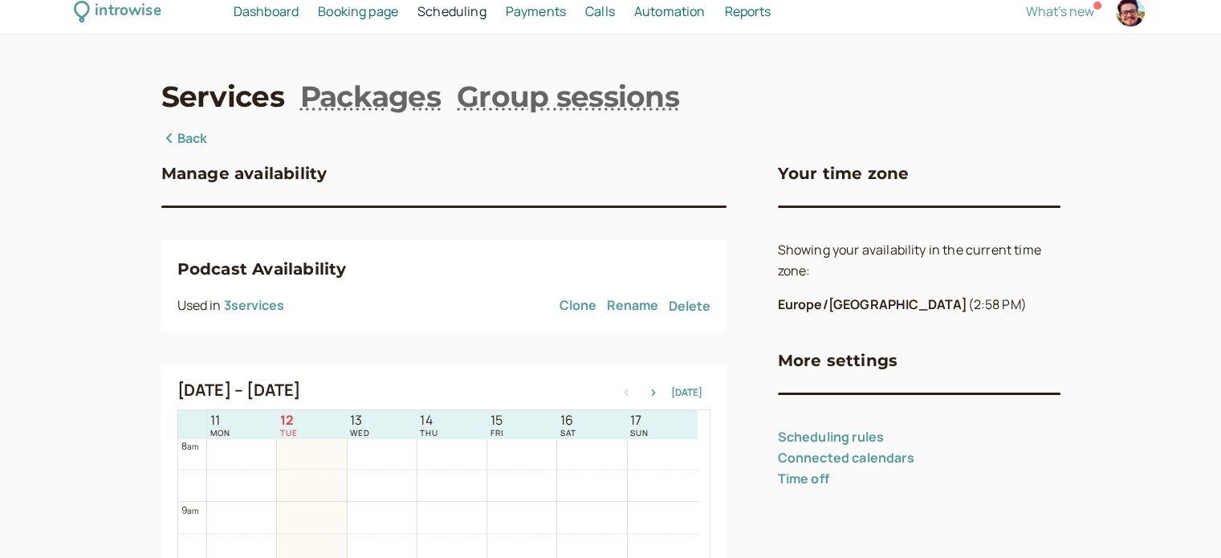
click at [195, 137] on link "Back" at bounding box center [184, 138] width 47 height 21
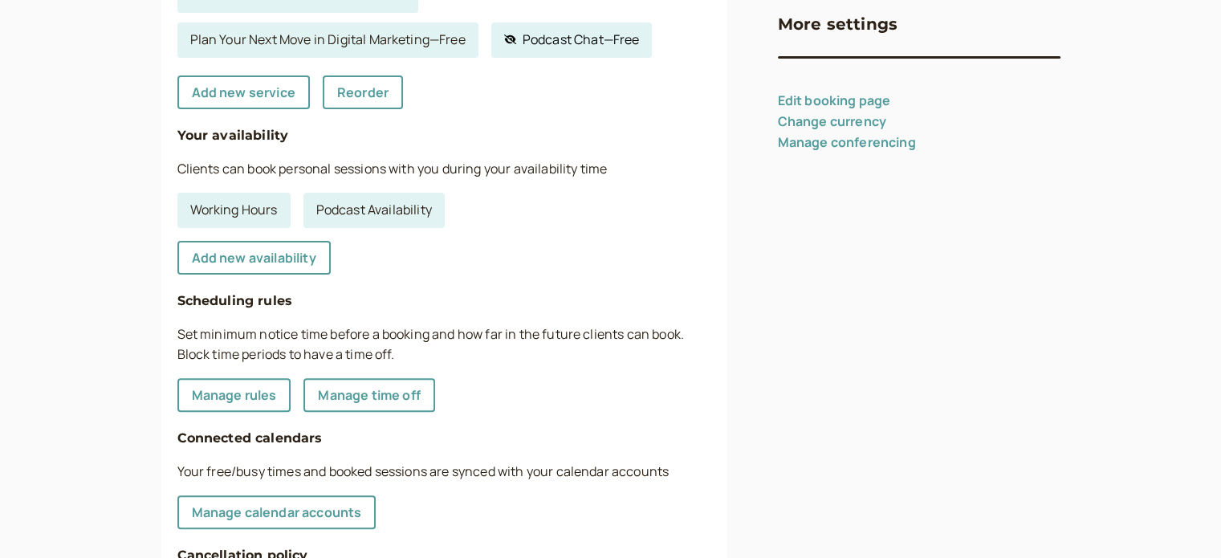
scroll to position [161, 0]
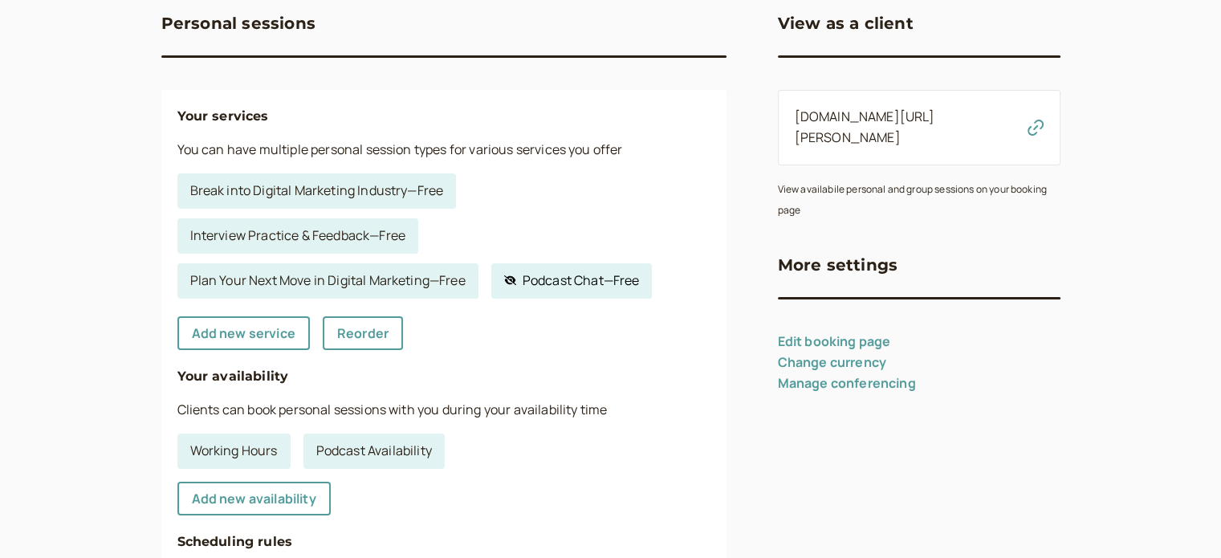
click at [585, 283] on link "Hidden service Podcast Chat — Free" at bounding box center [571, 280] width 161 height 35
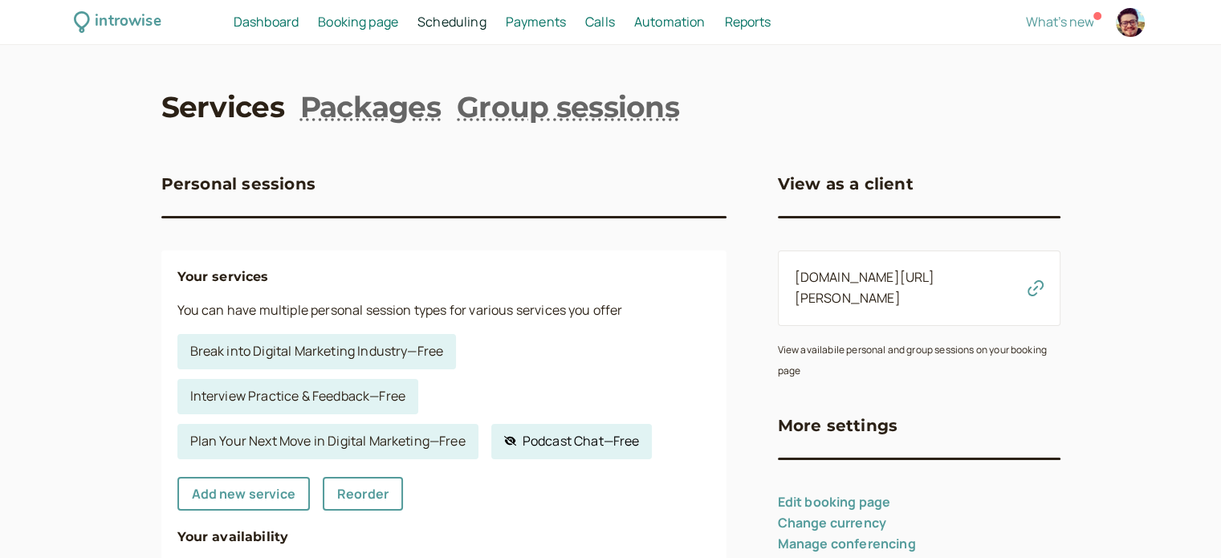
select select "60"
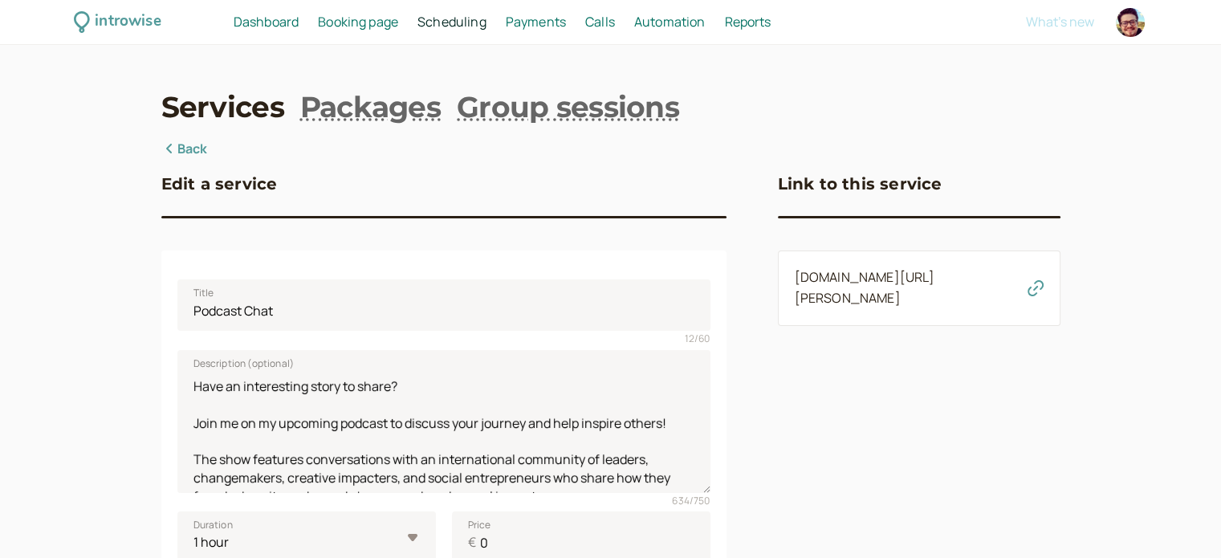
scroll to position [241, 0]
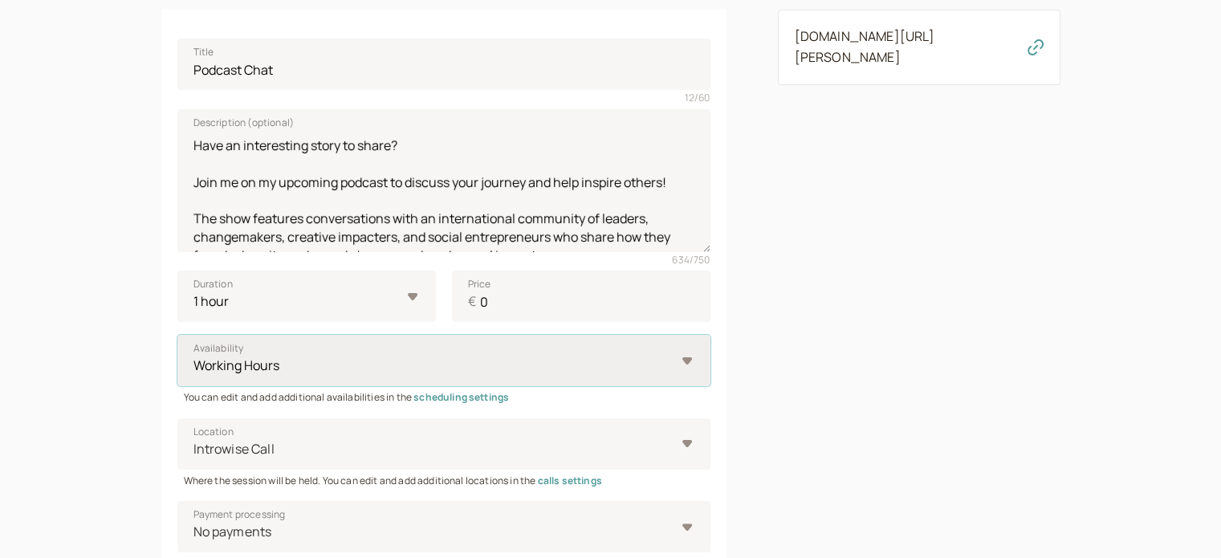
click at [244, 361] on select "Working Hours Podcast Availability" at bounding box center [443, 360] width 533 height 51
select select "RHwKl2BcAEEDGYEhvF6D"
click at [177, 335] on select "Working Hours Podcast Availability" at bounding box center [443, 360] width 533 height 51
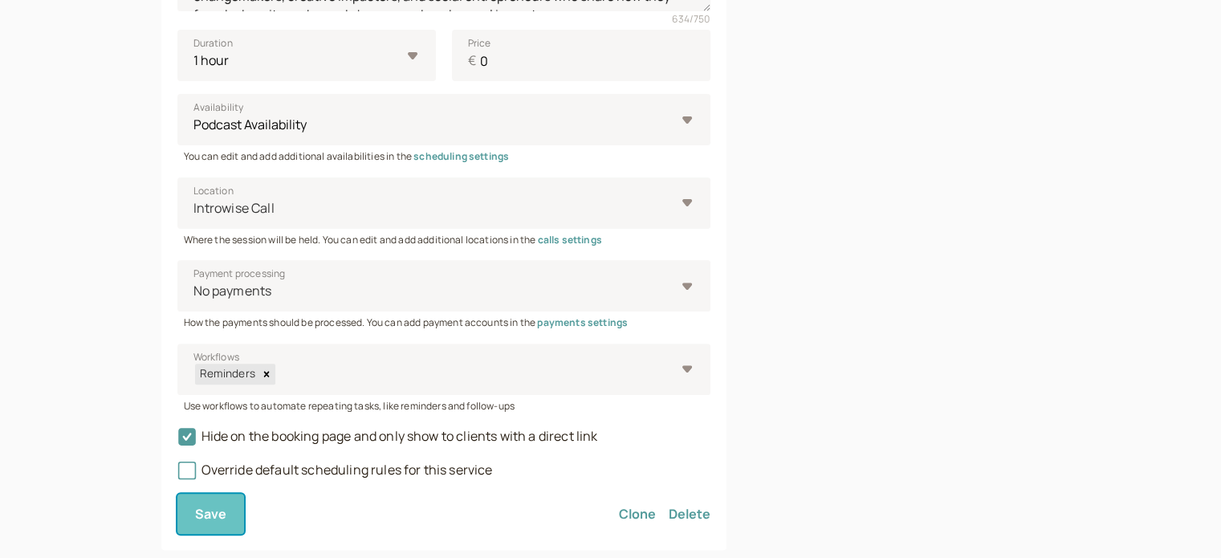
click at [225, 517] on span "Save" at bounding box center [211, 514] width 32 height 18
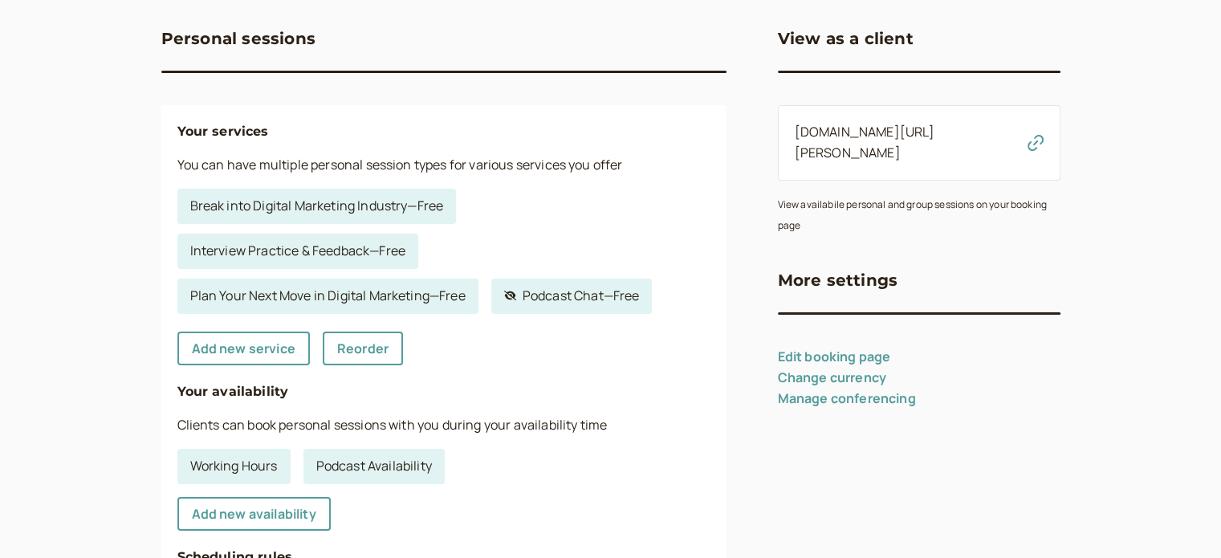
scroll to position [386, 0]
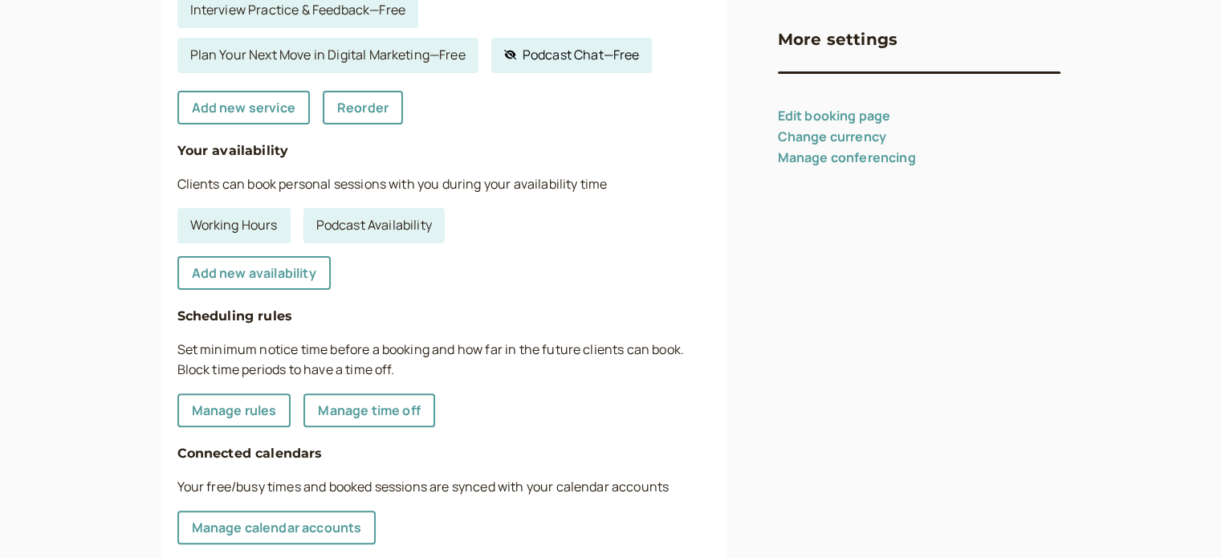
click at [594, 60] on link "Hidden service Podcast Chat — Free" at bounding box center [571, 55] width 161 height 35
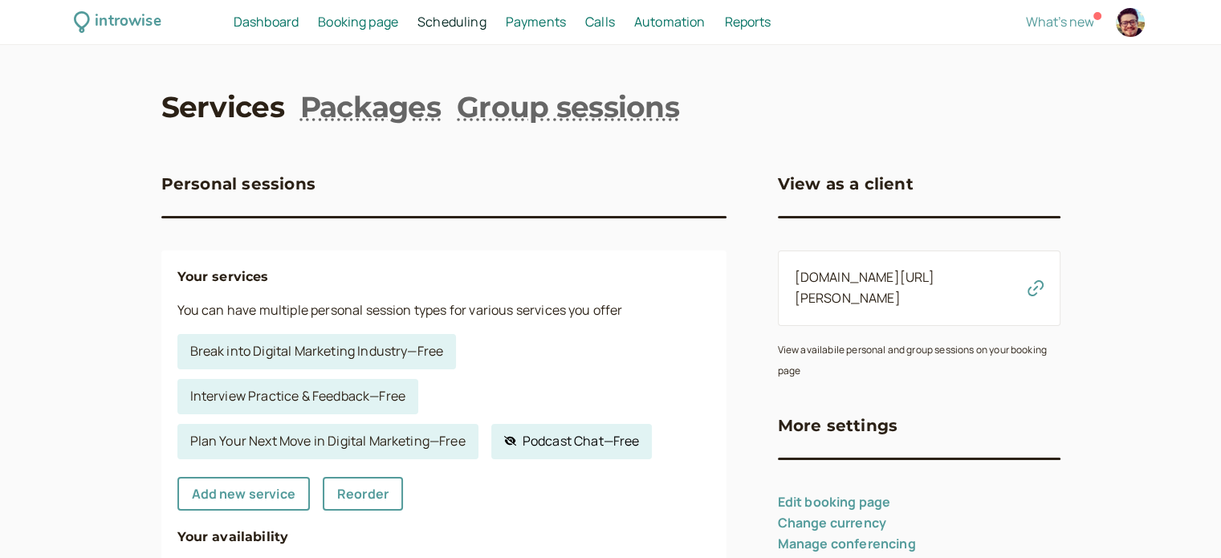
select select "60"
select select "RHwKl2BcAEEDGYEhvF6D"
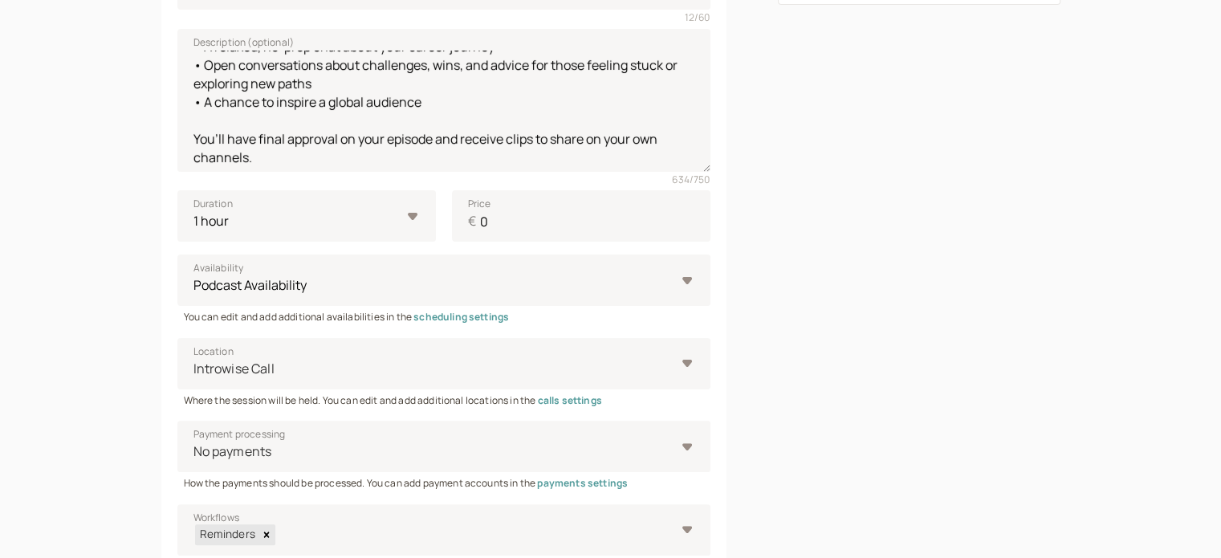
scroll to position [517, 0]
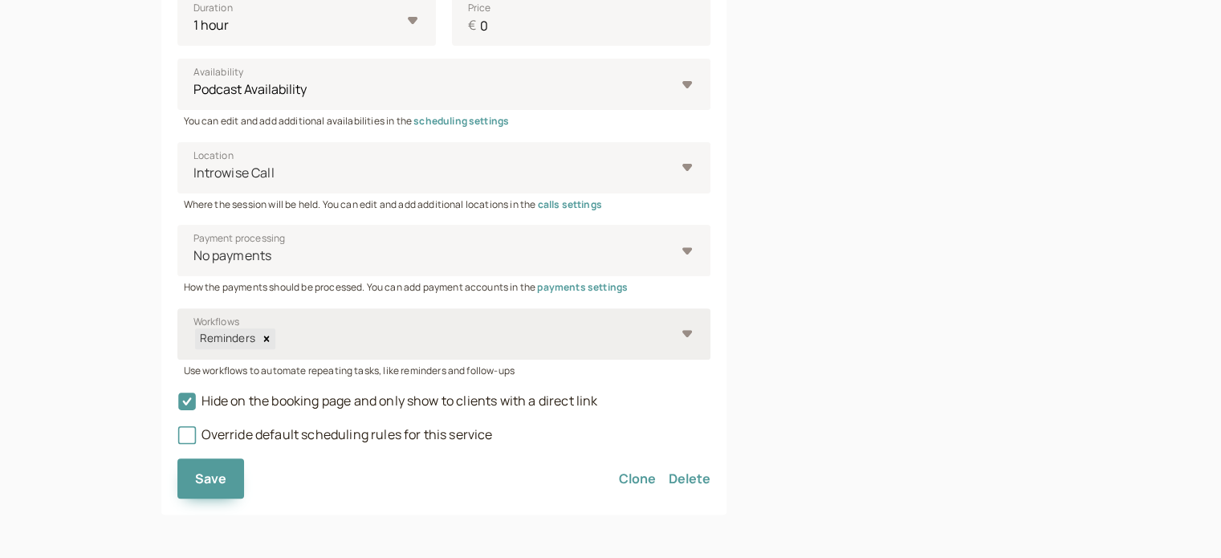
click at [213, 336] on div "Reminders" at bounding box center [226, 338] width 63 height 20
click at [275, 336] on input "Workflows Reminders" at bounding box center [276, 339] width 2 height 18
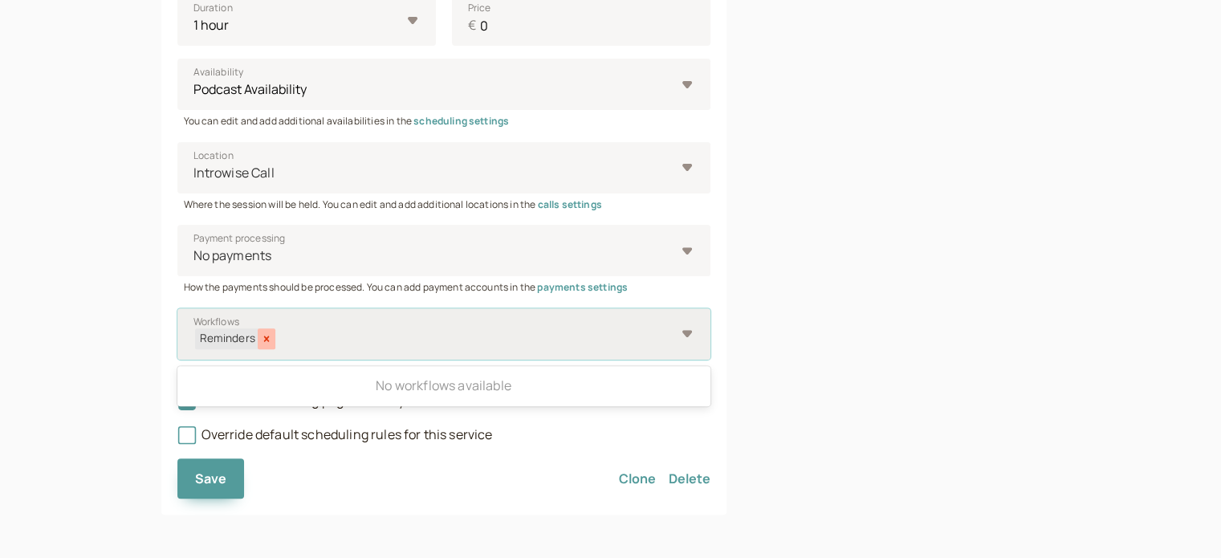
click at [261, 341] on icon "Remove Reminders" at bounding box center [266, 338] width 11 height 11
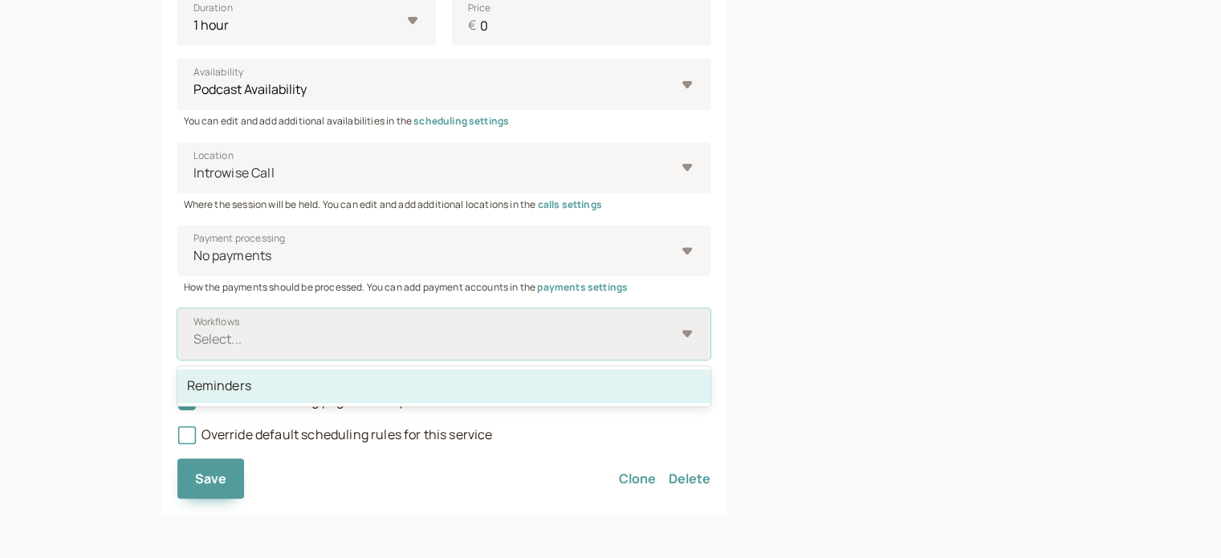
click at [238, 391] on div "Reminders" at bounding box center [443, 386] width 533 height 34
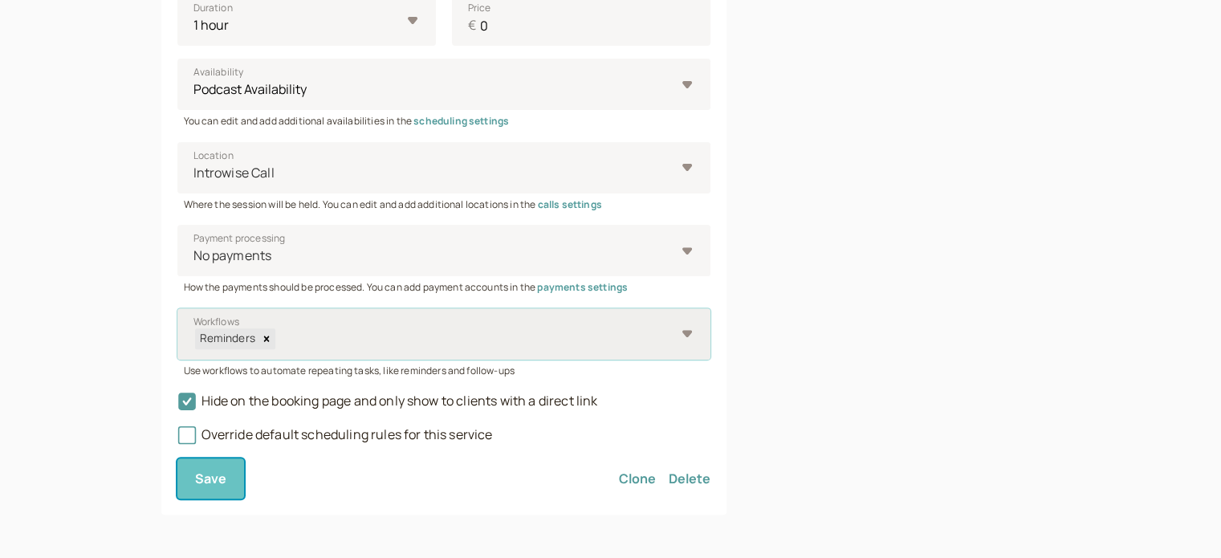
click at [202, 483] on span "Save" at bounding box center [211, 479] width 32 height 18
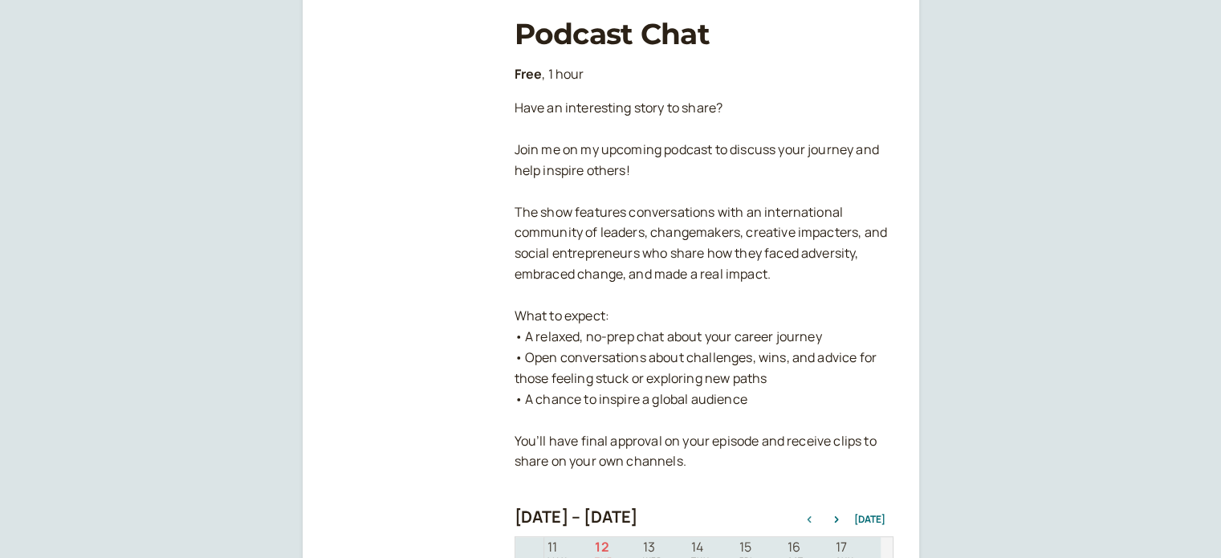
scroll to position [235, 0]
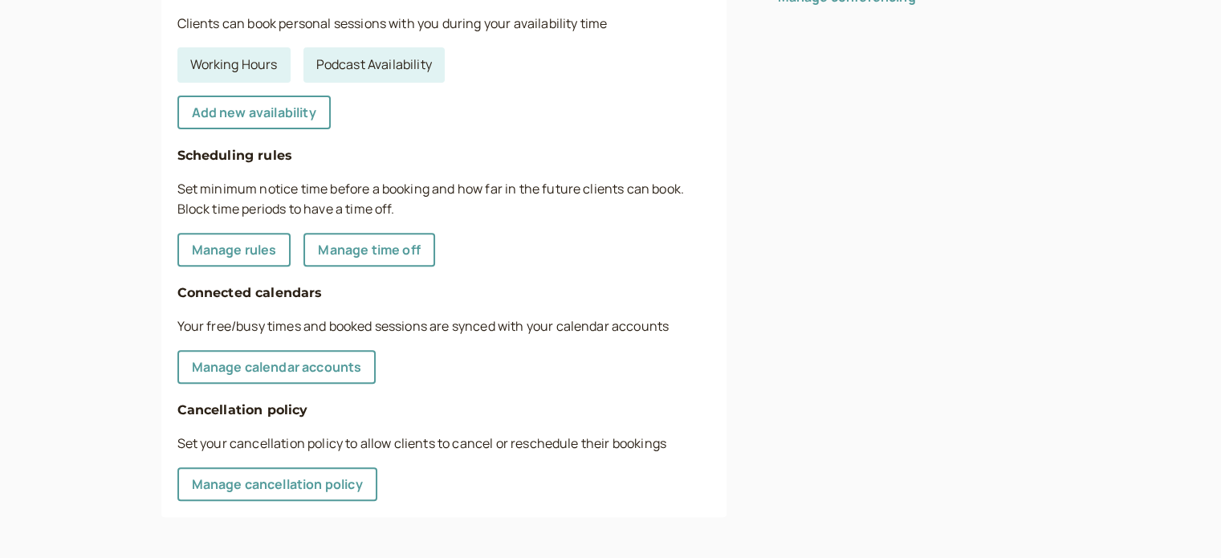
scroll to position [386, 0]
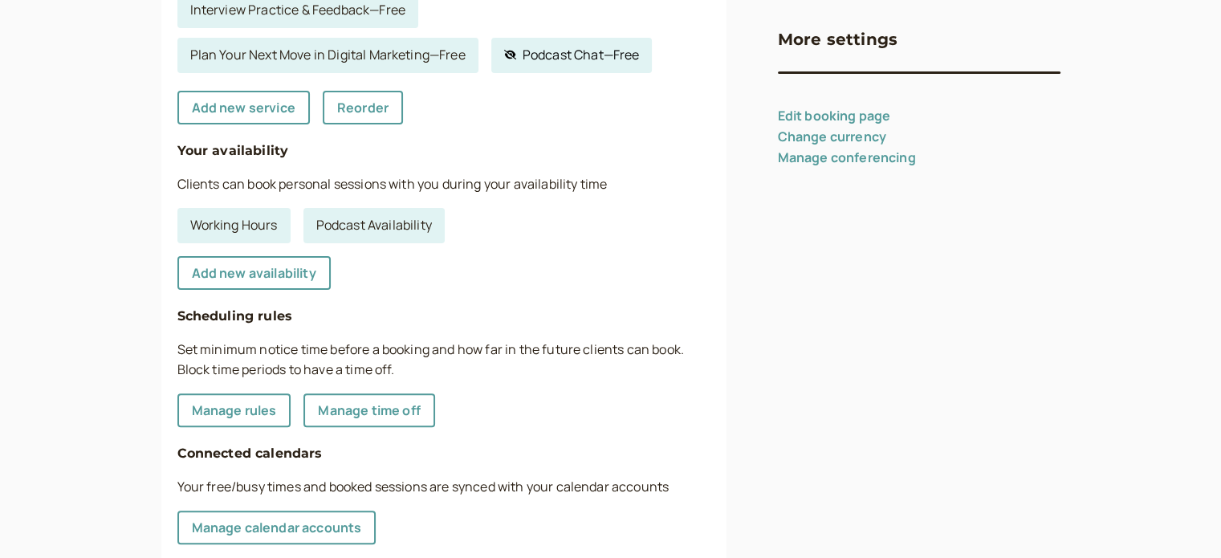
click at [578, 44] on link "Hidden service Podcast Chat — Free" at bounding box center [571, 55] width 161 height 35
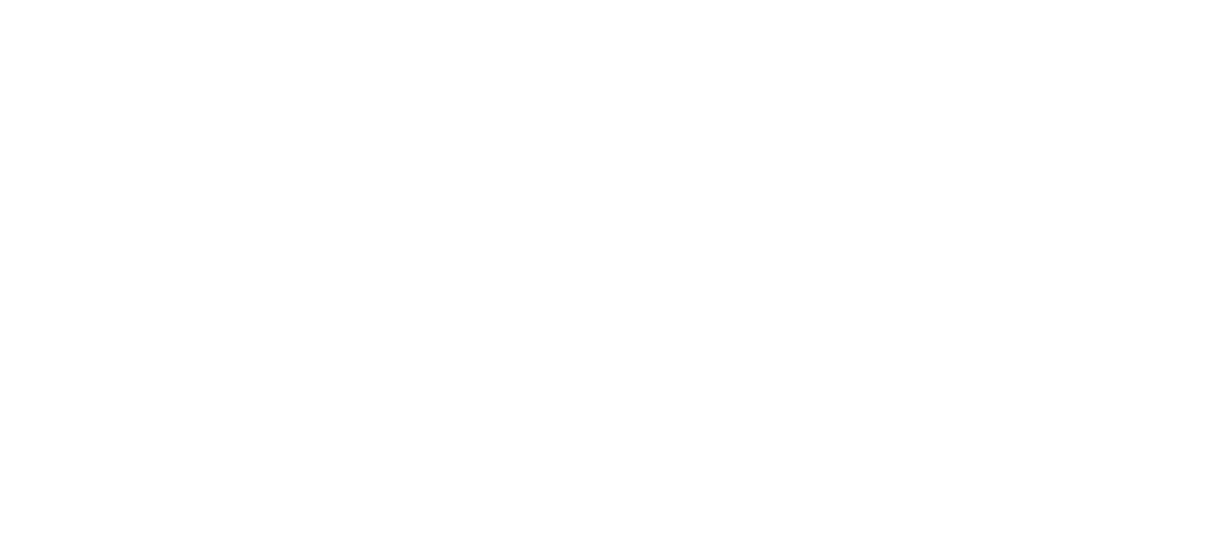
select select "60"
select select "RHwKl2BcAEEDGYEhvF6D"
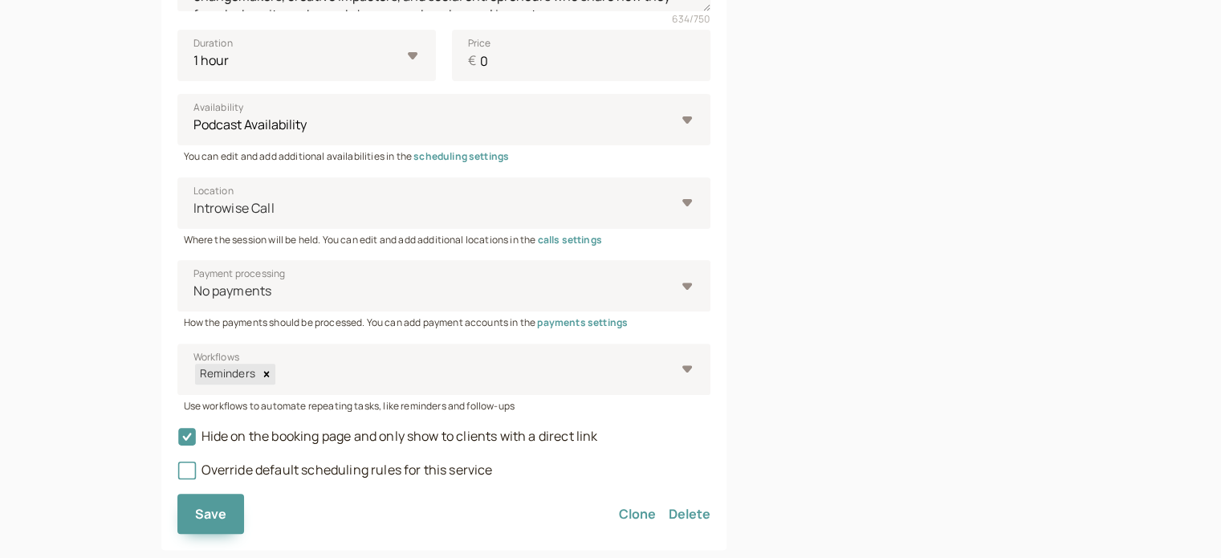
scroll to position [517, 0]
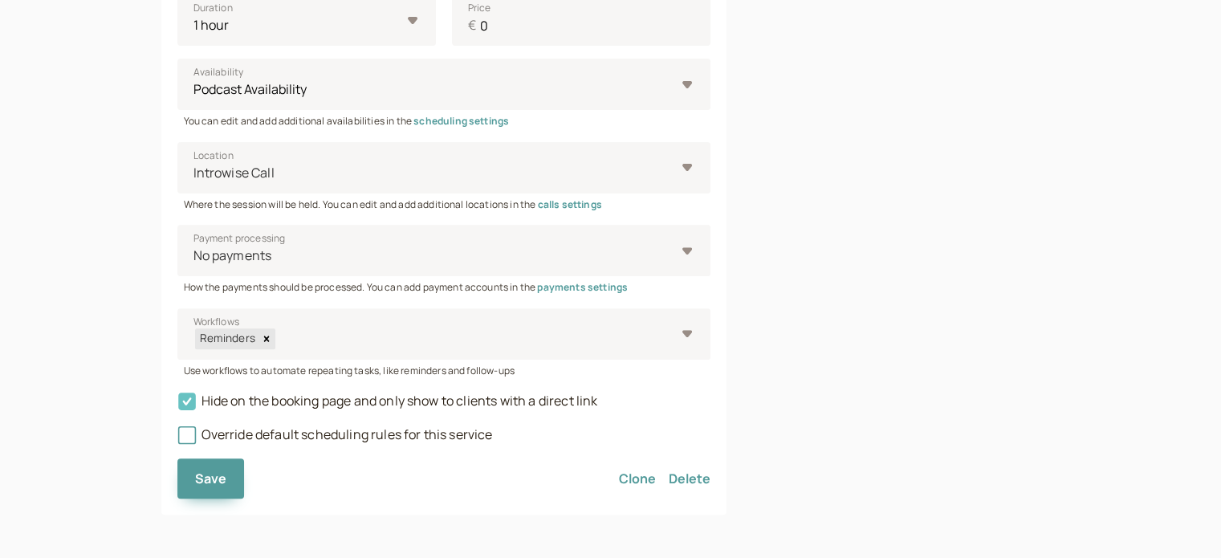
click at [181, 392] on icon at bounding box center [186, 401] width 27 height 27
click at [177, 406] on input "Hide on the booking page and only show to clients with a direct link" at bounding box center [177, 406] width 0 height 0
click at [218, 478] on span "Save" at bounding box center [211, 479] width 32 height 18
